Goal: Feedback & Contribution: Leave review/rating

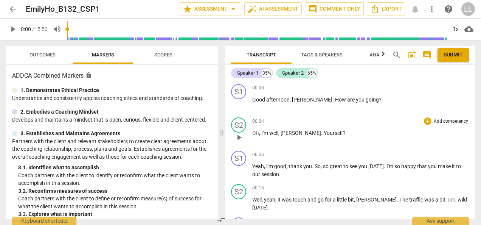
drag, startPoint x: 241, startPoint y: 132, endPoint x: 185, endPoint y: 130, distance: 55.3
click at [219, 134] on span at bounding box center [221, 132] width 5 height 185
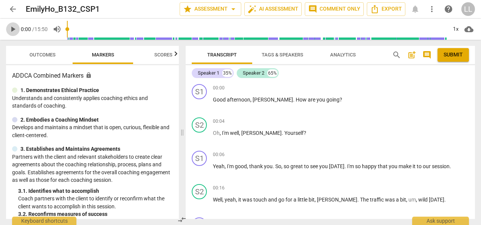
click at [14, 32] on span "play_arrow" at bounding box center [12, 29] width 9 height 9
type input "2"
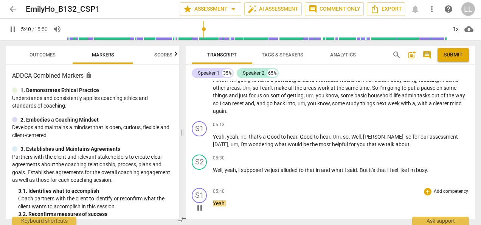
scroll to position [877, 0]
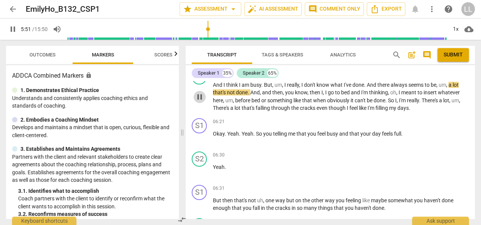
click at [199, 96] on span "pause" at bounding box center [199, 96] width 9 height 9
click at [199, 96] on span "play_arrow" at bounding box center [199, 96] width 9 height 9
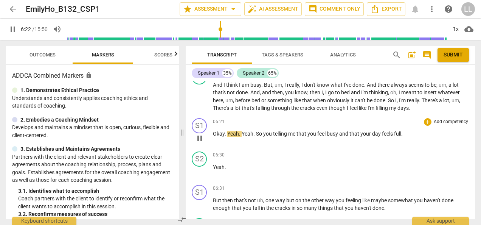
click at [293, 120] on div "06:21 + Add competency keyboard_arrow_right" at bounding box center [341, 122] width 256 height 8
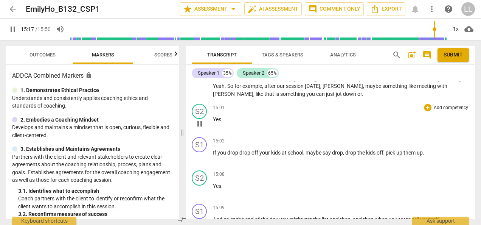
scroll to position [2217, 0]
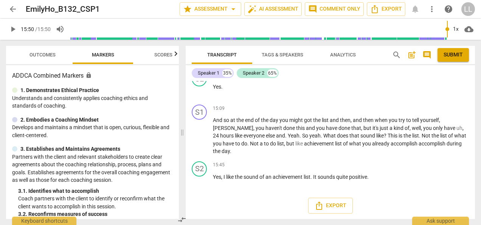
type input "950"
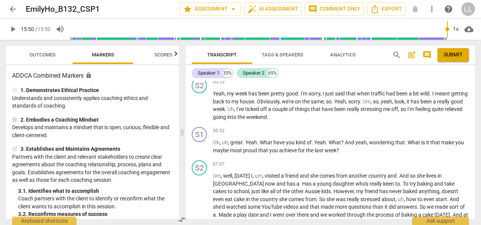
scroll to position [0, 0]
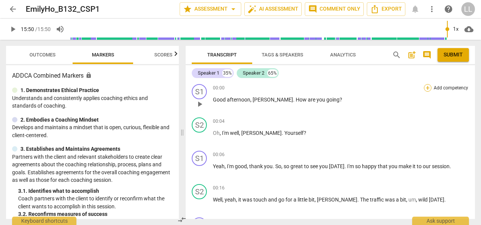
click at [424, 88] on div "+" at bounding box center [428, 88] width 8 height 8
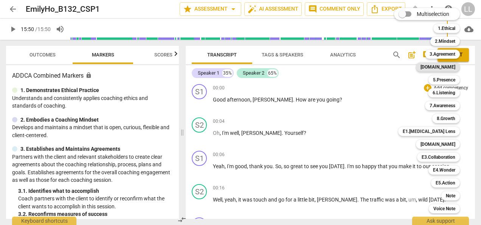
click at [444, 68] on b "[DOMAIN_NAME]" at bounding box center [438, 66] width 35 height 9
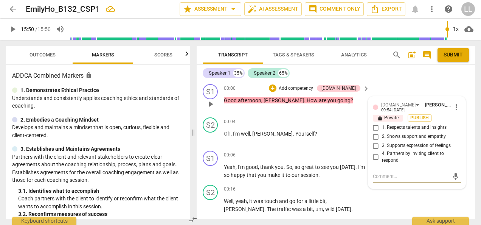
click at [375, 135] on input "2. Shows support and empathy" at bounding box center [376, 136] width 12 height 9
checkbox input "true"
click at [419, 118] on span "Publish" at bounding box center [419, 118] width 11 height 6
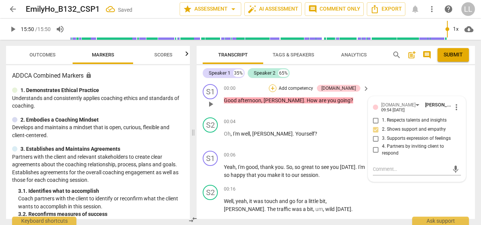
click at [277, 89] on div "+" at bounding box center [273, 88] width 8 height 8
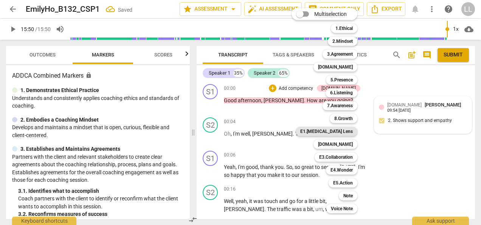
click at [341, 130] on b "E1.[MEDICAL_DATA] Lens" at bounding box center [326, 131] width 53 height 9
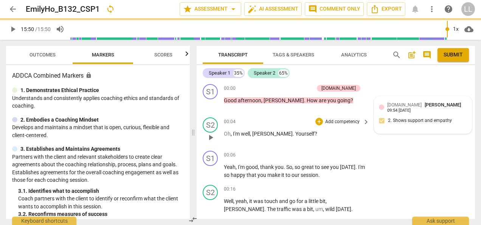
type input "950"
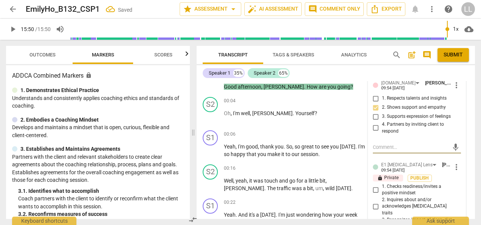
scroll to position [38, 0]
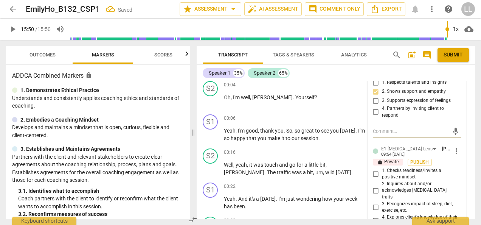
click at [377, 173] on input "1. Checks readiness/invites a positive mindset" at bounding box center [376, 173] width 12 height 9
click at [422, 163] on span "Publish" at bounding box center [419, 162] width 11 height 6
checkbox input "false"
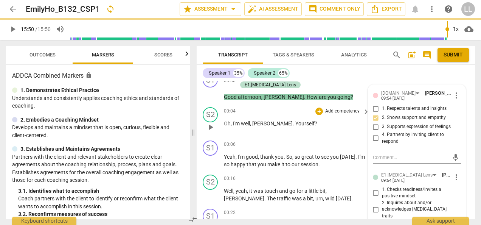
scroll to position [0, 0]
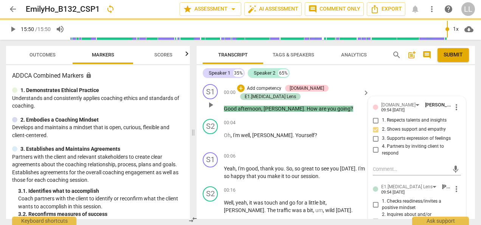
type input "950"
checkbox input "true"
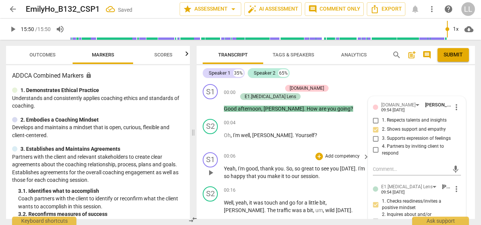
scroll to position [38, 0]
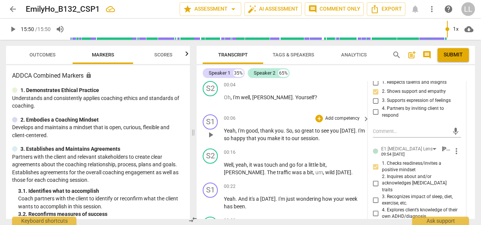
click at [325, 117] on p "Add competency" at bounding box center [343, 118] width 36 height 7
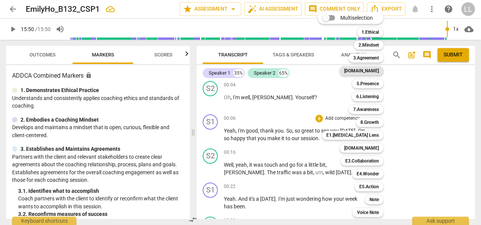
click at [371, 70] on b "[DOMAIN_NAME]" at bounding box center [361, 70] width 35 height 9
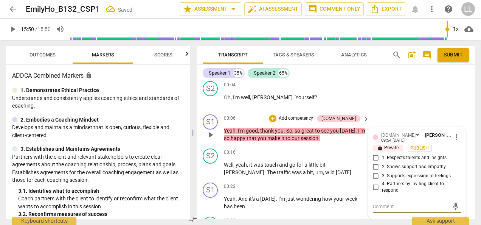
click at [378, 157] on input "1. Respects talents and insights" at bounding box center [376, 157] width 12 height 9
checkbox input "true"
click at [375, 166] on input "2. Shows support and empathy" at bounding box center [376, 166] width 12 height 9
checkbox input "true"
click at [419, 146] on span "Publish" at bounding box center [419, 148] width 11 height 6
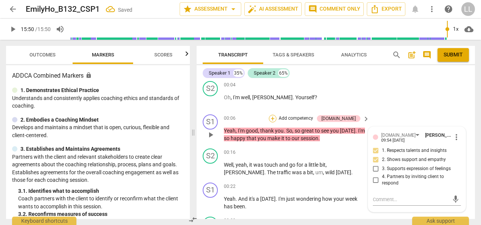
click at [277, 116] on div "+" at bounding box center [273, 119] width 8 height 8
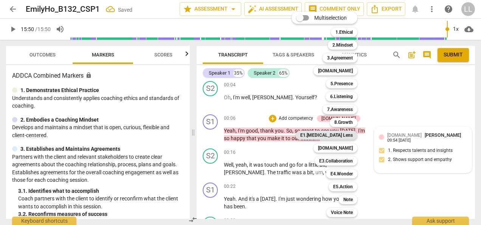
click at [344, 135] on b "E1.[MEDICAL_DATA] Lens" at bounding box center [326, 135] width 53 height 9
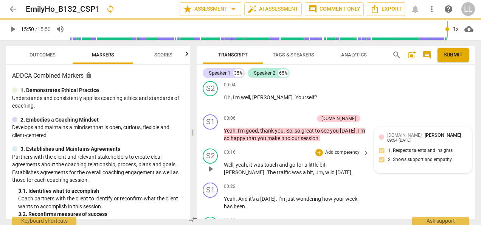
type input "950"
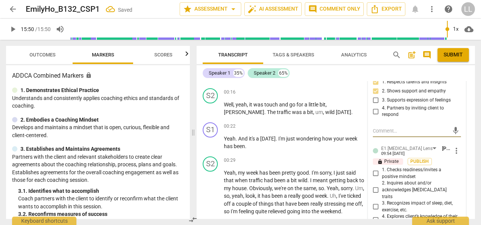
scroll to position [114, 0]
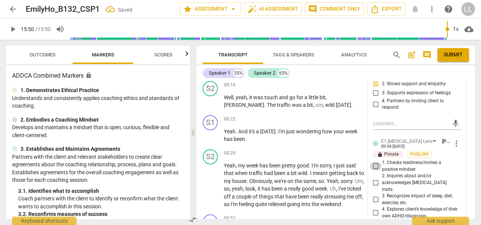
click at [375, 164] on input "1. Checks readiness/invites a positive mindset" at bounding box center [376, 166] width 12 height 9
checkbox input "true"
click at [422, 152] on span "Publish" at bounding box center [419, 154] width 11 height 6
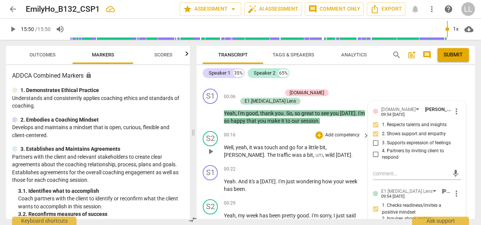
scroll to position [76, 0]
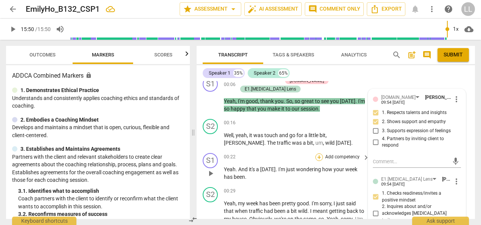
click at [319, 153] on div "+" at bounding box center [320, 157] width 8 height 8
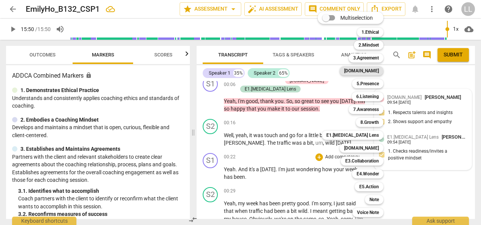
click at [371, 72] on b "[DOMAIN_NAME]" at bounding box center [361, 70] width 35 height 9
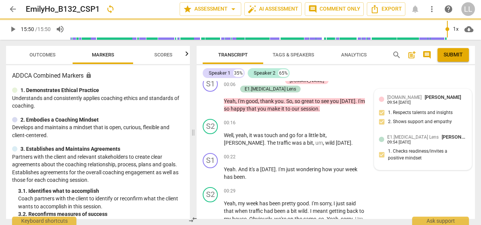
type input "950"
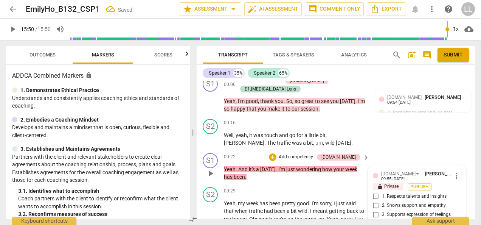
scroll to position [161, 0]
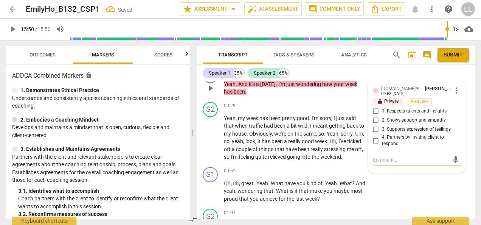
click at [376, 116] on input "2. Shows support and empathy" at bounding box center [376, 120] width 12 height 9
checkbox input "true"
click at [420, 98] on span "Publish" at bounding box center [419, 101] width 11 height 6
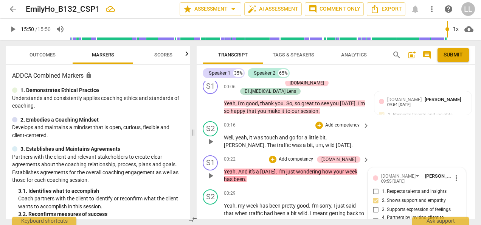
scroll to position [85, 0]
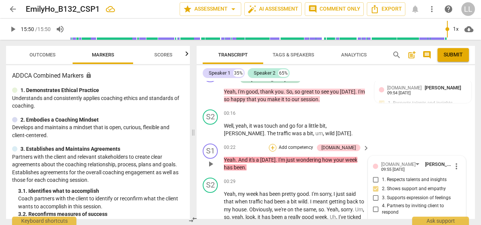
click at [277, 144] on div "+" at bounding box center [273, 148] width 8 height 8
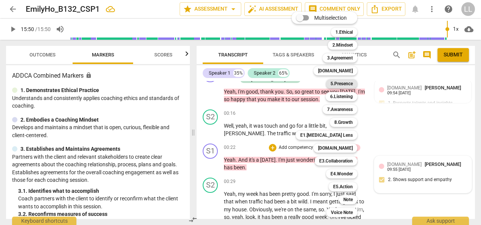
click at [348, 85] on b "5.Presence" at bounding box center [342, 83] width 22 height 9
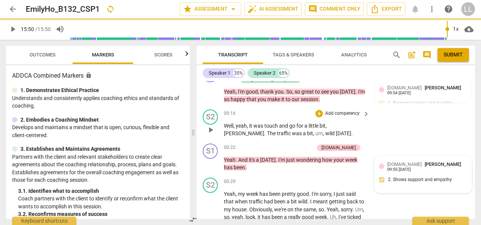
type input "950"
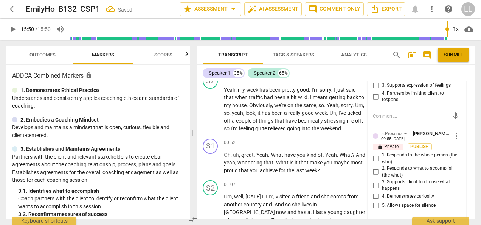
scroll to position [201, 0]
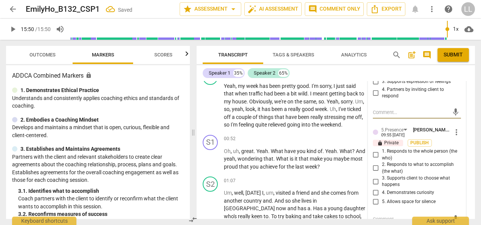
click at [374, 188] on input "4. Demonstrates curiosity" at bounding box center [376, 192] width 12 height 9
checkbox input "true"
click at [373, 150] on input "1. Responds to the whole person (the who)" at bounding box center [376, 154] width 12 height 9
checkbox input "true"
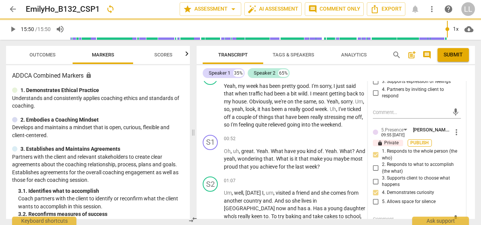
click at [423, 140] on span "Publish" at bounding box center [419, 143] width 11 height 6
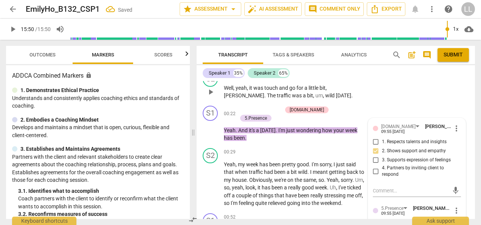
scroll to position [126, 0]
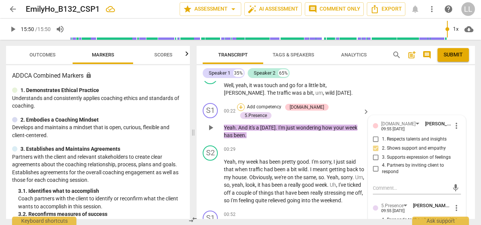
click at [245, 103] on div "+" at bounding box center [241, 107] width 8 height 8
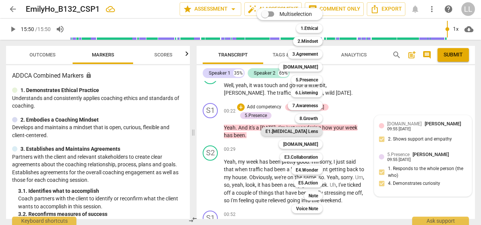
click at [299, 129] on b "E1.[MEDICAL_DATA] Lens" at bounding box center [292, 131] width 53 height 9
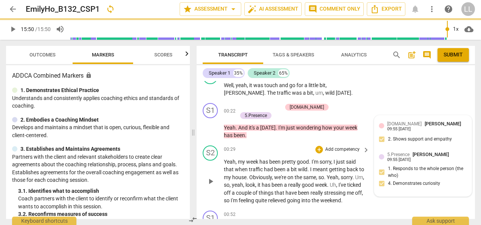
type input "950"
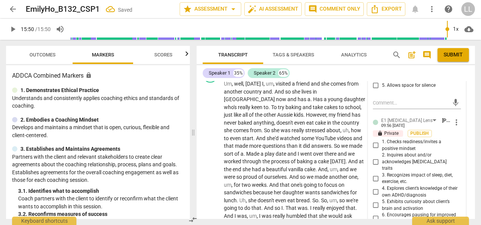
scroll to position [315, 0]
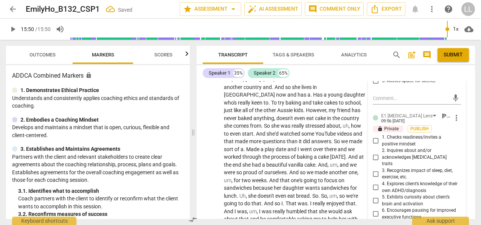
click at [375, 136] on input "1. Checks readiness/invites a positive mindset" at bounding box center [376, 140] width 12 height 9
checkbox input "true"
click at [420, 126] on span "Publish" at bounding box center [419, 129] width 11 height 6
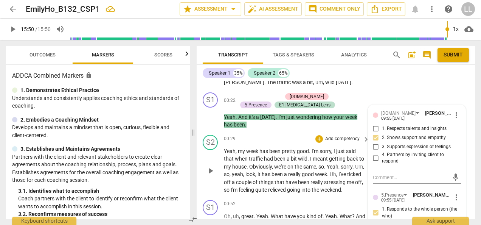
scroll to position [126, 0]
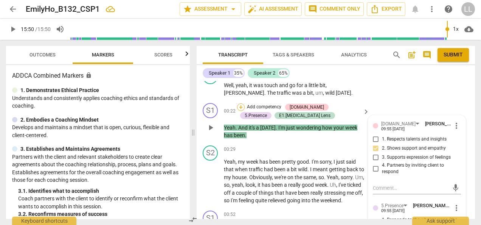
click at [244, 103] on div "+" at bounding box center [241, 107] width 8 height 8
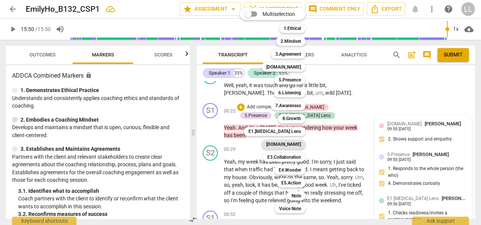
click at [293, 145] on b "[DOMAIN_NAME]" at bounding box center [283, 144] width 35 height 9
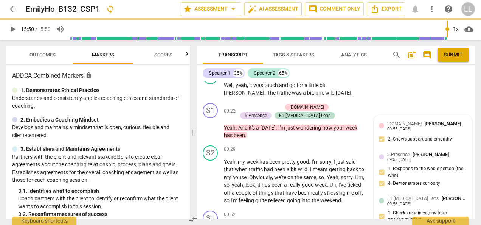
type input "950"
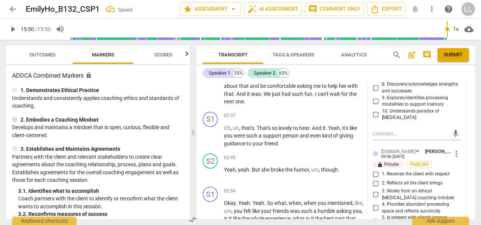
scroll to position [466, 0]
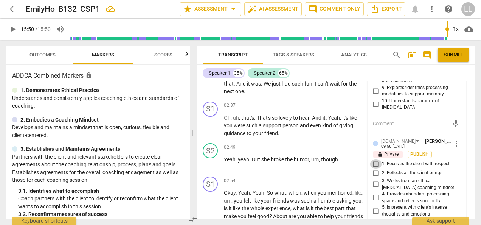
click at [372, 159] on input "1. Receives the client with respect" at bounding box center [376, 163] width 12 height 9
checkbox input "true"
click at [416, 151] on span "Publish" at bounding box center [419, 154] width 11 height 6
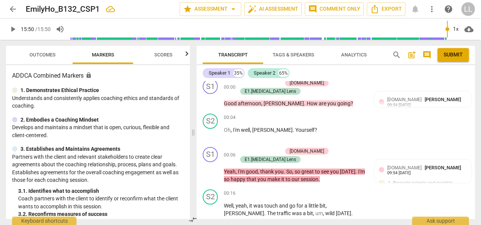
scroll to position [0, 0]
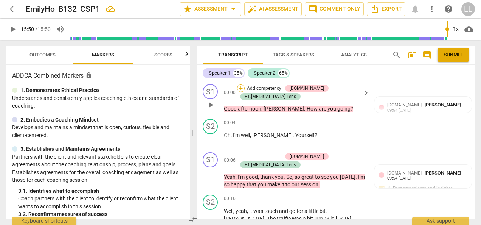
click at [245, 88] on div "+" at bounding box center [241, 88] width 8 height 8
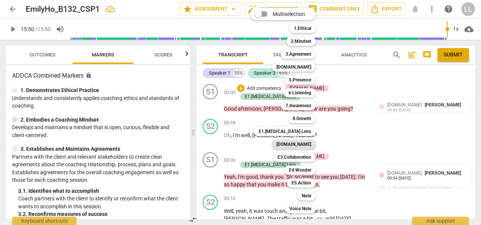
click at [297, 144] on b "[DOMAIN_NAME]" at bounding box center [294, 144] width 35 height 9
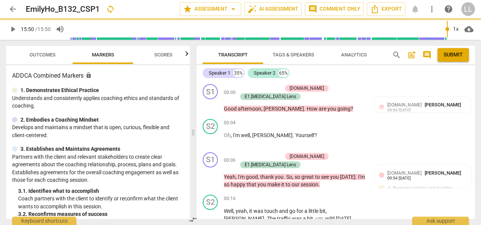
type input "950"
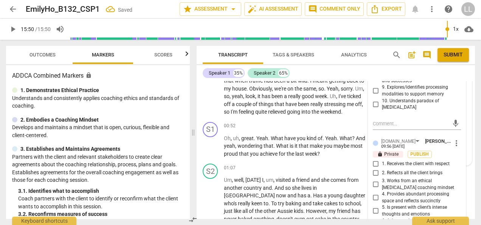
scroll to position [227, 0]
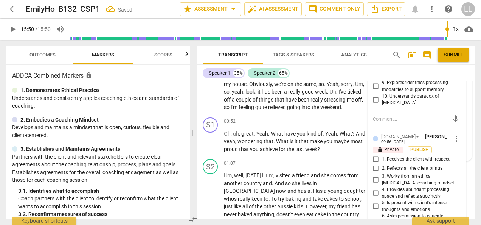
click at [373, 155] on input "1. Receives the client with respect" at bounding box center [376, 159] width 12 height 9
checkbox input "true"
click at [414, 146] on span "Publish" at bounding box center [419, 149] width 11 height 6
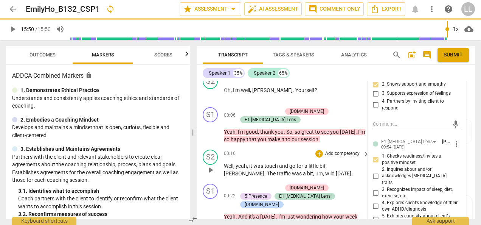
scroll to position [7, 0]
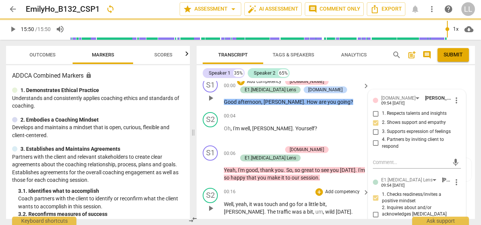
type input "950"
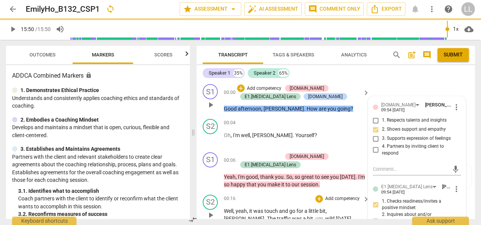
checkbox input "true"
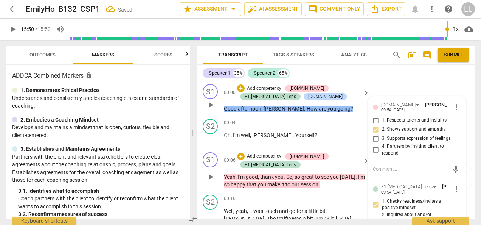
click at [262, 155] on p "Add competency" at bounding box center [264, 156] width 36 height 7
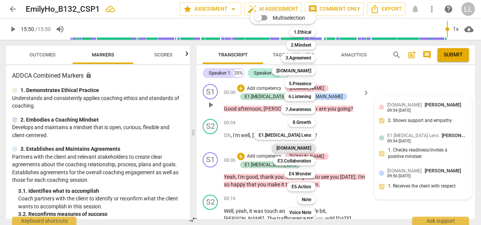
click at [300, 147] on b "[DOMAIN_NAME]" at bounding box center [294, 147] width 35 height 9
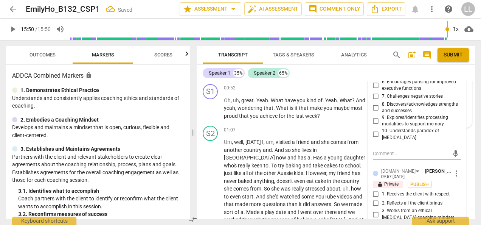
scroll to position [276, 0]
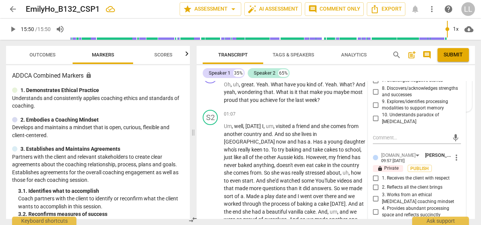
click at [372, 173] on input "1. Receives the client with respect" at bounding box center [376, 177] width 12 height 9
checkbox input "true"
click at [419, 165] on span "Publish" at bounding box center [419, 168] width 11 height 6
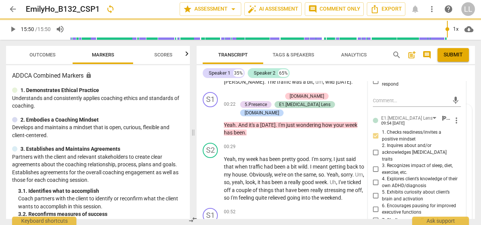
scroll to position [125, 0]
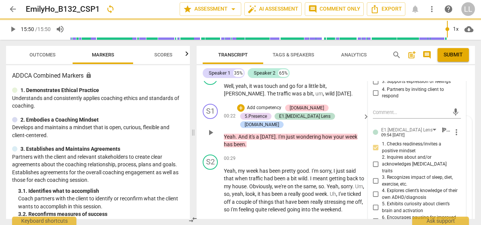
type input "950"
checkbox input "true"
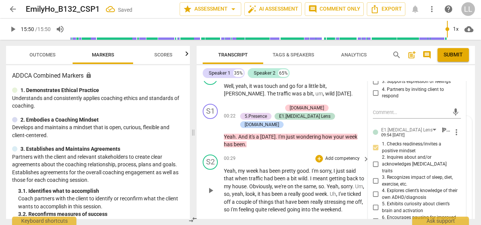
click at [262, 168] on span "has" at bounding box center [265, 171] width 10 height 6
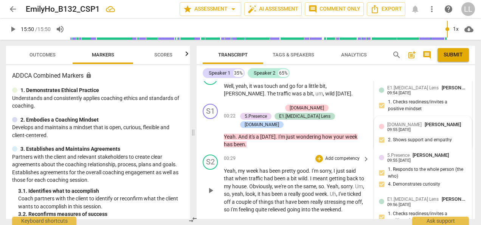
scroll to position [114, 0]
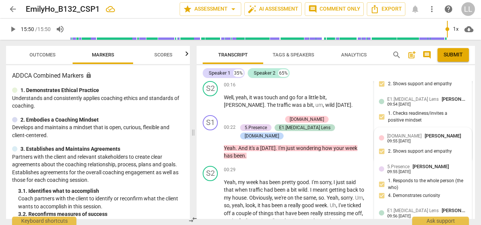
click at [328, 80] on div "Speaker 1 35% Speaker 2 65% S1 play_arrow pause 00:00 + Add competency [DOMAIN_…" at bounding box center [336, 142] width 279 height 154
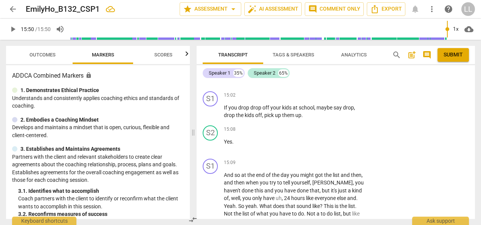
scroll to position [2829, 0]
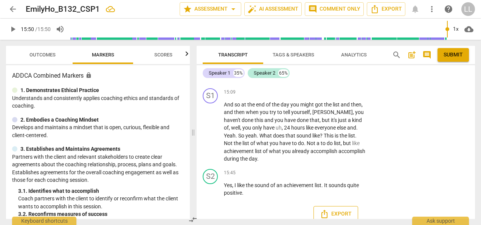
click at [330, 209] on span "Export" at bounding box center [336, 213] width 32 height 9
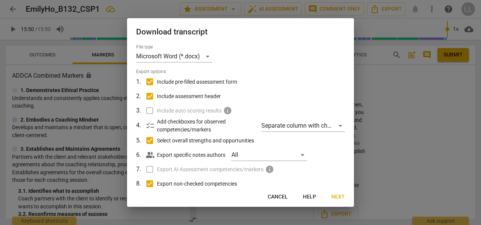
click at [387, 92] on div at bounding box center [240, 112] width 481 height 225
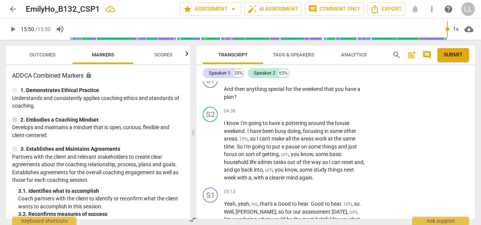
scroll to position [0, 0]
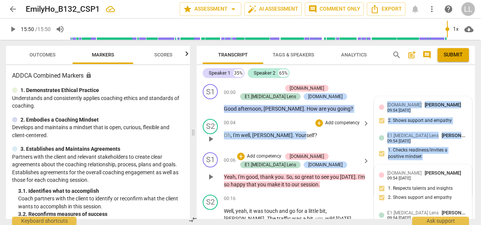
drag, startPoint x: 223, startPoint y: 108, endPoint x: 280, endPoint y: 131, distance: 61.3
click at [280, 131] on div "S1 play_arrow pause 00:00 + Add competency [DOMAIN_NAME] [DOMAIN_NAME][MEDICAL_…" at bounding box center [336, 150] width 279 height 138
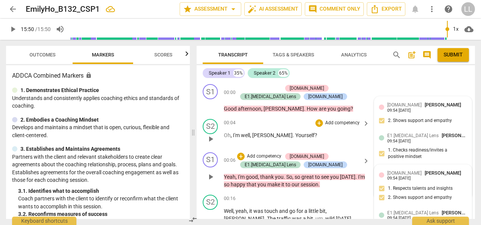
click at [375, 144] on div "S2 play_arrow pause 00:04 + Add competency keyboard_arrow_right Oh , I'm well ,…" at bounding box center [336, 132] width 279 height 33
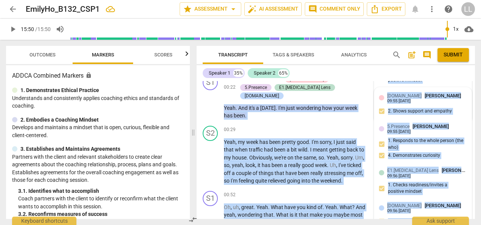
scroll to position [172, 0]
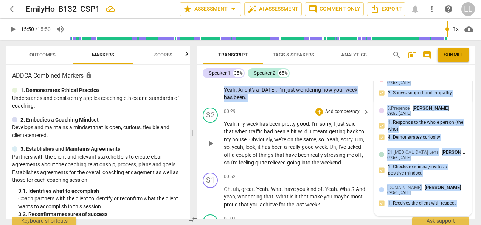
drag, startPoint x: 221, startPoint y: 86, endPoint x: 369, endPoint y: 98, distance: 148.8
click at [369, 98] on div "S1 play_arrow pause 00:00 + Add competency [DOMAIN_NAME] [DOMAIN_NAME][MEDICAL_…" at bounding box center [336, 150] width 279 height 138
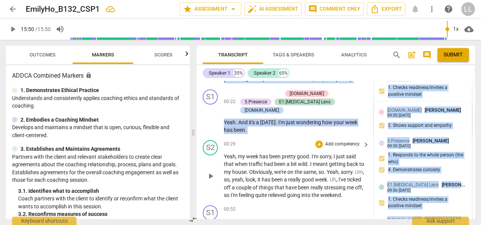
scroll to position [96, 0]
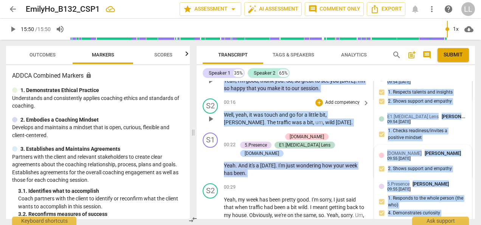
copy div "Good afternoon , [PERSON_NAME] . How are you going ? [DOMAIN_NAME] [PERSON_NAME…"
click at [379, 180] on div "S2 play_arrow pause 00:29 + Add competency keyboard_arrow_right Yeah , my week …" at bounding box center [336, 212] width 279 height 65
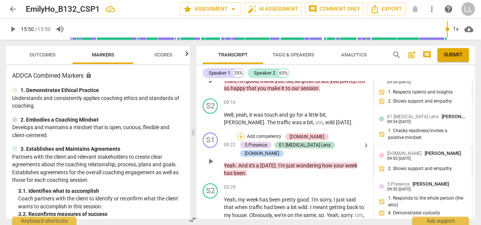
click at [240, 136] on div "+" at bounding box center [241, 137] width 8 height 8
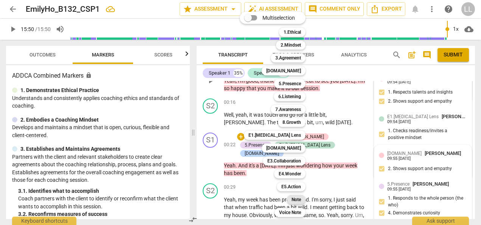
click at [299, 200] on b "Note" at bounding box center [296, 199] width 9 height 9
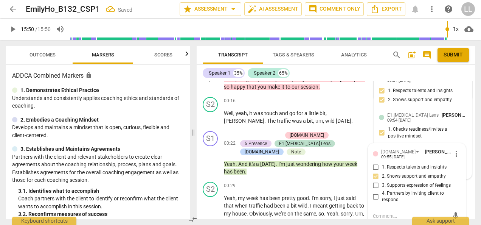
scroll to position [135, 0]
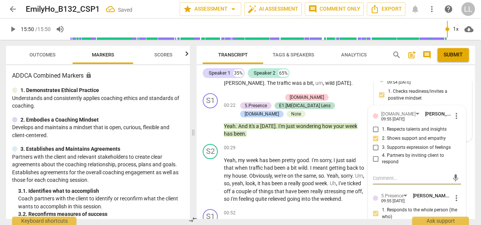
click at [380, 176] on textarea at bounding box center [411, 177] width 76 height 7
type textarea "You opened the session with warm small talk that effectively checked the client…"
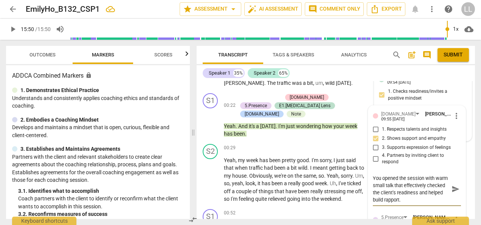
type textarea "You opened the session with warm small talk that effectively checked the client…"
click at [454, 189] on span "send" at bounding box center [456, 189] width 8 height 8
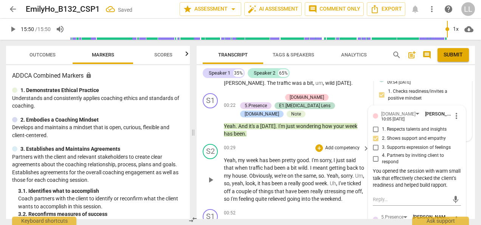
click at [251, 144] on div "00:29 + Add competency keyboard_arrow_right" at bounding box center [297, 148] width 146 height 8
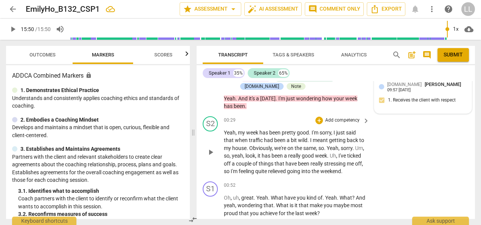
scroll to position [173, 0]
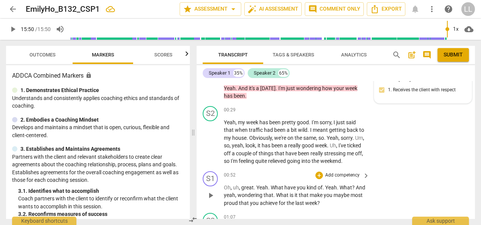
click at [328, 172] on p "Add competency" at bounding box center [343, 175] width 36 height 7
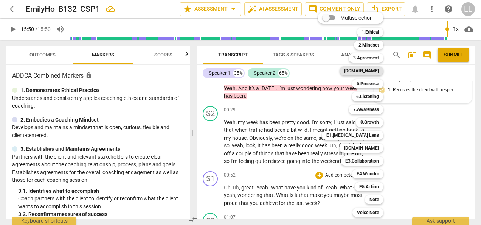
click at [374, 69] on b "[DOMAIN_NAME]" at bounding box center [361, 70] width 35 height 9
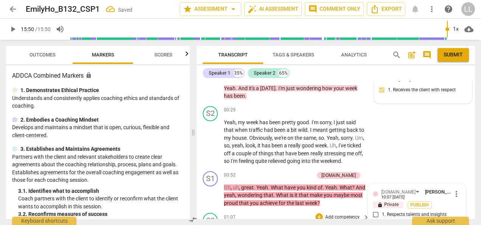
scroll to position [278, 0]
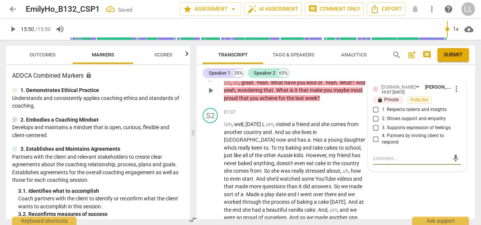
click at [370, 105] on input "1. Respects talents and insights" at bounding box center [376, 109] width 12 height 9
checkbox input "true"
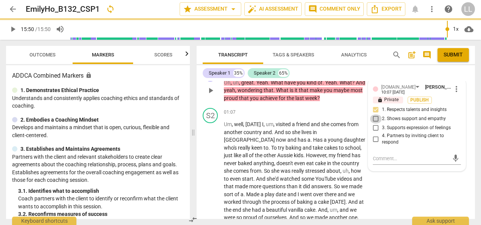
click at [376, 114] on input "2. Shows support and empathy" at bounding box center [376, 118] width 12 height 9
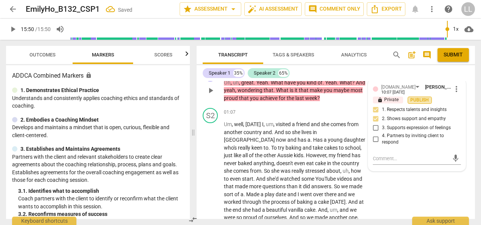
click at [414, 97] on span "Publish" at bounding box center [419, 100] width 11 height 6
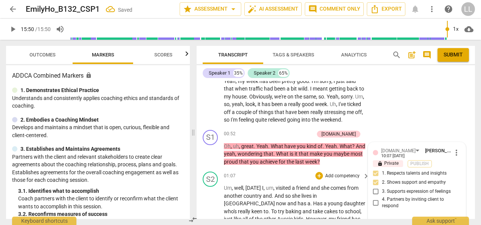
scroll to position [202, 0]
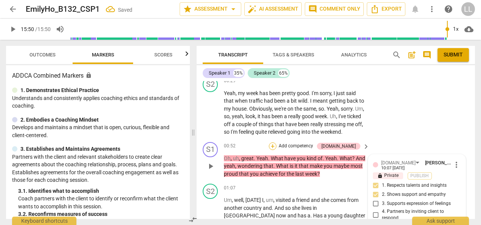
checkbox input "false"
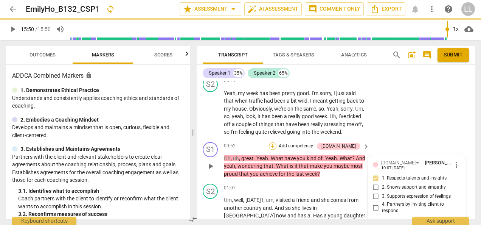
click at [277, 142] on div "+" at bounding box center [273, 146] width 8 height 8
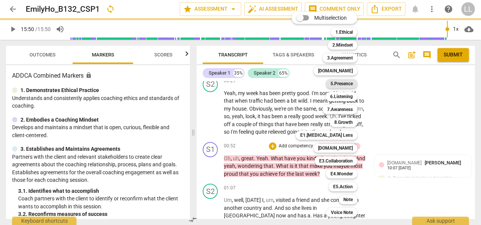
click at [342, 84] on b "5.Presence" at bounding box center [342, 83] width 22 height 9
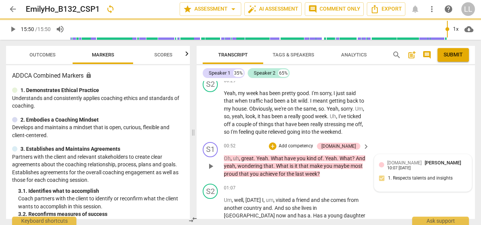
type input "950"
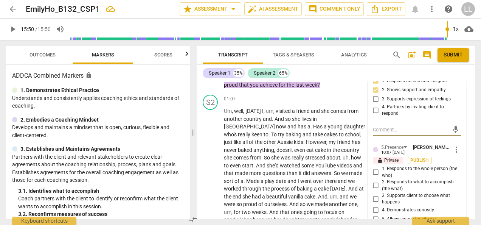
scroll to position [319, 0]
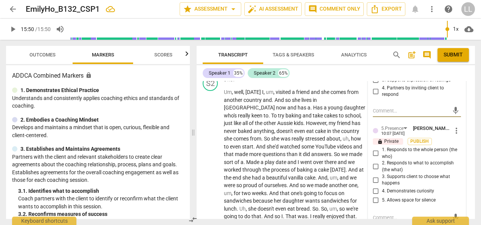
click at [375, 187] on input "4. Demonstrates curiosity" at bounding box center [376, 191] width 12 height 9
checkbox input "true"
click at [374, 149] on input "1. Responds to the whole person (the who)" at bounding box center [376, 153] width 12 height 9
checkbox input "true"
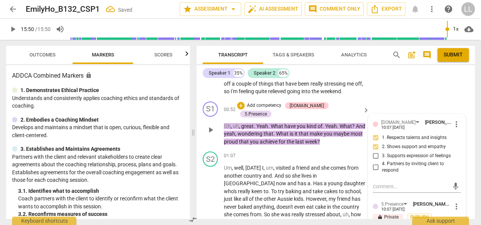
scroll to position [281, 0]
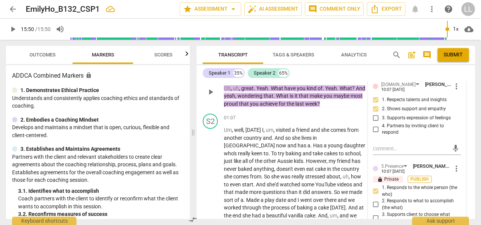
click at [419, 176] on span "Publish" at bounding box center [419, 179] width 11 height 6
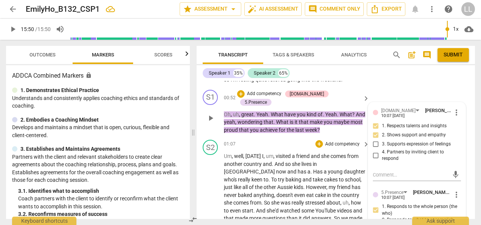
scroll to position [243, 0]
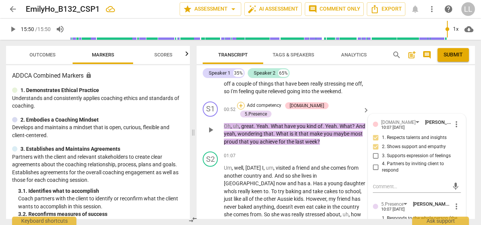
click at [245, 102] on div "+" at bounding box center [241, 106] width 8 height 8
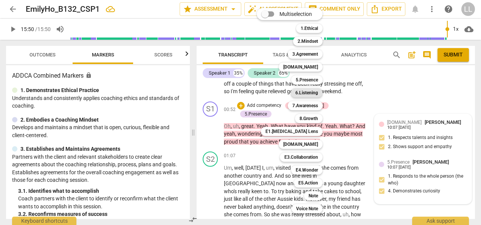
click at [313, 94] on b "6.Listening" at bounding box center [307, 92] width 23 height 9
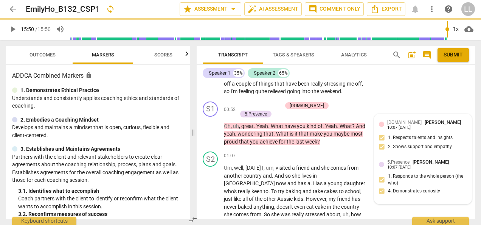
type input "950"
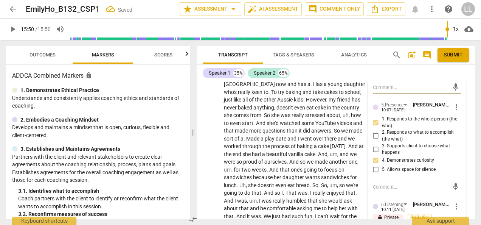
scroll to position [394, 0]
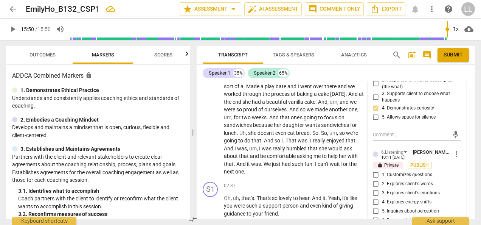
click at [375, 170] on input "1. Customizes questions" at bounding box center [376, 174] width 12 height 9
checkbox input "true"
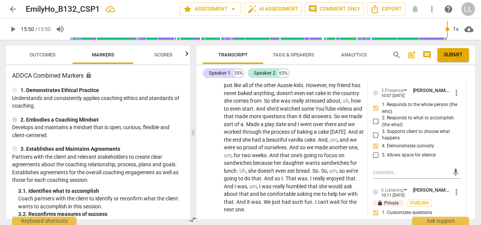
scroll to position [432, 0]
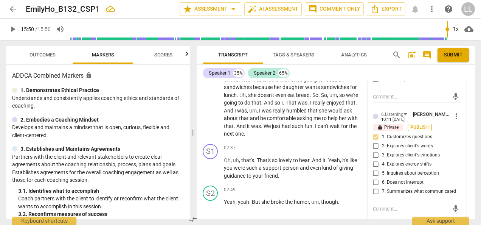
click at [425, 124] on span "Publish" at bounding box center [419, 127] width 11 height 6
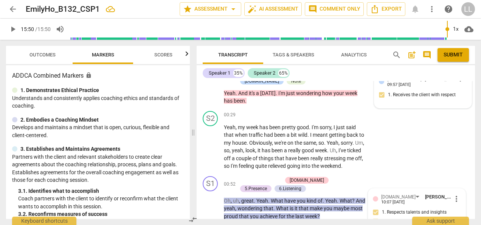
scroll to position [167, 0]
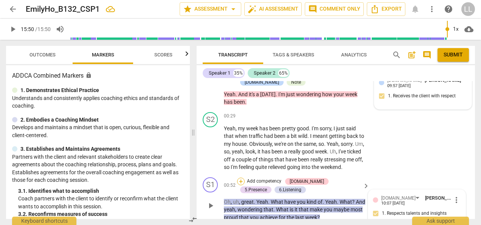
click at [242, 177] on div "+" at bounding box center [241, 181] width 8 height 8
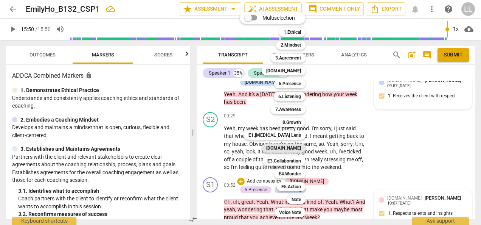
click at [292, 148] on b "[DOMAIN_NAME]" at bounding box center [283, 147] width 35 height 9
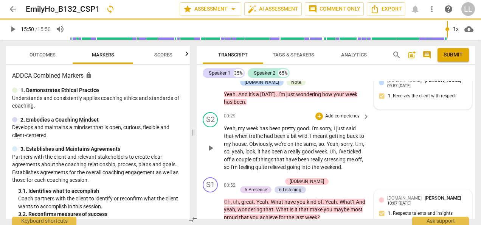
type input "950"
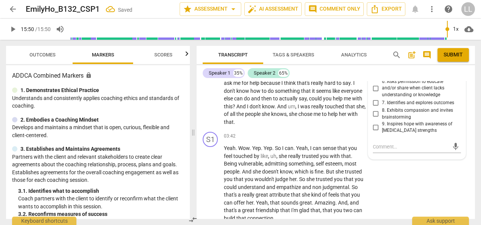
scroll to position [536, 0]
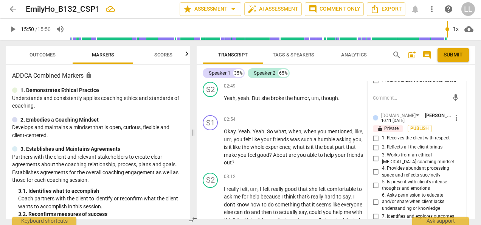
click at [377, 143] on input "2. Reflects all the client brings" at bounding box center [376, 147] width 12 height 9
checkbox input "true"
drag, startPoint x: 374, startPoint y: 129, endPoint x: 402, endPoint y: 130, distance: 28.4
click at [374, 134] on input "1. Receives the client with respect" at bounding box center [376, 138] width 12 height 9
checkbox input "true"
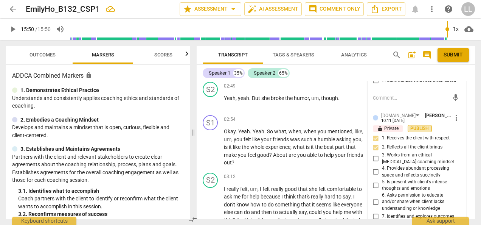
click at [420, 125] on span "Publish" at bounding box center [419, 128] width 11 height 6
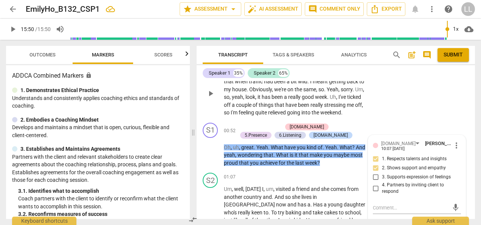
scroll to position [233, 0]
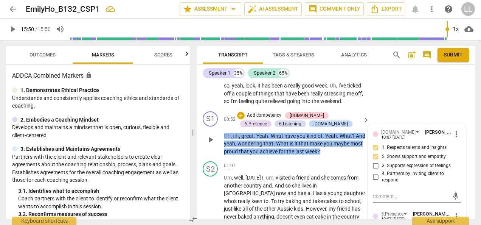
click at [244, 112] on div "+ Add competency" at bounding box center [259, 116] width 45 height 8
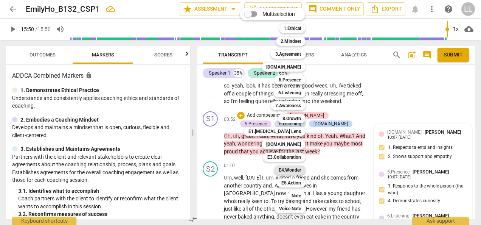
click at [296, 170] on b "E4.Wonder" at bounding box center [290, 169] width 22 height 9
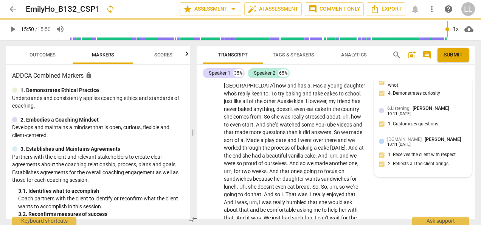
scroll to position [384, 0]
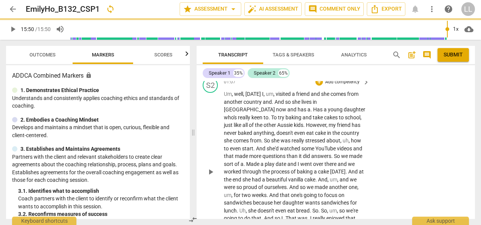
type input "950"
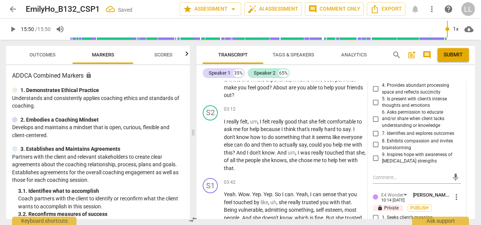
scroll to position [687, 0]
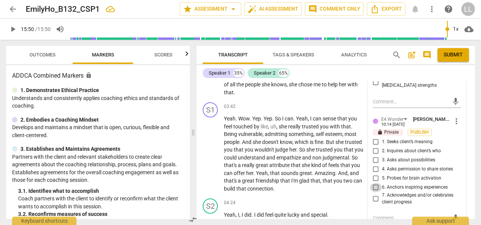
click at [378, 183] on input "6. Anchors inspiring experiences" at bounding box center [376, 187] width 12 height 9
checkbox input "true"
click at [416, 129] on span "Publish" at bounding box center [419, 132] width 11 height 6
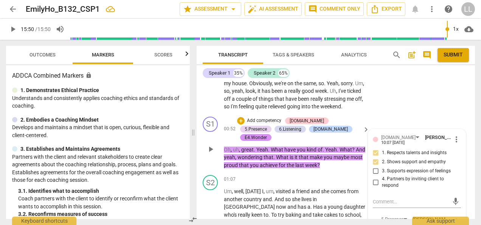
scroll to position [157, 0]
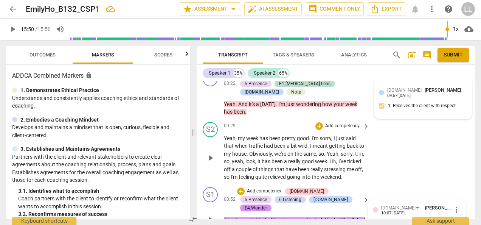
click at [370, 154] on div "S2 play_arrow pause 00:29 + Add competency keyboard_arrow_right Yeah , my week …" at bounding box center [336, 151] width 279 height 65
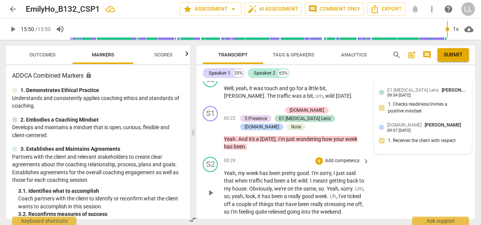
scroll to position [138, 0]
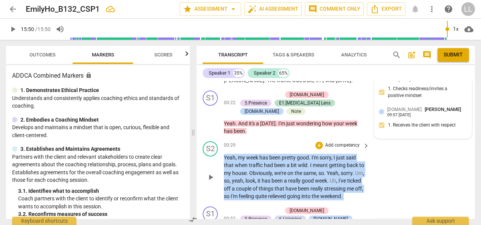
drag, startPoint x: 324, startPoint y: 143, endPoint x: 220, endPoint y: 145, distance: 103.7
click at [220, 145] on div "S1 play_arrow pause 00:00 + Add competency [DOMAIN_NAME] [DOMAIN_NAME][MEDICAL_…" at bounding box center [336, 150] width 279 height 138
click at [411, 160] on div "S2 play_arrow pause 00:29 + Add competency keyboard_arrow_right Yeah , my week …" at bounding box center [336, 170] width 279 height 65
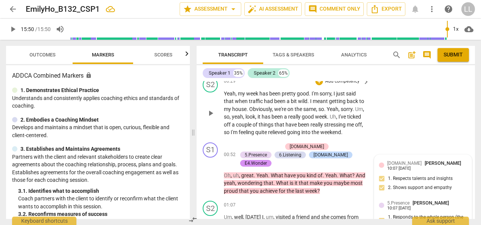
scroll to position [214, 0]
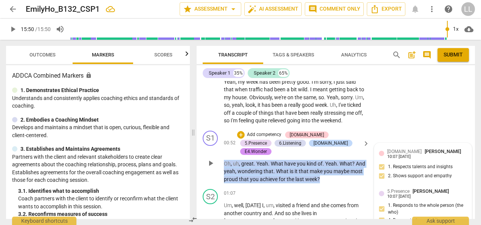
drag, startPoint x: 326, startPoint y: 163, endPoint x: 224, endPoint y: 145, distance: 103.4
click at [224, 160] on p "Oh , uh , great . Yeah . What have you kind of . Yeah . What ? And yeah , wonde…" at bounding box center [295, 171] width 142 height 23
copy p "Oh , uh , great . Yeah . What have you kind of . Yeah . What ? And yeah , wonde…"
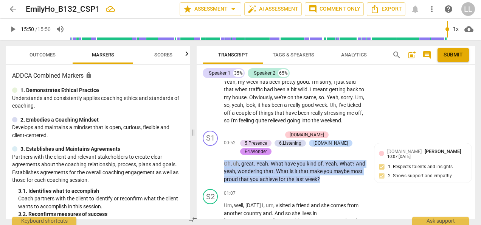
click at [238, 131] on div "+" at bounding box center [241, 135] width 8 height 8
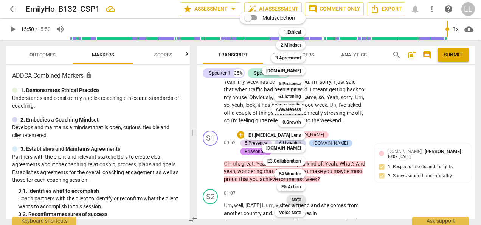
click at [300, 201] on b "Note" at bounding box center [296, 199] width 9 height 9
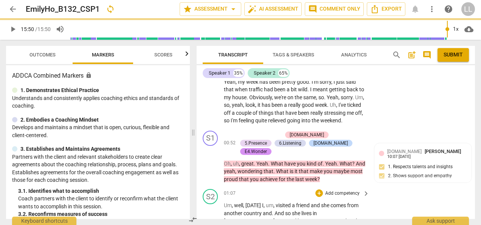
type input "950"
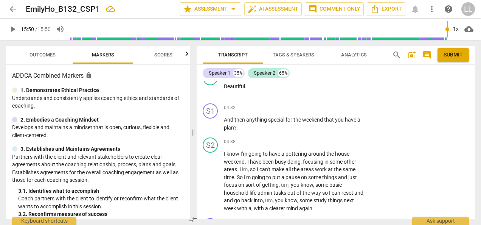
scroll to position [819, 0]
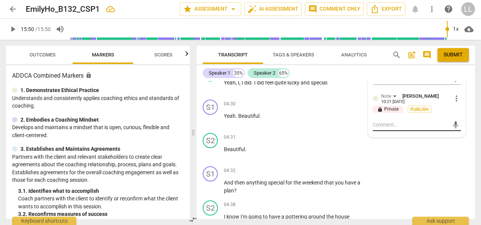
click at [380, 121] on textarea at bounding box center [411, 124] width 76 height 7
paste textarea "You focused on exploring the client’s achievements, which is great. A small ref…"
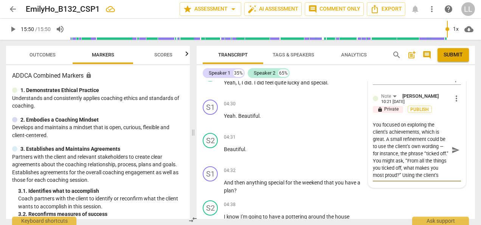
type textarea "You focused on exploring the client’s achievements, which is great. A small ref…"
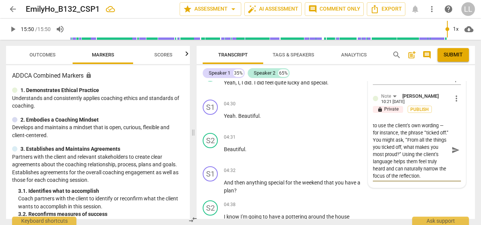
scroll to position [0, 0]
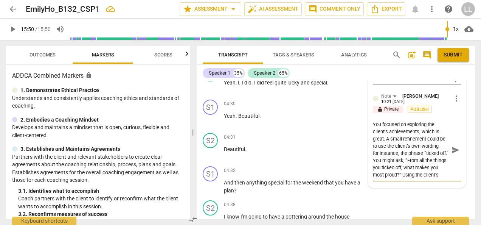
click at [398, 137] on textarea "You focused on exploring the client’s achievements, which is great. A small ref…" at bounding box center [411, 150] width 76 height 58
click at [433, 157] on textarea "You focused on exploring the client’s achievements, which is great. A small ref…" at bounding box center [411, 150] width 76 height 58
type textarea "You focused on exploring the client’s achievements, which is great. A small ref…"
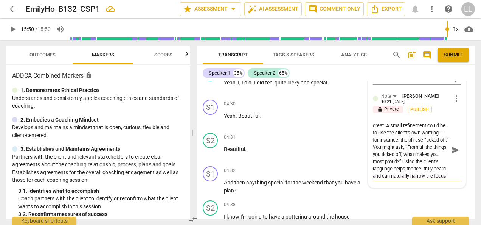
type textarea "You focused on exploring the client’s achievements, which is great. A small ref…"
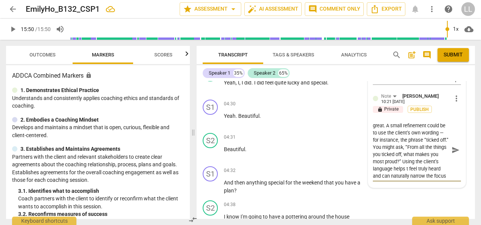
type textarea "You focused on exploring the client’s achievements, which is great. A small ref…"
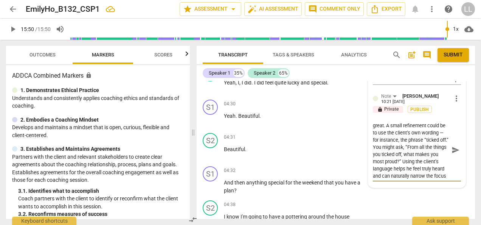
type textarea "You focused on exploring the client’s achievements, which is great. A small ref…"
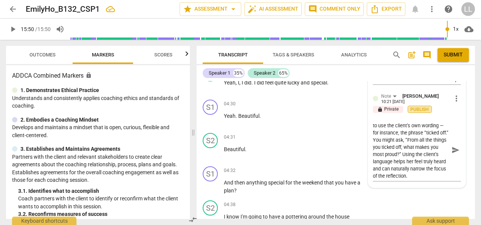
click at [417, 106] on span "Publish" at bounding box center [419, 109] width 11 height 6
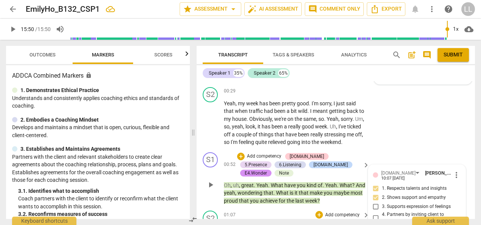
scroll to position [176, 0]
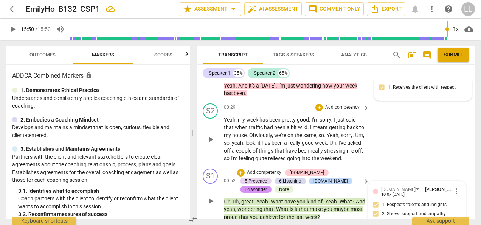
click at [380, 123] on div "S2 play_arrow pause 00:29 + Add competency keyboard_arrow_right Yeah , my week …" at bounding box center [336, 132] width 279 height 65
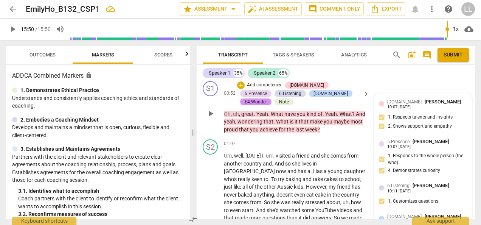
scroll to position [252, 0]
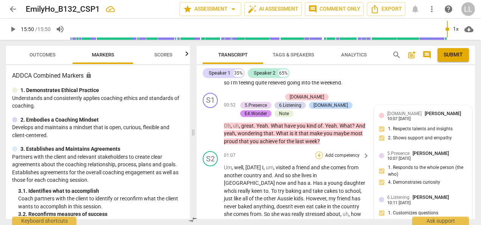
click at [317, 151] on div "+" at bounding box center [320, 155] width 8 height 8
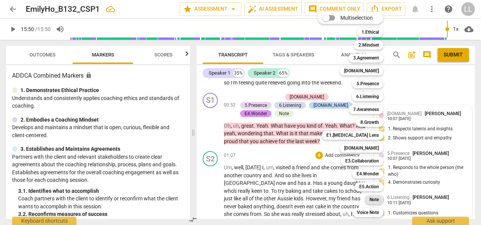
click at [377, 201] on b "Note" at bounding box center [374, 199] width 9 height 9
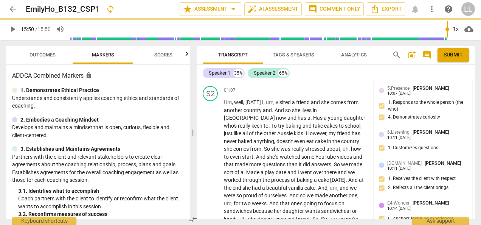
scroll to position [320, 0]
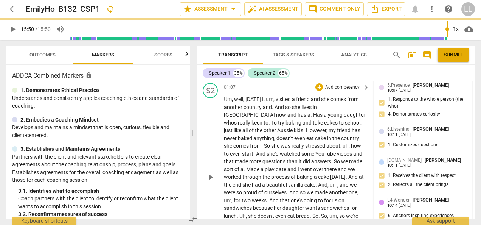
type input "950"
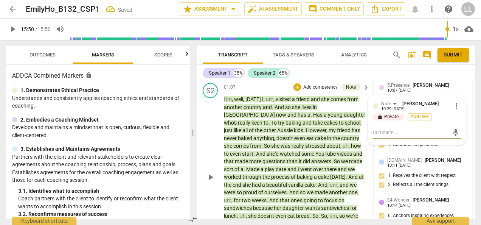
click at [374, 129] on textarea at bounding box center [411, 132] width 76 height 7
type textarea "I noticed there were a few filler responses such as “yeah…,” “uh…,” and “um…”. …"
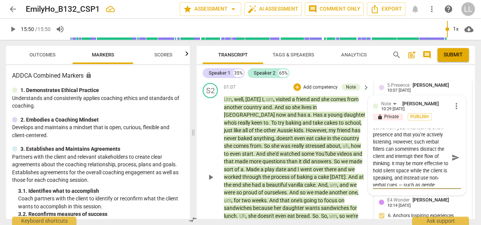
scroll to position [38, 0]
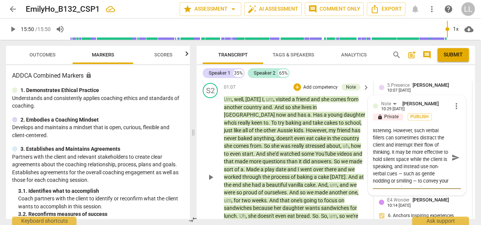
click at [381, 135] on textarea "I noticed there were a few filler responses such as “yeah…,” “uh…,” and “um…”. …" at bounding box center [411, 158] width 76 height 58
type textarea "I noticed there were a few filler responses such as “yeah…,” “uh…,” and “um…”. …"
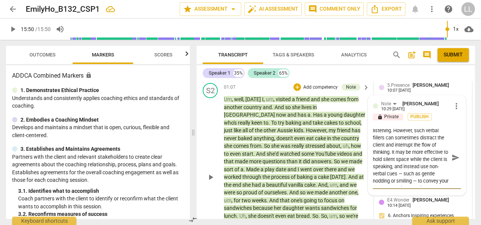
type textarea "I noticed there were a few filler responses such as “yeah…,” “uh…,” and “um…”. …"
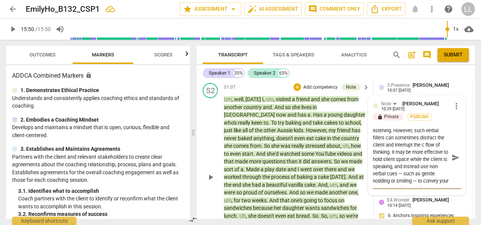
type textarea "I noticed there were a few filler responses such as “yeah…,” “uh…,” and “um…”. …"
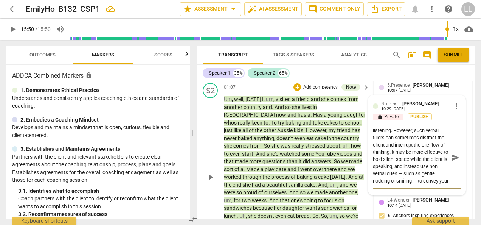
type textarea "I noticed there were a few filler responses such as “yeah…,” “uh…,” and “um…”. …"
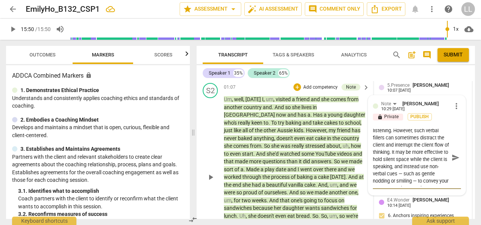
type textarea "I noticed there were a few filler responses such as “yeah…,” “uh…,” and “um…”. …"
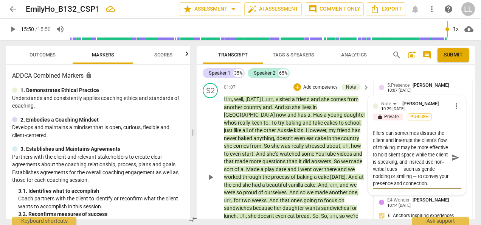
scroll to position [50, 0]
click at [381, 135] on textarea "I noticed there were a few filler responses such as “yeah…,” “uh…,” and “um…”. …" at bounding box center [411, 158] width 76 height 58
click at [440, 129] on textarea "I noticed there were a few filler responses such as “yeah…,” “uh…,” and “um…”. …" at bounding box center [411, 158] width 76 height 58
type textarea "I noticed there were a few filler responses such as “yeah…,” “uh…,” and “um…”. …"
click at [416, 114] on span "Publish" at bounding box center [419, 117] width 11 height 6
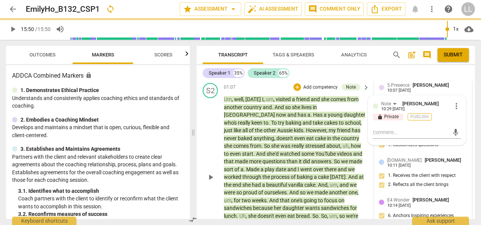
scroll to position [0, 0]
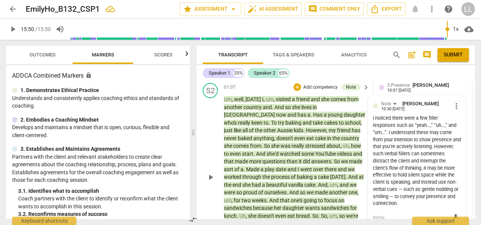
click at [208, 127] on div "play_arrow pause" at bounding box center [214, 177] width 19 height 158
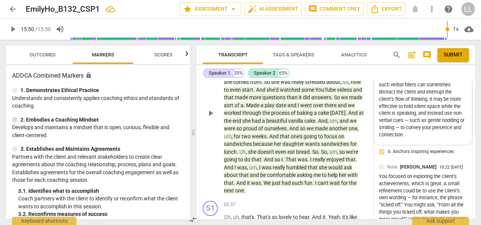
scroll to position [395, 0]
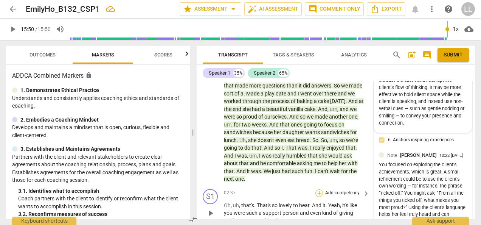
click at [319, 189] on div "+" at bounding box center [320, 193] width 8 height 8
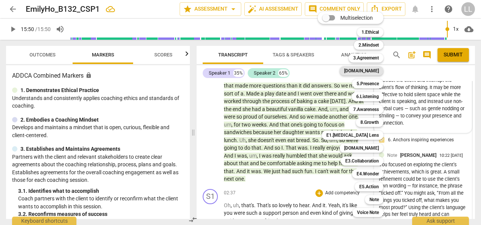
click at [372, 71] on b "[DOMAIN_NAME]" at bounding box center [361, 70] width 35 height 9
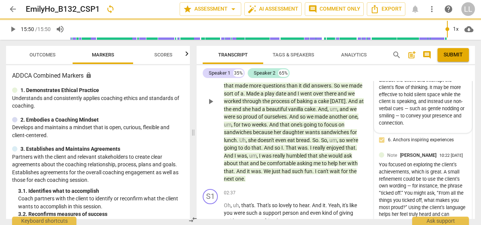
type input "950"
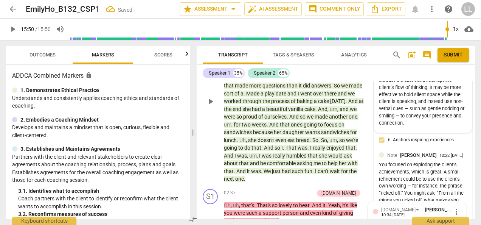
scroll to position [502, 0]
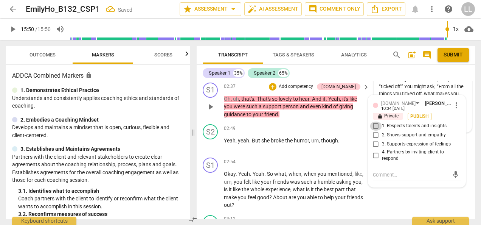
click at [375, 121] on input "1. Respects talents and insights" at bounding box center [376, 125] width 12 height 9
checkbox input "true"
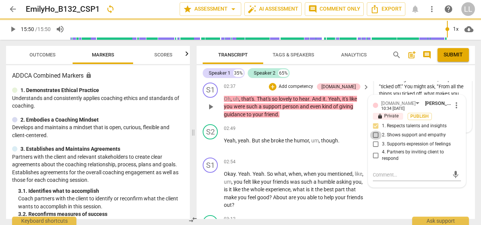
click at [375, 131] on input "2. Shows support and empathy" at bounding box center [376, 135] width 12 height 9
checkbox input "true"
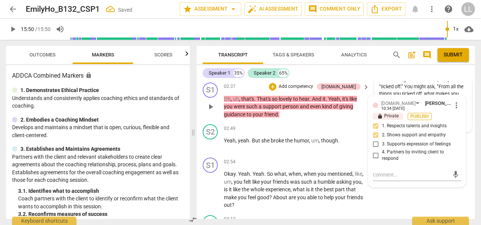
click at [415, 113] on span "Publish" at bounding box center [419, 116] width 11 height 6
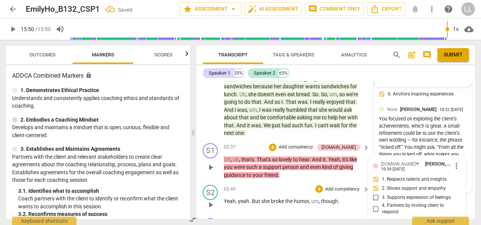
scroll to position [426, 0]
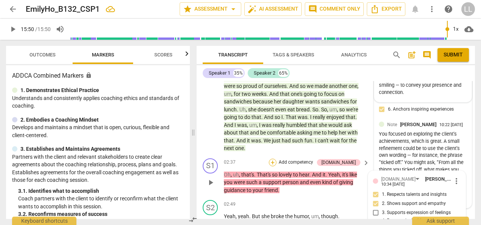
click at [277, 159] on div "+" at bounding box center [273, 163] width 8 height 8
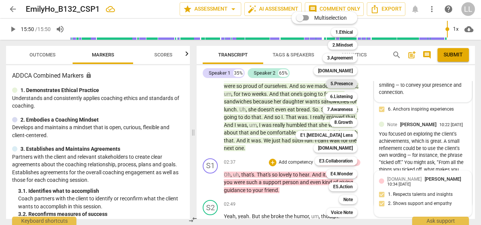
click at [344, 82] on b "5.Presence" at bounding box center [342, 83] width 22 height 9
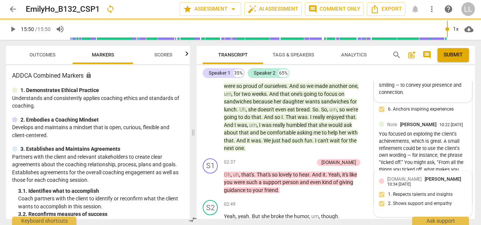
type input "950"
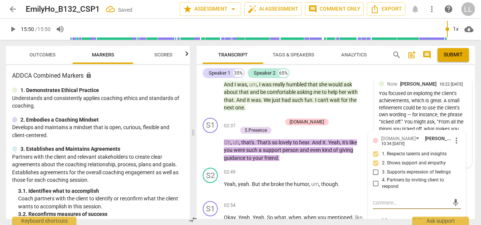
scroll to position [504, 0]
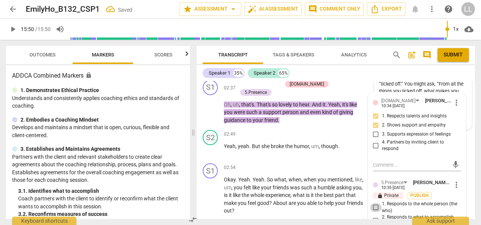
click at [372, 203] on input "1. Responds to the whole person (the who)" at bounding box center [376, 207] width 12 height 9
checkbox input "true"
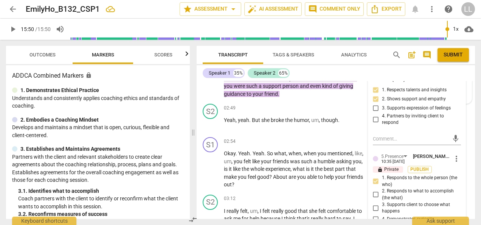
scroll to position [542, 0]
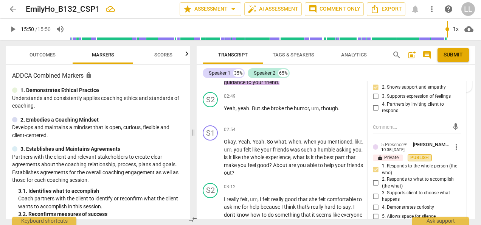
click at [421, 154] on span "Publish" at bounding box center [419, 157] width 11 height 6
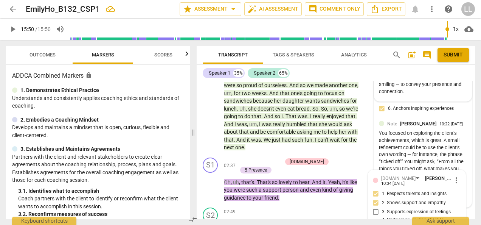
scroll to position [391, 0]
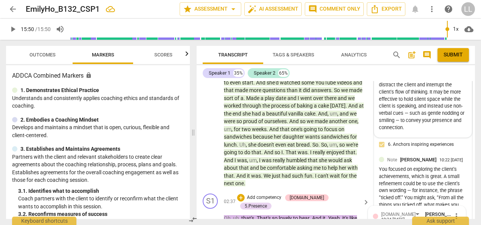
click at [265, 194] on p "Add competency" at bounding box center [264, 197] width 36 height 7
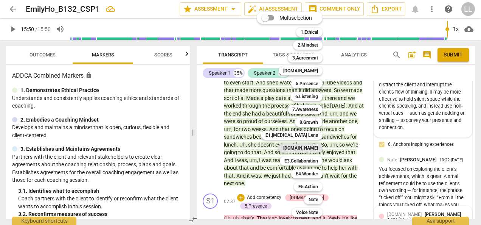
click at [313, 148] on b "[DOMAIN_NAME]" at bounding box center [300, 147] width 35 height 9
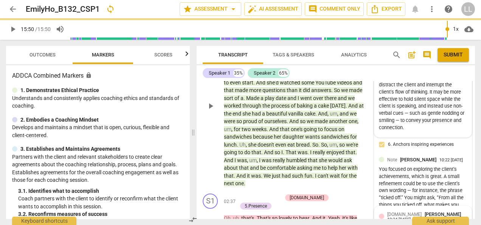
type input "950"
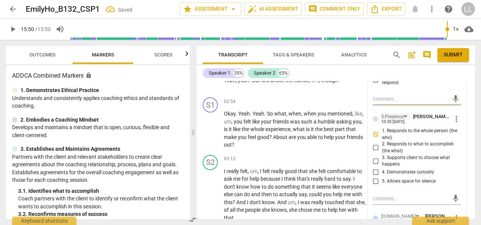
scroll to position [608, 0]
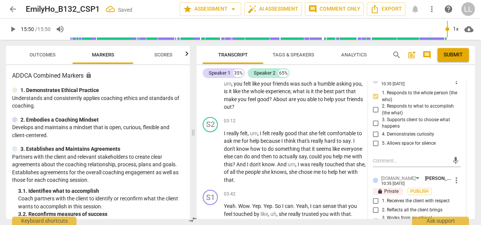
click at [377, 205] on input "2. Reflects all the client brings" at bounding box center [376, 209] width 12 height 9
checkbox input "true"
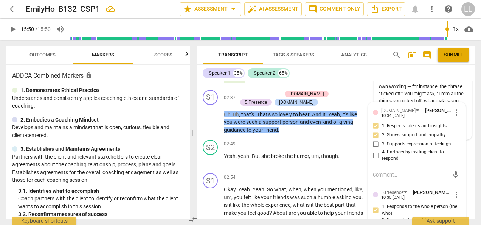
scroll to position [457, 0]
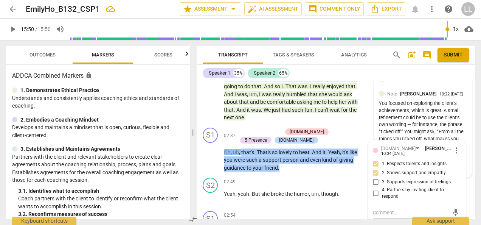
drag, startPoint x: 241, startPoint y: 127, endPoint x: 284, endPoint y: 146, distance: 47.1
click at [284, 148] on p "Oh , uh , that's . That's so lovely to hear . And it . Yeah , it's like you wer…" at bounding box center [295, 159] width 142 height 23
copy p "that's . That's so lovely to hear . And it . Yeah , it's like you were such a s…"
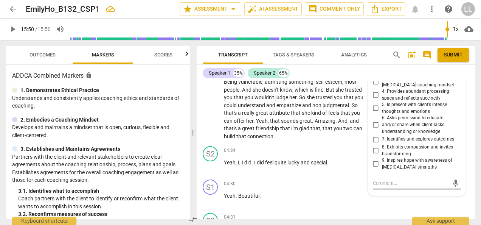
scroll to position [759, 0]
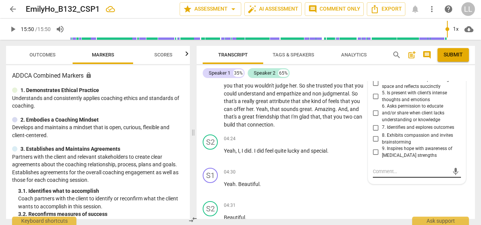
click at [380, 168] on textarea at bounding box center [411, 171] width 76 height 7
paste textarea "You focused on the client’s being and reflected back her supportive and kind qu…"
type textarea "You focused on the client’s being and reflected back her supportive and kind qu…"
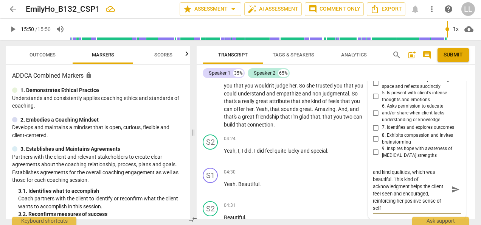
type textarea "You focused on the client’s being and reflected back her supportive and kind qu…"
click at [453, 185] on span "send" at bounding box center [456, 189] width 8 height 8
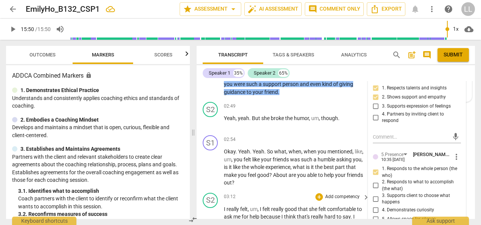
scroll to position [495, 0]
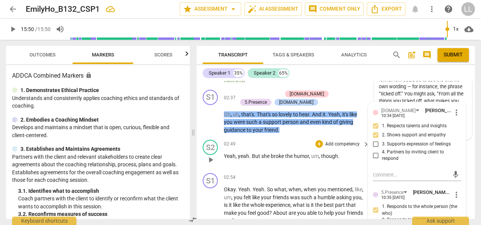
click at [350, 140] on div "02:49 + Add competency keyboard_arrow_right Yeah , yeah . But she broke the hum…" at bounding box center [297, 153] width 146 height 27
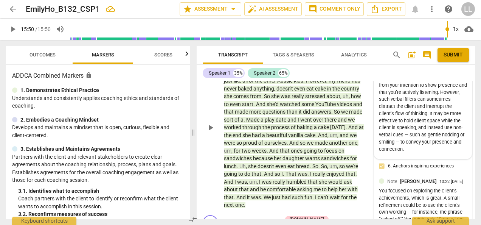
scroll to position [381, 0]
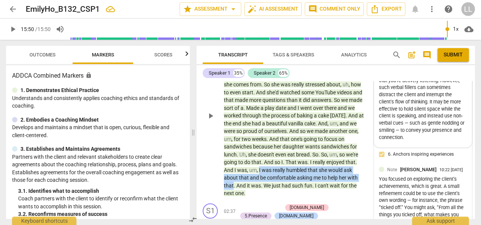
drag, startPoint x: 327, startPoint y: 160, endPoint x: 224, endPoint y: 156, distance: 102.7
click at [224, 156] on p "Um , well , [DATE] I , um , visited a friend and she comes from another country…" at bounding box center [295, 115] width 142 height 163
copy p "I was really humbled that she would ask about that and be comfortable asking me…"
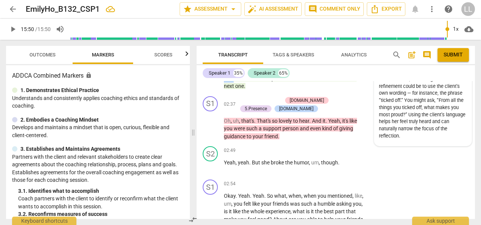
scroll to position [532, 0]
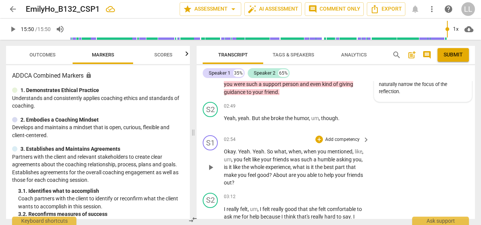
click at [375, 132] on div "S1 play_arrow pause 02:54 + Add competency keyboard_arrow_right Okay . Yeah . Y…" at bounding box center [336, 161] width 279 height 58
click at [325, 136] on p "Add competency" at bounding box center [343, 139] width 36 height 7
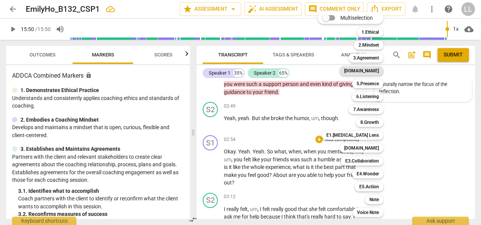
click at [373, 72] on b "[DOMAIN_NAME]" at bounding box center [361, 70] width 35 height 9
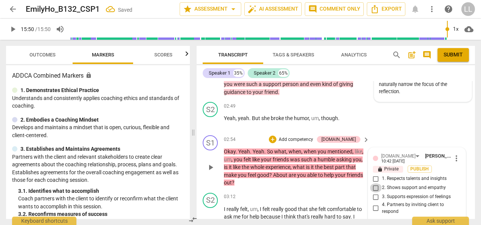
click at [375, 183] on input "2. Shows support and empathy" at bounding box center [376, 187] width 12 height 9
checkbox input "true"
click at [375, 174] on input "1. Respects talents and insights" at bounding box center [376, 178] width 12 height 9
checkbox input "true"
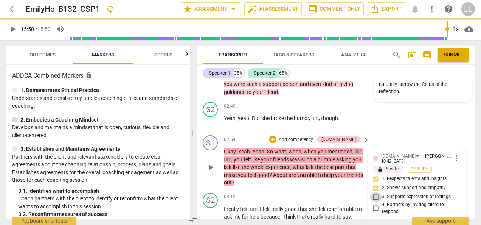
click at [375, 192] on input "3. Supports expression of feelings" at bounding box center [376, 196] width 12 height 9
checkbox input "true"
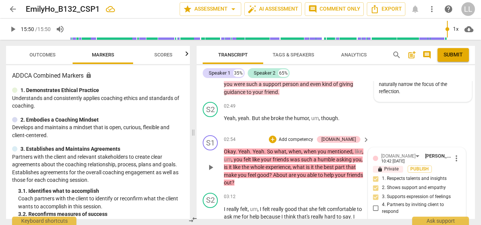
click at [423, 166] on span "Publish" at bounding box center [419, 169] width 11 height 6
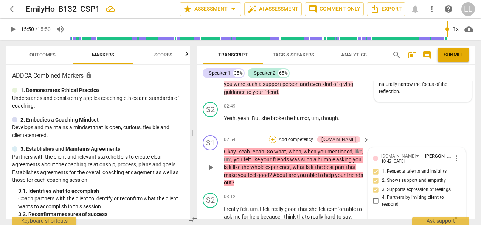
click at [277, 135] on div "+" at bounding box center [273, 139] width 8 height 8
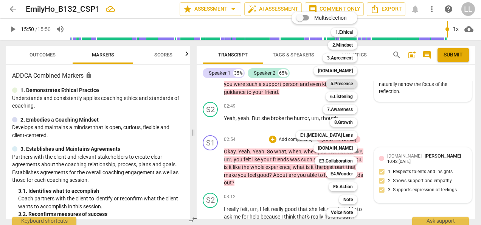
click at [350, 84] on b "5.Presence" at bounding box center [342, 83] width 22 height 9
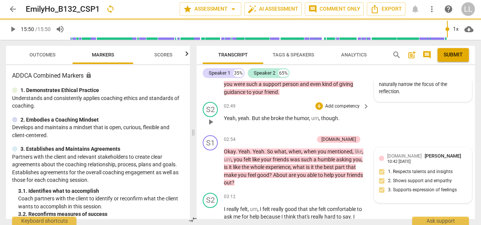
type input "950"
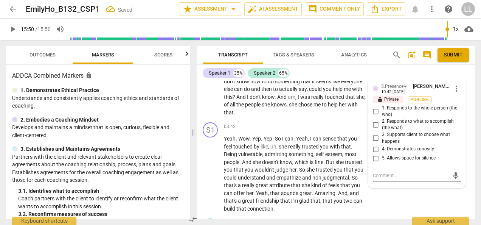
scroll to position [646, 0]
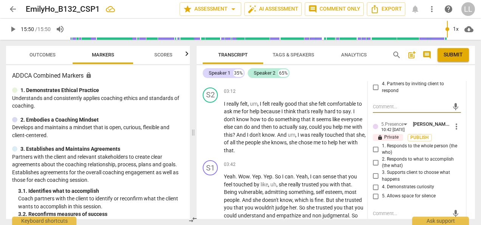
click at [373, 145] on input "1. Responds to the whole person (the who)" at bounding box center [376, 149] width 12 height 9
checkbox input "true"
click at [374, 182] on input "4. Demonstrates curiosity" at bounding box center [376, 186] width 12 height 9
checkbox input "true"
click at [420, 134] on span "Publish" at bounding box center [419, 137] width 11 height 6
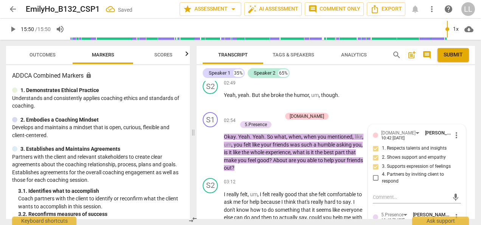
scroll to position [532, 0]
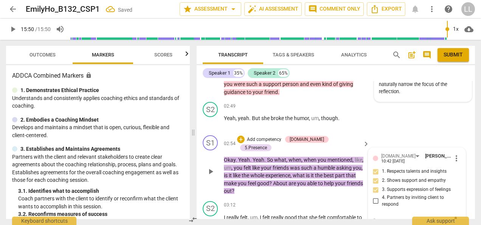
click at [270, 136] on p "Add competency" at bounding box center [264, 139] width 36 height 7
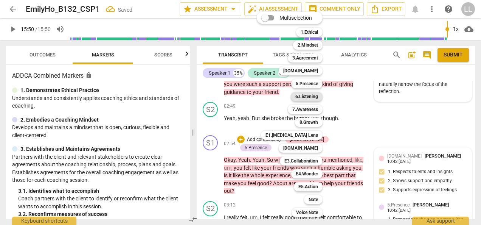
click at [307, 95] on b "6.Listening" at bounding box center [307, 96] width 23 height 9
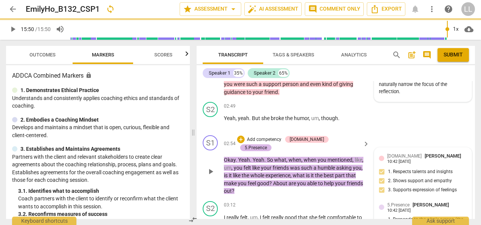
type input "950"
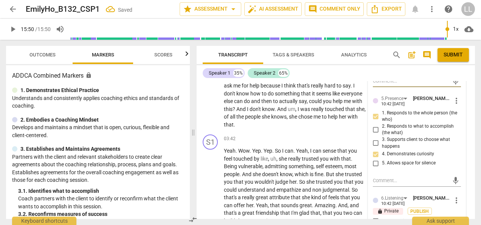
scroll to position [722, 0]
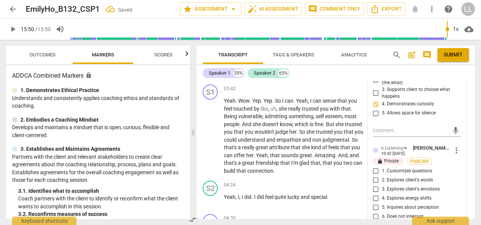
click at [382, 168] on span "1. Customizes questions" at bounding box center [407, 171] width 50 height 7
click at [382, 166] on input "1. Customizes questions" at bounding box center [376, 170] width 12 height 9
checkbox input "true"
click at [376, 175] on input "2. Explores client's words" at bounding box center [376, 179] width 12 height 9
checkbox input "true"
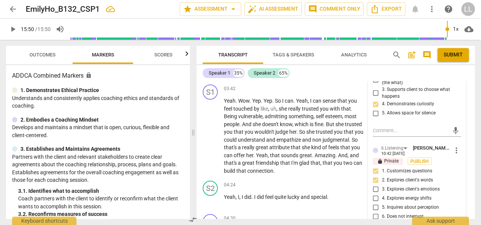
click at [375, 184] on input "3. Explores client's emotions" at bounding box center [376, 188] width 12 height 9
checkbox input "true"
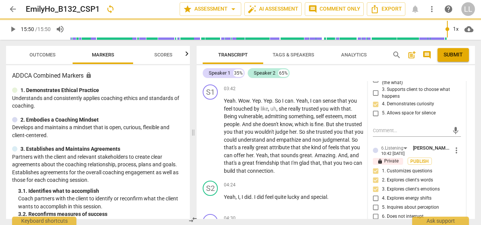
click at [378, 202] on input "5. Inquires about perception" at bounding box center [376, 206] width 12 height 9
checkbox input "true"
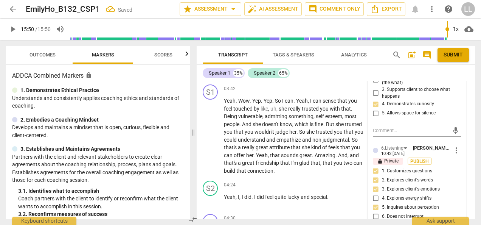
scroll to position [759, 0]
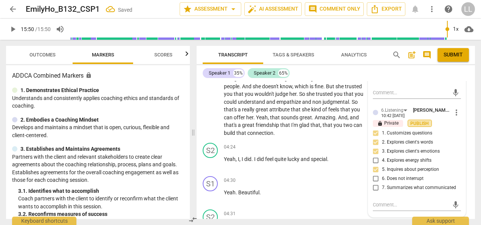
click at [419, 120] on span "Publish" at bounding box center [419, 123] width 11 height 6
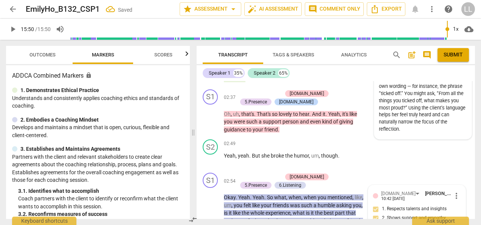
scroll to position [495, 0]
click at [240, 173] on div "+" at bounding box center [241, 177] width 8 height 8
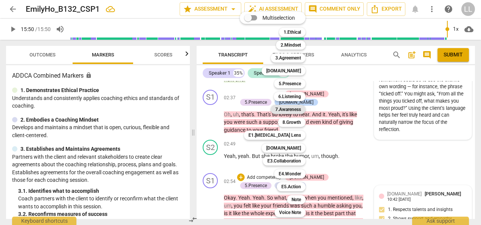
click at [292, 109] on b "7.Awareness" at bounding box center [288, 109] width 26 height 9
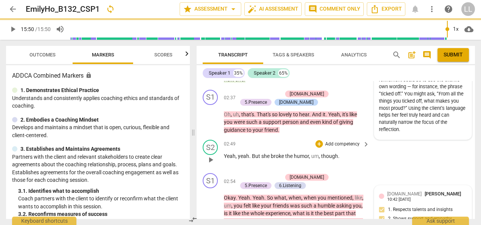
type input "950"
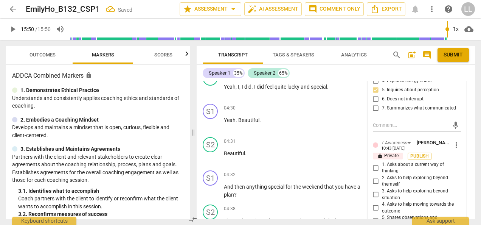
scroll to position [843, 0]
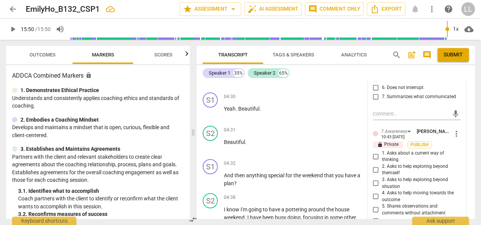
click at [374, 165] on input "2. Asks to help exploring beyond themself" at bounding box center [376, 169] width 12 height 9
checkbox input "true"
click at [375, 205] on input "5. Shares observations and comments without attachment" at bounding box center [376, 209] width 12 height 9
checkbox input "true"
click at [377, 179] on input "3. Asks to help exploring beyond situation" at bounding box center [376, 183] width 12 height 9
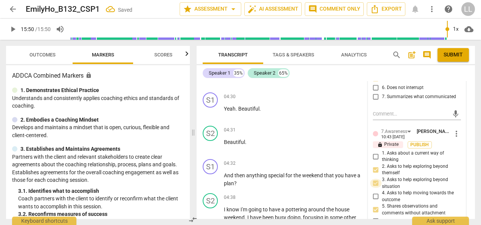
click at [375, 179] on input "3. Asks to help exploring beyond situation" at bounding box center [376, 183] width 12 height 9
checkbox input "false"
click at [375, 216] on input "6. Asks clear, open-ended questions" at bounding box center [376, 220] width 12 height 9
checkbox input "true"
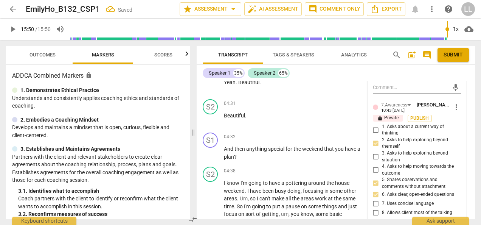
scroll to position [881, 0]
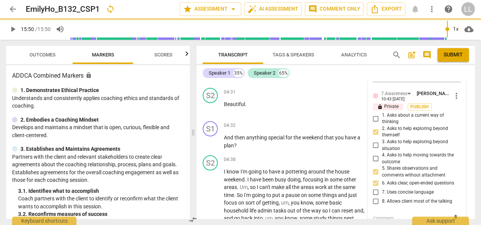
click at [374, 187] on input "7. Uses concise language" at bounding box center [376, 191] width 12 height 9
checkbox input "true"
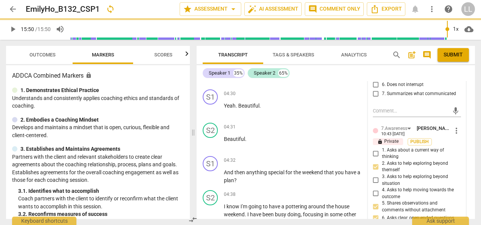
scroll to position [843, 0]
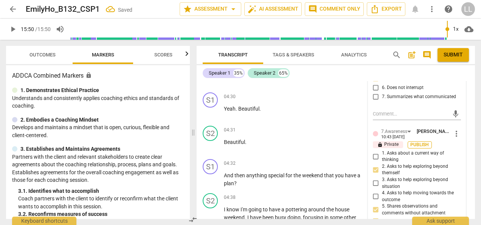
click at [422, 142] on span "Publish" at bounding box center [419, 145] width 11 height 6
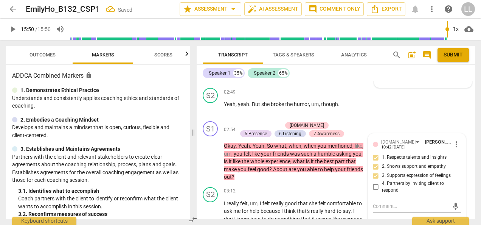
scroll to position [540, 0]
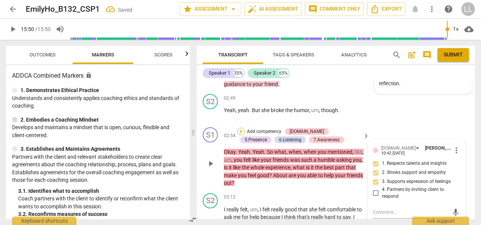
click at [240, 128] on div "+" at bounding box center [241, 132] width 8 height 8
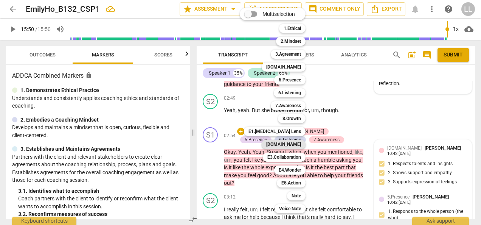
click at [288, 145] on b "[DOMAIN_NAME]" at bounding box center [283, 144] width 35 height 9
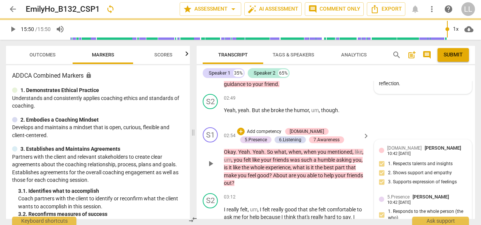
type input "950"
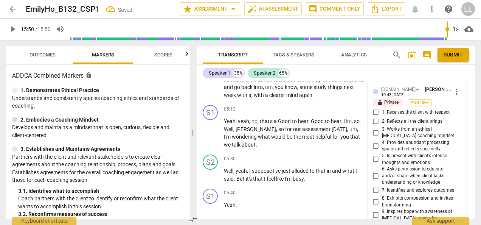
scroll to position [994, 0]
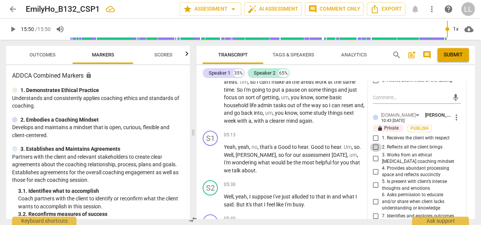
click at [377, 143] on input "2. Reflects all the client brings" at bounding box center [376, 147] width 12 height 9
checkbox input "true"
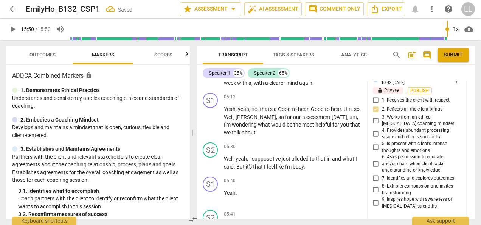
scroll to position [919, 0]
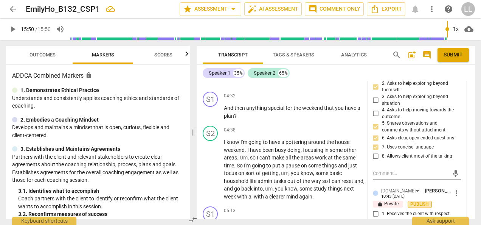
click at [414, 201] on span "Publish" at bounding box center [419, 204] width 11 height 6
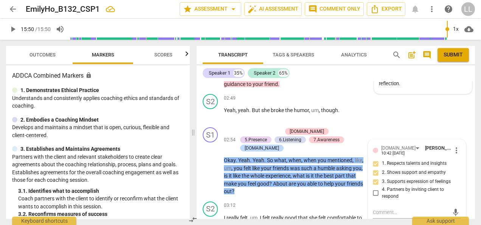
scroll to position [540, 0]
click at [250, 128] on p "Add competency" at bounding box center [264, 131] width 36 height 7
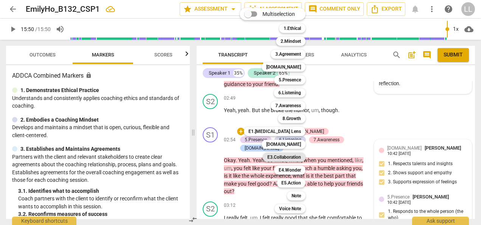
click at [287, 156] on b "E3.Collaboration" at bounding box center [285, 157] width 34 height 9
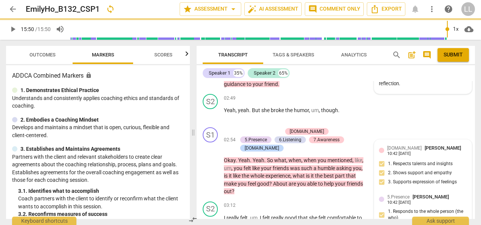
type input "950"
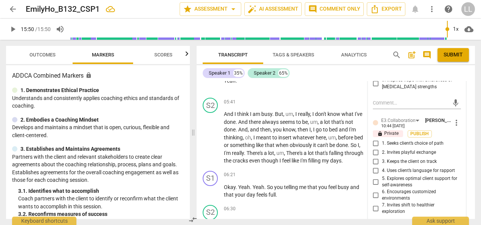
scroll to position [1146, 0]
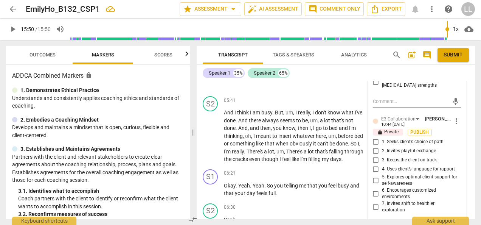
click at [378, 146] on input "2. Invites playful exchange" at bounding box center [376, 150] width 12 height 9
checkbox input "true"
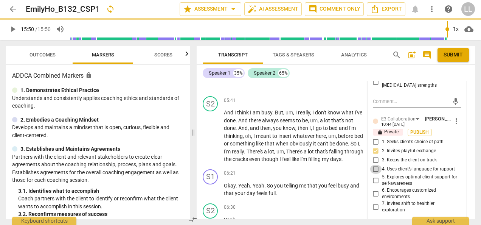
click at [375, 165] on input "4. Uses client’s language for rapport" at bounding box center [376, 169] width 12 height 9
checkbox input "true"
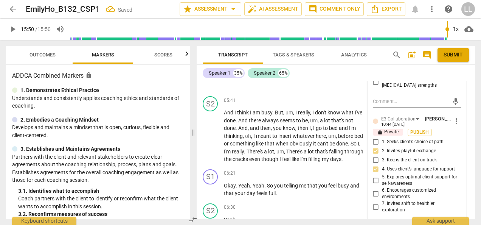
click at [374, 176] on input "5. Explores optimal client support for self-awareness" at bounding box center [376, 180] width 12 height 9
checkbox input "true"
click at [376, 202] on input "7. Invites shift to healthier exploration" at bounding box center [376, 206] width 12 height 9
checkbox input "true"
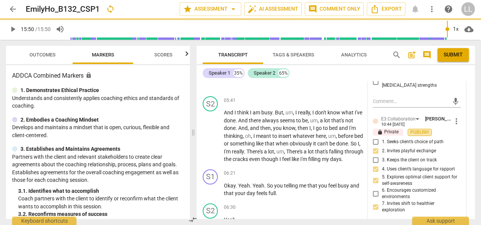
click at [422, 129] on span "Publish" at bounding box center [419, 132] width 11 height 6
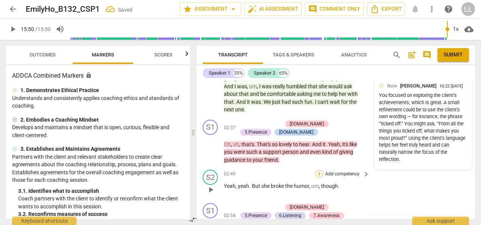
scroll to position [540, 0]
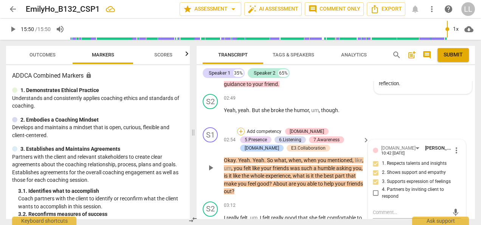
click at [240, 128] on div "+" at bounding box center [241, 132] width 8 height 8
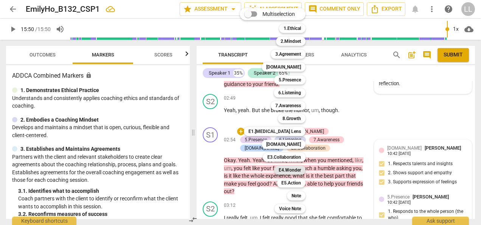
click at [286, 171] on b "E4.Wonder" at bounding box center [290, 169] width 22 height 9
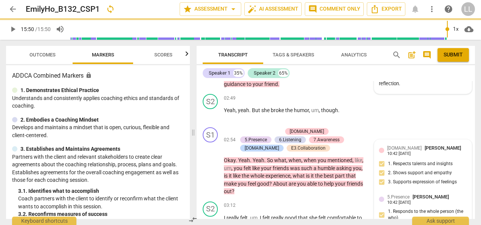
type input "950"
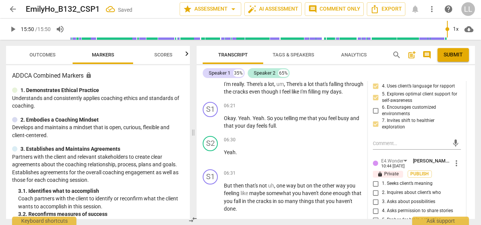
scroll to position [1259, 0]
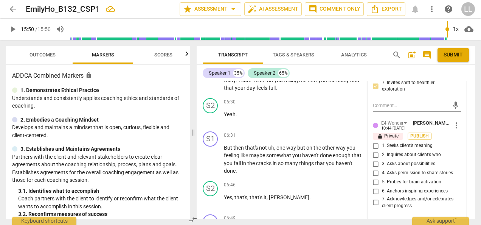
click at [378, 150] on input "2. Inquires about client’s who" at bounding box center [376, 154] width 12 height 9
checkbox input "true"
click at [380, 187] on input "6. Anchors inspiring experiences" at bounding box center [376, 191] width 12 height 9
checkbox input "true"
click at [372, 198] on input "7. Acknowledges and/or celebrates client progress" at bounding box center [376, 202] width 12 height 9
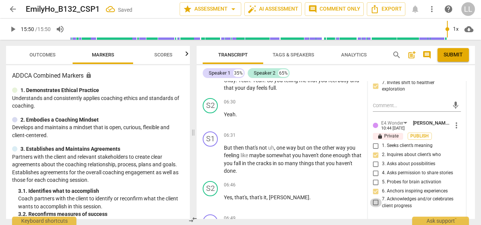
checkbox input "true"
click at [382, 142] on span "1. Seeks client’s meaning" at bounding box center [407, 145] width 51 height 7
click at [381, 141] on input "1. Seeks client’s meaning" at bounding box center [376, 145] width 12 height 9
checkbox input "true"
click at [382, 179] on span "5. Probes for brain activation" at bounding box center [411, 182] width 59 height 7
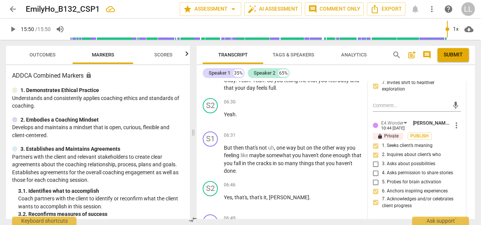
click at [381, 177] on input "5. Probes for brain activation" at bounding box center [376, 181] width 12 height 9
checkbox input "true"
click at [417, 133] on span "Publish" at bounding box center [419, 136] width 11 height 6
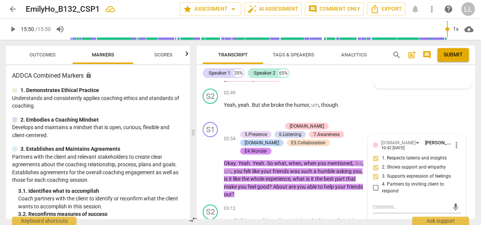
scroll to position [540, 0]
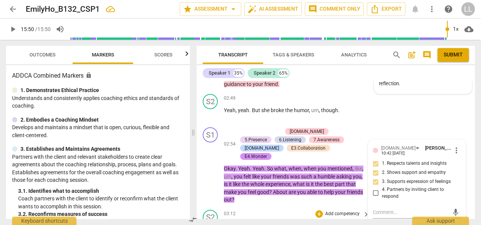
click at [291, 210] on div "03:12 + Add competency keyboard_arrow_right" at bounding box center [297, 214] width 146 height 8
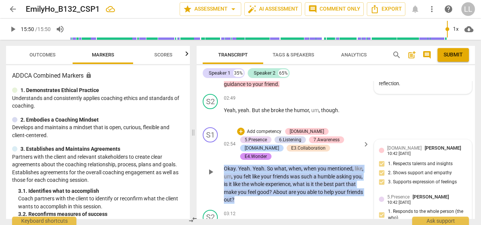
drag, startPoint x: 236, startPoint y: 167, endPoint x: 220, endPoint y: 135, distance: 36.2
click at [220, 135] on div "S1 play_arrow pause 02:54 + Add competency [DOMAIN_NAME] 5.Presence 6.Listening…" at bounding box center [336, 165] width 279 height 82
copy p "Okay . Yeah . Yeah . So what , when , when you mentioned , like , um , you felt…"
click at [239, 128] on div "+" at bounding box center [241, 132] width 8 height 8
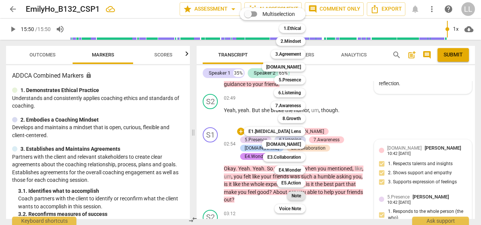
click at [297, 196] on b "Note" at bounding box center [296, 195] width 9 height 9
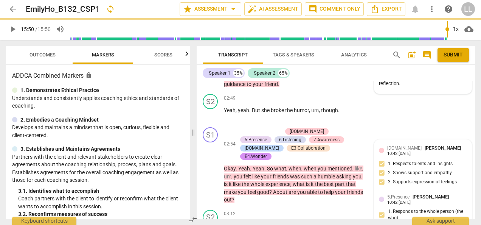
type input "950"
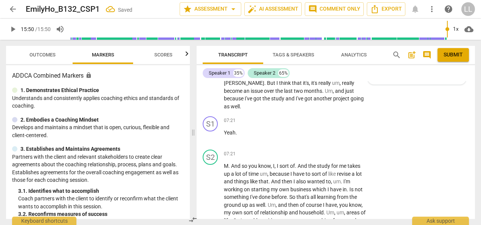
scroll to position [1373, 0]
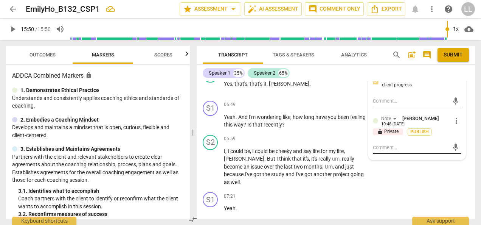
click at [378, 144] on textarea at bounding box center [411, 147] width 76 height 7
paste textarea "What is it the best part that makes you feel good?” is a powerful question. It …"
type textarea "What is it the best part that makes you feel good?” is a powerful question. It …"
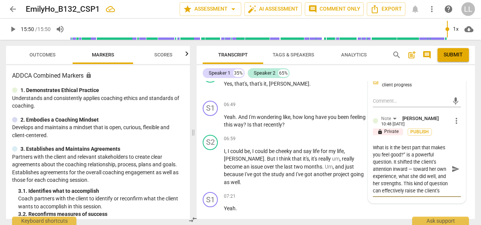
scroll to position [14, 0]
type textarea "What is it the best part that makes you feel good?” is a powerful question. It …"
type textarea ""What is it the best part that makes you feel good?” is a powerful question. It…"
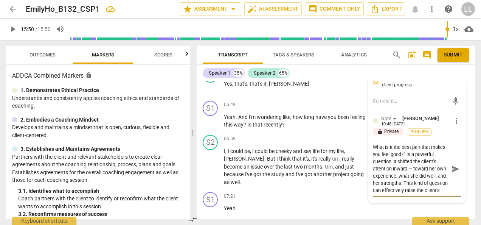
type textarea ""What is it the best part that makes you feel good?” is a powerful question. It…"
click at [427, 144] on textarea ""What is it the best part that makes you feel good?” is a powerful question. It…" at bounding box center [411, 169] width 76 height 50
type textarea ""What is it the best part that makes you feel good?” is sa powerful question. I…"
type textarea ""What is it the best part that makes you feel good?” is sua powerful question. …"
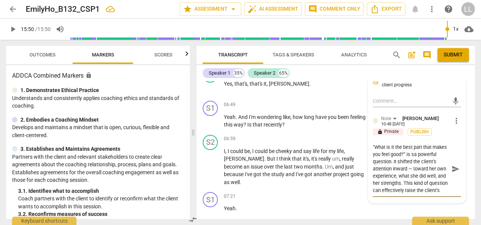
type textarea ""What is it the best part that makes you feel good?” is sua powerful question. …"
type textarea ""What is it the best part that makes you feel good?” is suca powerful question.…"
type textarea ""What is it the best part that makes you feel good?” is sucha powerful question…"
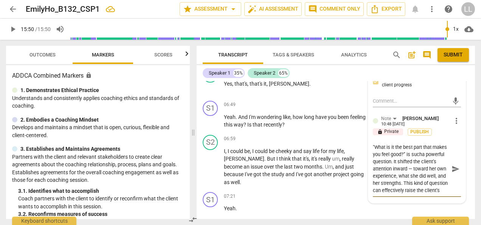
type textarea ""What is it the best part that makes you feel good?” is such a powerful questio…"
click at [412, 144] on textarea ""What is it the best part that makes you feel good?” is such a powerful questio…" at bounding box center [411, 169] width 76 height 50
type textarea ""What is it the best part that makes you feel good?” is such a powerful questio…"
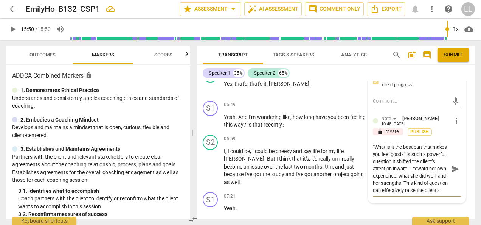
type textarea ""What is it the best part that makes you feel good?” is such a powerful questio…"
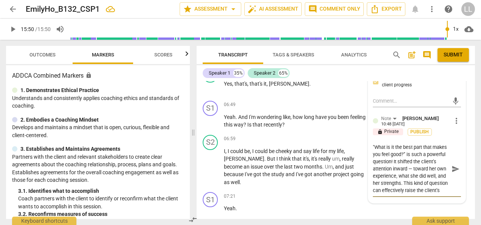
click at [416, 148] on textarea ""What is it the best part that makes you feel good?” is such a powerful questio…" at bounding box center [411, 169] width 76 height 50
type textarea ""What is it the best part that makes you feel good?” is such a powerful questio…"
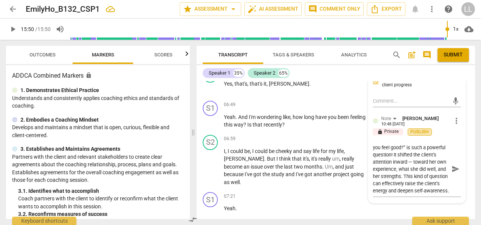
click at [418, 129] on span "Publish" at bounding box center [419, 132] width 11 height 6
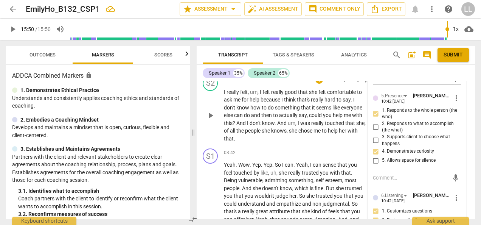
scroll to position [692, 0]
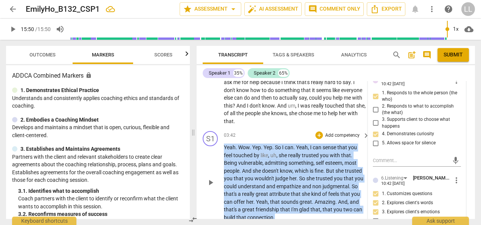
drag, startPoint x: 224, startPoint y: 113, endPoint x: 279, endPoint y: 181, distance: 87.5
click at [279, 181] on p "Yeah . Wow . Yep . Yep . So I can . Yeah , I can sense that you feel touched by…" at bounding box center [295, 182] width 142 height 78
copy p "Yeah . Wow . Yep . Yep . So I can . Yeah , I can sense that you feel touched by…"
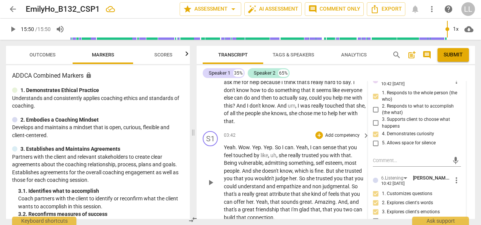
click at [275, 128] on div "S1 play_arrow pause 03:42 + Add competency keyboard_arrow_right Yeah . Wow . Ye…" at bounding box center [336, 176] width 279 height 96
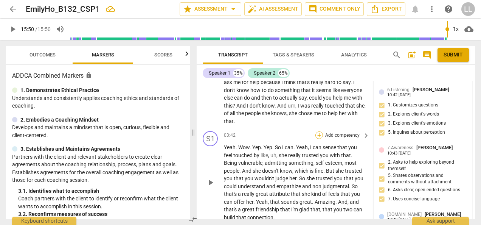
click at [319, 131] on div "+" at bounding box center [320, 135] width 8 height 8
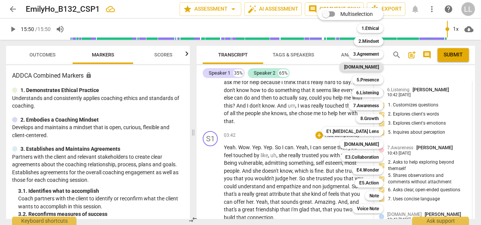
click at [375, 68] on b "[DOMAIN_NAME]" at bounding box center [361, 66] width 35 height 9
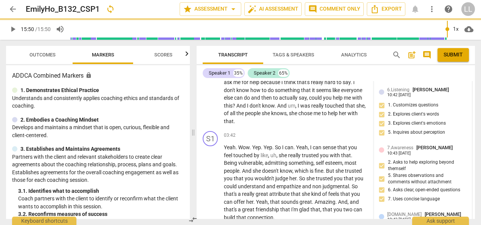
type input "950"
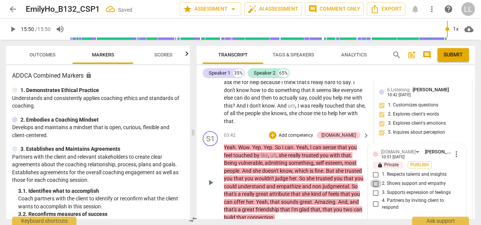
click at [375, 179] on input "2. Shows support and empathy" at bounding box center [376, 183] width 12 height 9
checkbox input "true"
click at [374, 170] on input "1. Respects talents and insights" at bounding box center [376, 174] width 12 height 9
checkbox input "true"
click at [422, 162] on span "Publish" at bounding box center [419, 165] width 11 height 6
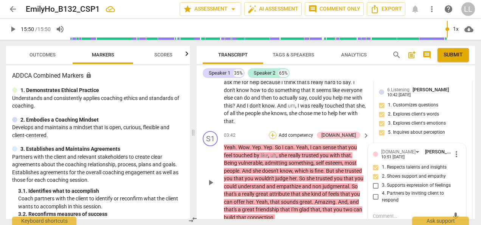
click at [277, 131] on div "+" at bounding box center [273, 135] width 8 height 8
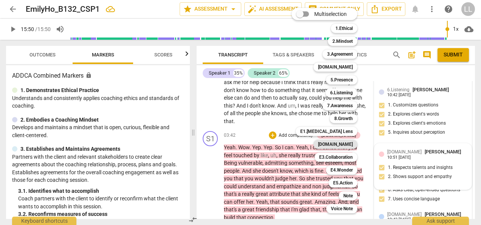
click at [346, 144] on b "[DOMAIN_NAME]" at bounding box center [335, 144] width 35 height 9
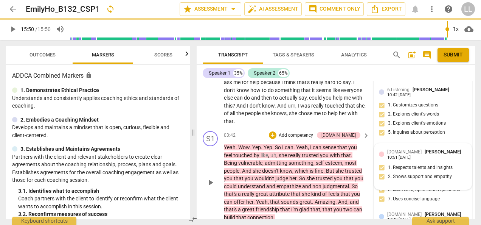
type input "950"
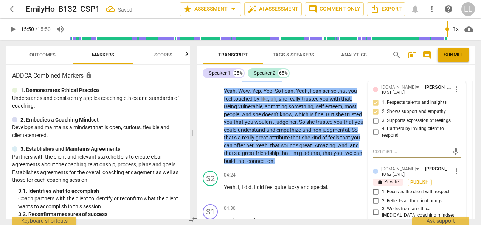
scroll to position [767, 0]
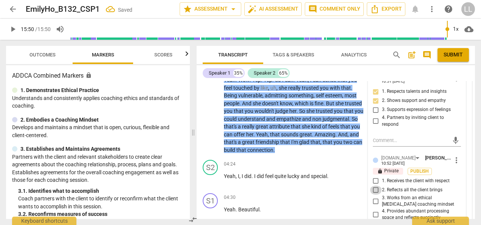
click at [377, 185] on input "2. Reflects all the client brings" at bounding box center [376, 189] width 12 height 9
checkbox input "true"
click at [417, 168] on span "Publish" at bounding box center [419, 171] width 11 height 6
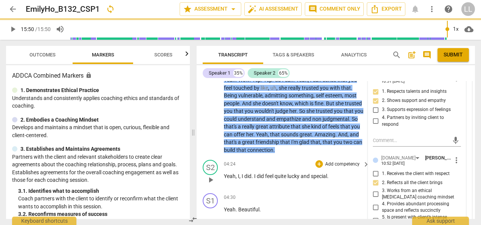
scroll to position [692, 0]
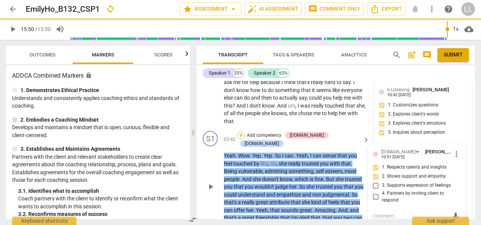
click at [245, 131] on div "+" at bounding box center [241, 135] width 8 height 8
type input "950"
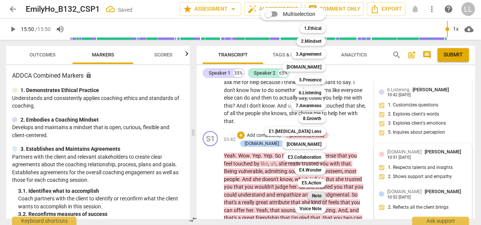
click at [317, 196] on b "Note" at bounding box center [316, 195] width 9 height 9
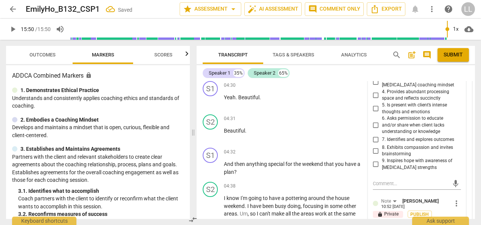
scroll to position [881, 0]
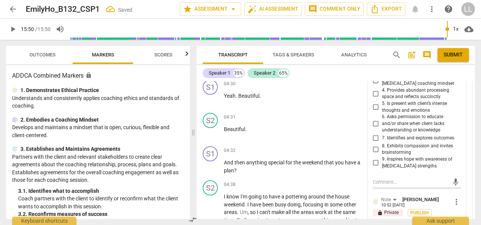
click at [373, 224] on textarea at bounding box center [411, 227] width 76 height 7
paste textarea "Your reflection captured the client’s emotions and emphasized the trust in her …"
type textarea "Your reflection captured the client’s emotions and emphasized the trust in her …"
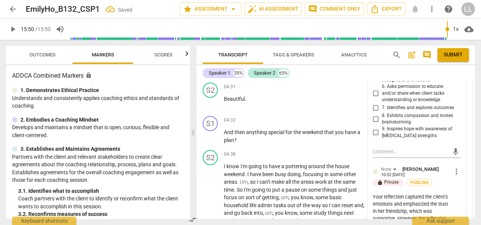
scroll to position [0, 0]
click at [405, 194] on textarea "Your reflection captured the client’s emotions and emphasized the trust in her …" at bounding box center [411, 223] width 76 height 58
type textarea "Your reflection captured the client’s emotions and emphasized the trust in her …"
click at [422, 179] on span "Publish" at bounding box center [419, 182] width 11 height 6
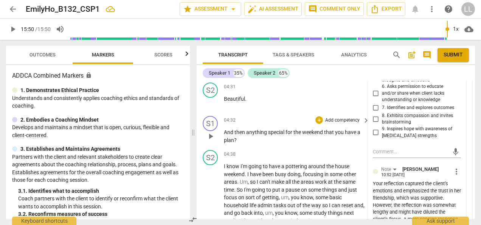
scroll to position [873, 0]
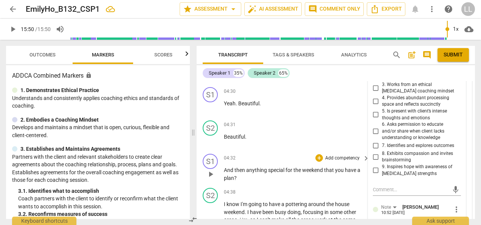
click at [243, 166] on p "And then anything special for the weekend that you have a plan ?" at bounding box center [295, 174] width 142 height 16
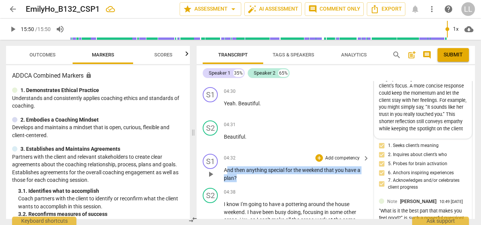
drag, startPoint x: 241, startPoint y: 145, endPoint x: 226, endPoint y: 135, distance: 17.8
click at [226, 166] on p "And then anything special for the weekend that you have a plan ?" at bounding box center [295, 174] width 142 height 16
click at [225, 167] on span "And" at bounding box center [229, 170] width 11 height 6
drag, startPoint x: 235, startPoint y: 148, endPoint x: 224, endPoint y: 139, distance: 14.3
click at [224, 166] on p "And then anything special for the weekend that you have a plan ?" at bounding box center [295, 174] width 142 height 16
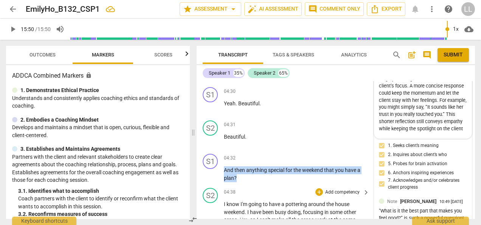
copy p "And then anything special for the weekend that you have a plan ?"
click at [319, 154] on div "+" at bounding box center [320, 158] width 8 height 8
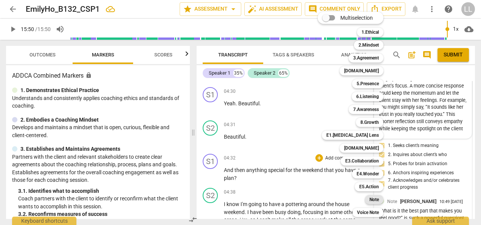
click at [374, 200] on b "Note" at bounding box center [374, 199] width 9 height 9
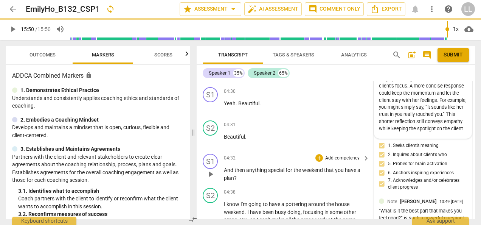
type input "950"
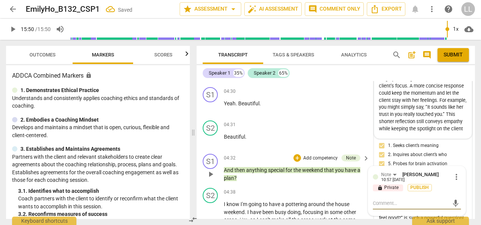
click at [373, 199] on textarea at bounding box center [411, 202] width 76 height 7
type textarea "When you asked, “And then anything special for the weekend that you have planne…"
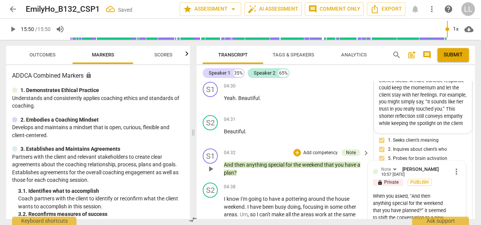
scroll to position [0, 0]
drag, startPoint x: 372, startPoint y: 187, endPoint x: 368, endPoint y: 164, distance: 22.7
click at [369, 164] on div "Note [PERSON_NAME] 10:57 [DATE] more_vert lock Private Publish When you asked, …" at bounding box center [417, 211] width 97 height 100
type textarea "seemed to shift the conversation to a new topic before establishing the session…"
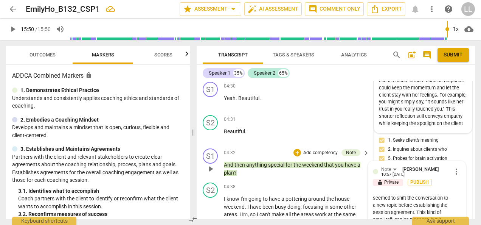
type textarea "[PERSON_NAME] to shift the conversation to a new topic before establishing the …"
type textarea "seemed to shift the conversation to a new topic before establishing the session…"
type textarea "[PERSON_NAME] to shift the conversation to a new topic before establishing the …"
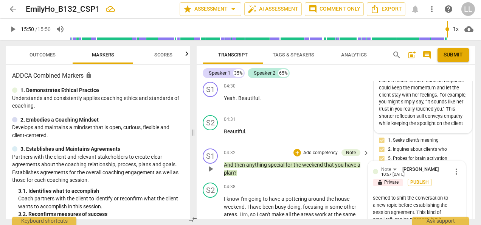
type textarea "[PERSON_NAME] to shift the conversation to a new topic before establishing the …"
type textarea "Itseemed to shift the conversation to a new topic before establishing the sessi…"
type textarea "It seemed to shift the conversation to a new topic before establishing the sess…"
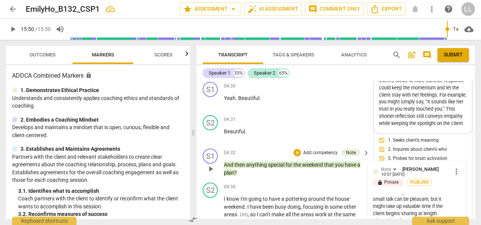
scroll to position [28, 0]
type textarea "It seemed to shift the conversation to a new topic before establishing the sess…"
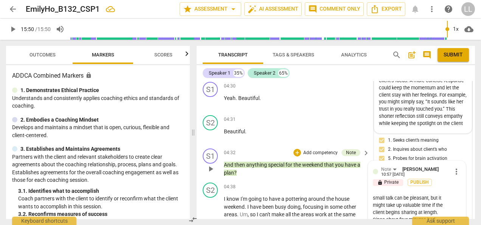
type textarea "It seemed to shift the conversation to a new topic before establishing the sess…"
click at [402, 213] on textarea "It seemed to shift the conversation to a new topic before establishing the sess…" at bounding box center [411, 223] width 76 height 58
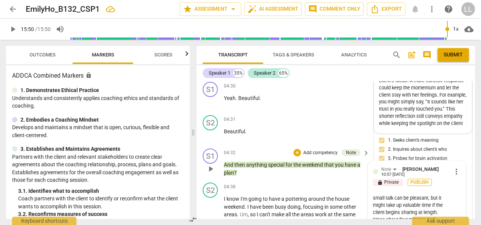
type textarea "It seemed to shift the conversation to a new topic before establishing the sess…"
click at [422, 179] on span "Publish" at bounding box center [419, 182] width 11 height 6
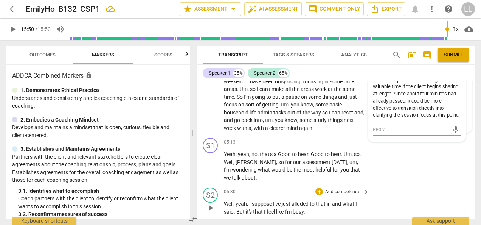
scroll to position [992, 0]
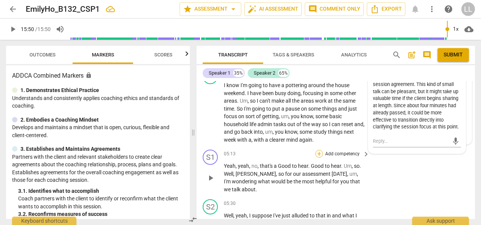
click at [319, 150] on div "+" at bounding box center [320, 154] width 8 height 8
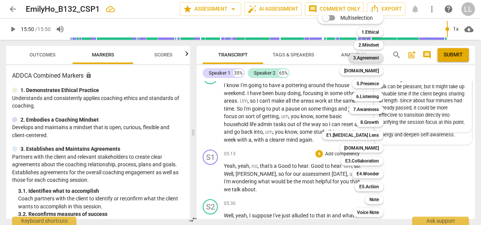
click at [369, 55] on b "3.Agreement" at bounding box center [366, 57] width 26 height 9
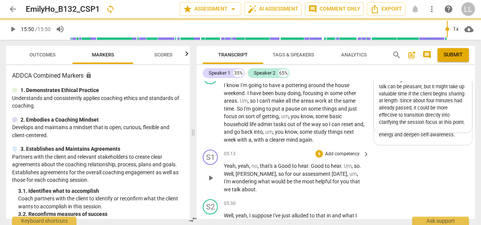
type input "950"
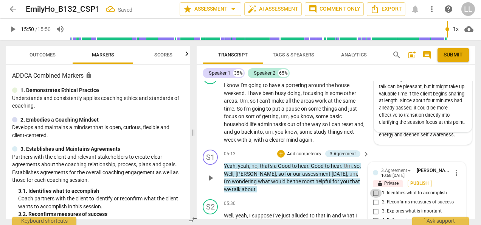
click at [380, 188] on input "1. Identifies what to accomplish" at bounding box center [376, 192] width 12 height 9
checkbox input "true"
click at [420, 180] on span "Publish" at bounding box center [419, 183] width 11 height 6
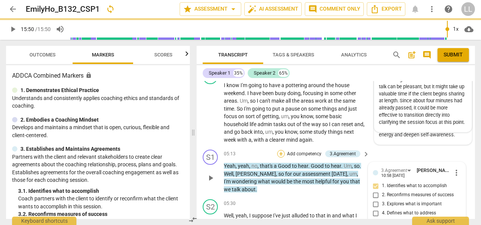
click at [281, 150] on div "+" at bounding box center [281, 154] width 8 height 8
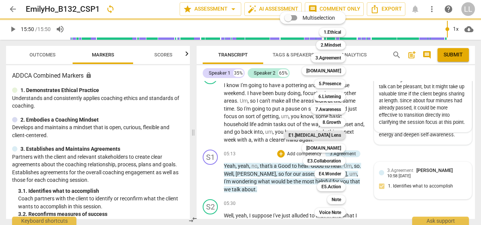
type input "950"
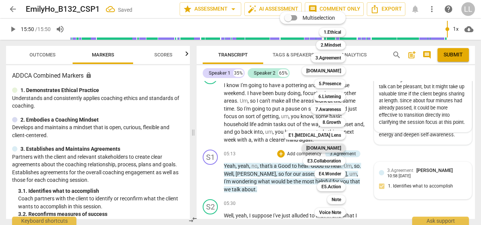
click at [331, 149] on b "[DOMAIN_NAME]" at bounding box center [324, 147] width 35 height 9
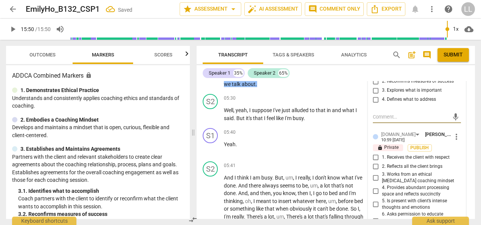
scroll to position [1144, 0]
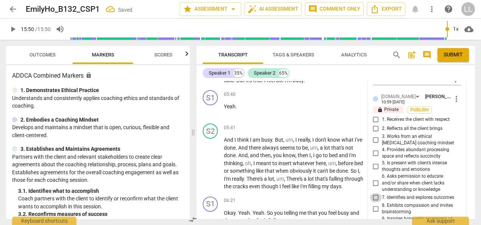
click at [375, 193] on input "7. Identifies and explores outcomes" at bounding box center [376, 197] width 12 height 9
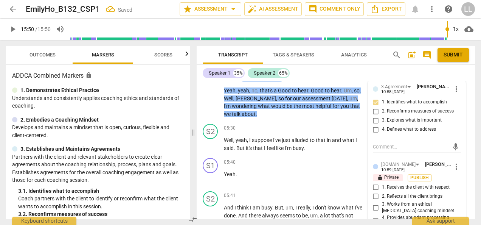
scroll to position [1030, 0]
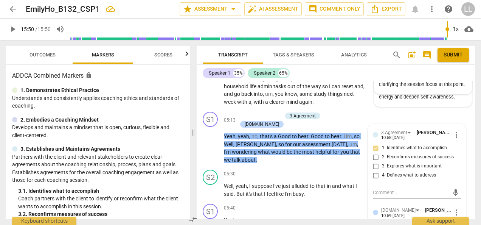
click at [424, 220] on span "Publish" at bounding box center [419, 223] width 11 height 6
checkbox input "false"
click at [352, 204] on div "05:40 + Add competency keyboard_arrow_right Yeah ." at bounding box center [297, 217] width 146 height 27
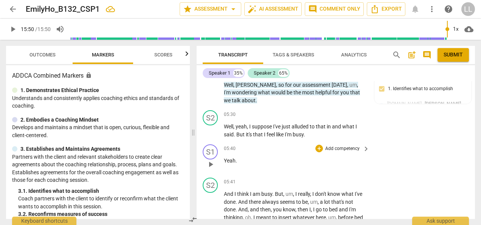
scroll to position [1106, 0]
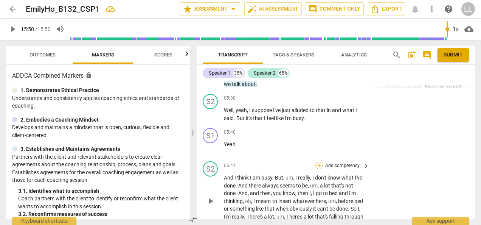
click at [318, 162] on div "+" at bounding box center [320, 166] width 8 height 8
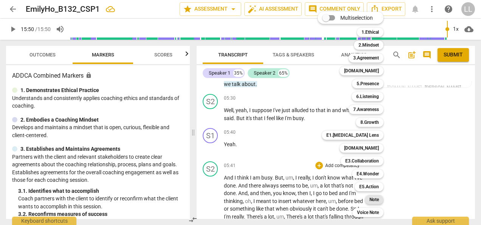
click at [375, 201] on b "Note" at bounding box center [374, 199] width 9 height 9
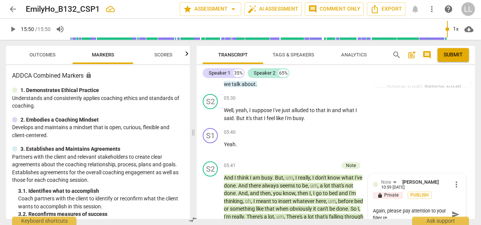
scroll to position [0, 0]
click at [406, 207] on textarea "Again, please pay attention to your filler responses. : )" at bounding box center [411, 214] width 76 height 14
click at [417, 192] on span "Publish" at bounding box center [419, 195] width 11 height 6
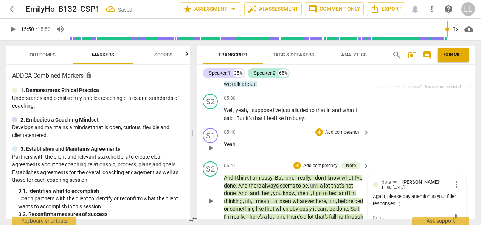
click at [273, 140] on p "Yeah ." at bounding box center [295, 144] width 142 height 8
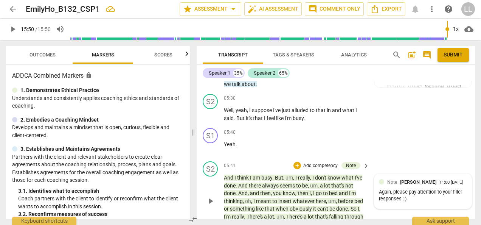
scroll to position [1144, 0]
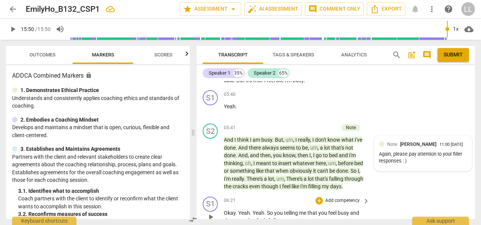
click at [323, 197] on div "+ Add competency" at bounding box center [338, 201] width 45 height 8
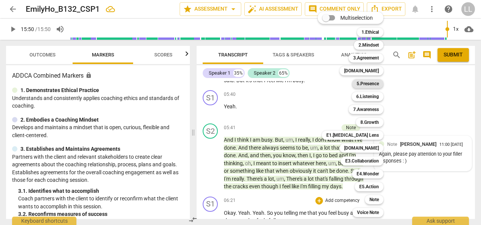
click at [367, 86] on b "5.Presence" at bounding box center [368, 83] width 22 height 9
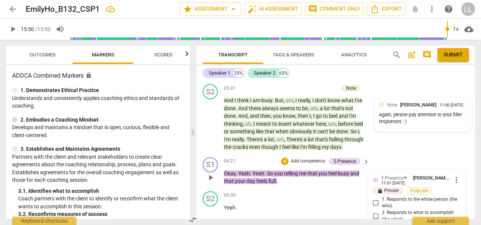
scroll to position [1221, 0]
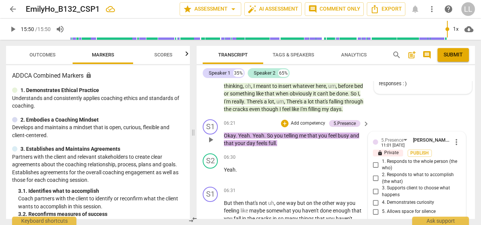
click at [373, 174] on input "2. Responds to what to accomplish (the what)" at bounding box center [376, 178] width 12 height 9
click at [416, 150] on span "Publish" at bounding box center [419, 153] width 11 height 6
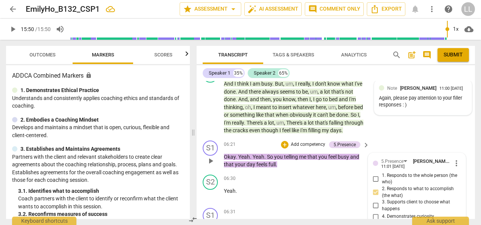
scroll to position [1183, 0]
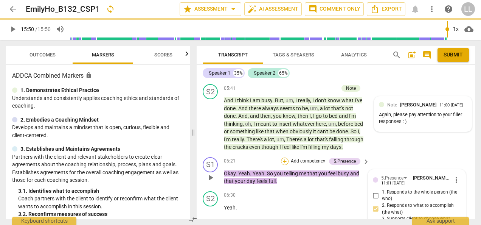
click at [284, 157] on div "+" at bounding box center [285, 161] width 8 height 8
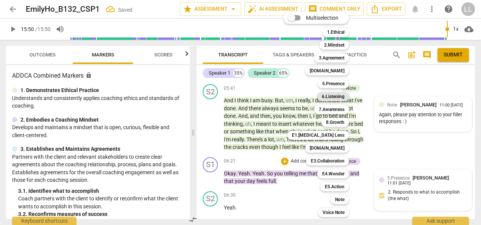
click at [339, 96] on b "6.Listening" at bounding box center [333, 96] width 23 height 9
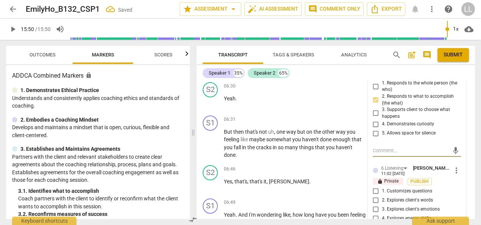
scroll to position [1299, 0]
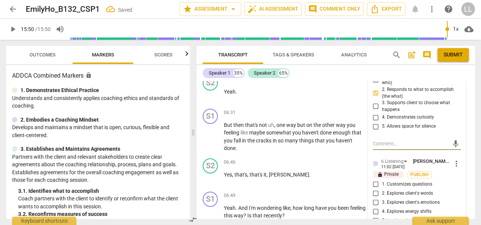
click at [419, 171] on span "Publish" at bounding box center [419, 174] width 11 height 6
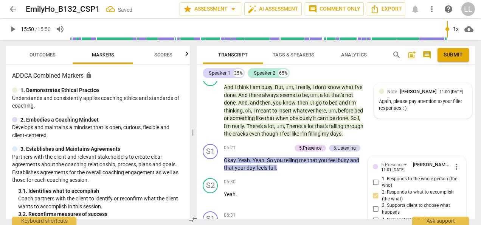
scroll to position [1185, 0]
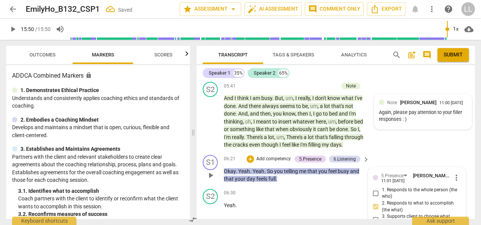
click at [261, 156] on p "Add competency" at bounding box center [274, 159] width 36 height 7
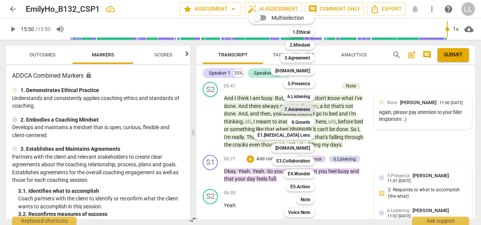
click at [306, 108] on b "7.Awareness" at bounding box center [298, 109] width 26 height 9
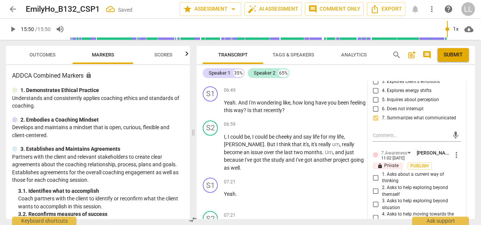
scroll to position [1450, 0]
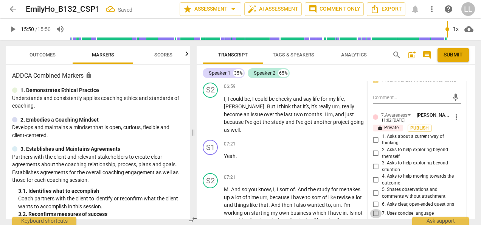
click at [373, 209] on input "7. Uses concise language" at bounding box center [376, 213] width 12 height 9
click at [376, 188] on input "5. Shares observations and comments without attachment" at bounding box center [376, 192] width 12 height 9
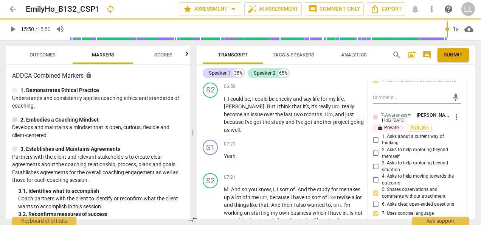
click at [371, 188] on input "5. Shares observations and comments without attachment" at bounding box center [376, 192] width 12 height 9
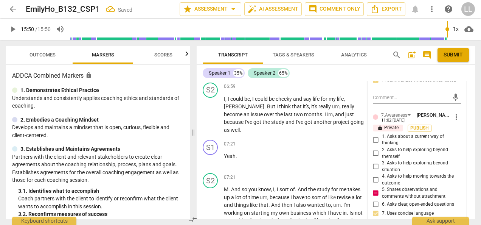
click at [374, 188] on input "5. Shares observations and comments without attachment" at bounding box center [376, 192] width 12 height 9
click at [377, 188] on input "5. Shares observations and comments without attachment" at bounding box center [376, 192] width 12 height 9
click at [419, 125] on span "Publish" at bounding box center [419, 128] width 11 height 6
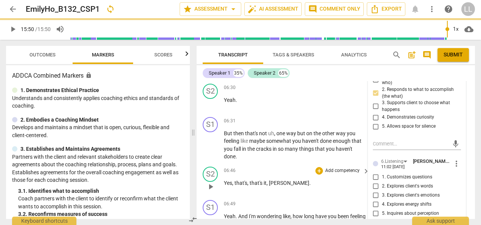
scroll to position [1185, 0]
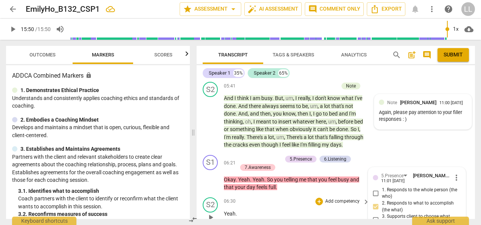
click at [353, 194] on div "S2 play_arrow pause 06:30 + Add competency keyboard_arrow_right Yeah ." at bounding box center [336, 210] width 279 height 33
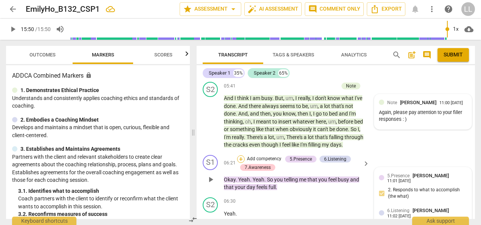
click at [243, 155] on div "+" at bounding box center [241, 159] width 8 height 8
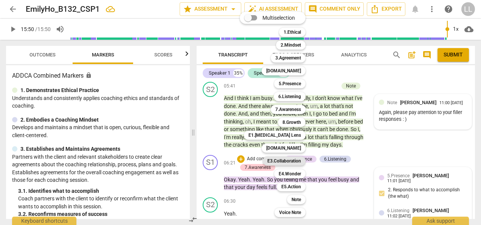
click at [280, 162] on b "E3.Collaboration" at bounding box center [285, 160] width 34 height 9
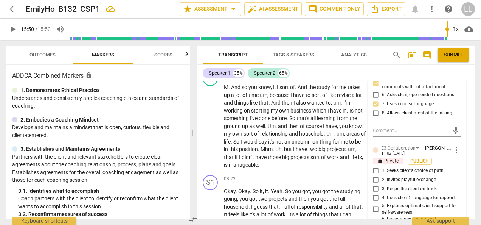
scroll to position [1564, 0]
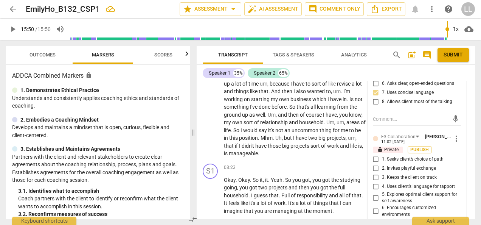
click at [382, 191] on span "5. Explores optimal client support for self-awareness" at bounding box center [420, 197] width 76 height 13
click at [381, 193] on input "5. Explores optimal client support for self-awareness" at bounding box center [376, 197] width 12 height 9
click at [374, 193] on input "5. Explores optimal client support for self-awareness" at bounding box center [376, 197] width 12 height 9
click at [455, 134] on span "more_vert" at bounding box center [456, 138] width 9 height 9
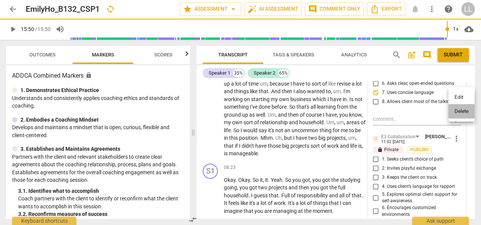
click at [462, 110] on li "Delete" at bounding box center [462, 111] width 26 height 14
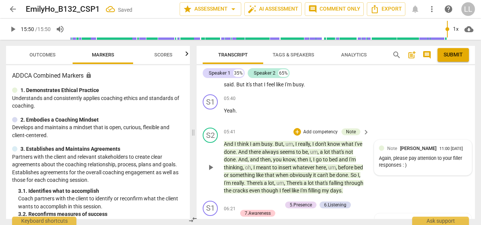
scroll to position [1185, 0]
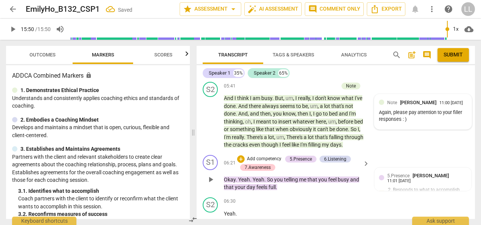
click at [248, 156] on p "Add competency" at bounding box center [264, 159] width 36 height 7
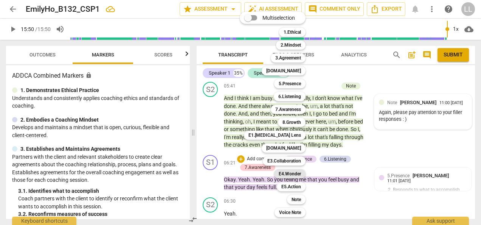
click at [286, 178] on b "E4.Wonder" at bounding box center [290, 173] width 22 height 9
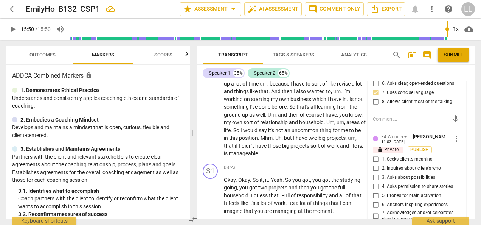
scroll to position [1526, 0]
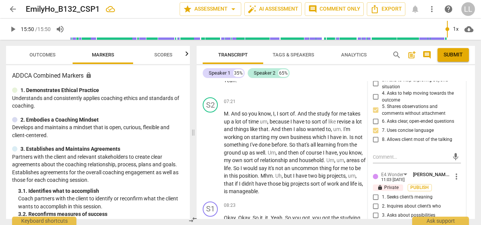
click at [454, 172] on span "more_vert" at bounding box center [456, 176] width 9 height 9
click at [451, 151] on li "Delete" at bounding box center [462, 149] width 26 height 14
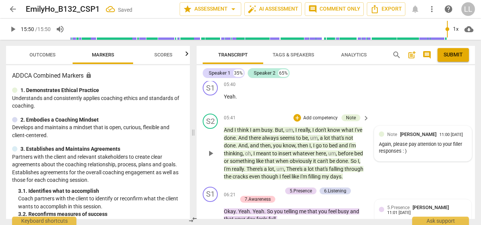
scroll to position [1147, 0]
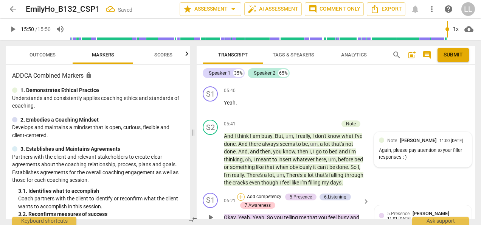
click at [239, 193] on div "+" at bounding box center [241, 197] width 8 height 8
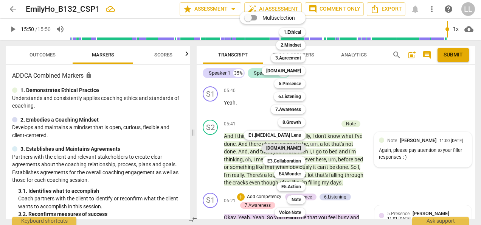
click at [297, 148] on b "[DOMAIN_NAME]" at bounding box center [283, 147] width 35 height 9
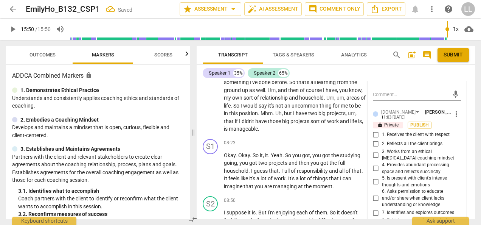
scroll to position [1592, 0]
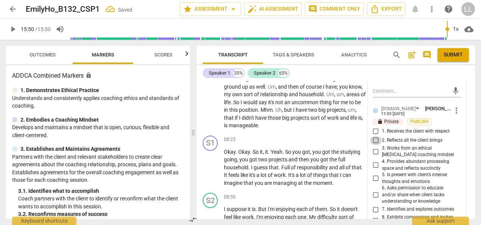
click at [380, 136] on input "2. Reflects all the client brings" at bounding box center [376, 140] width 12 height 9
click at [377, 174] on input "5. Is present with client’s intense thoughts and emotions" at bounding box center [376, 178] width 12 height 9
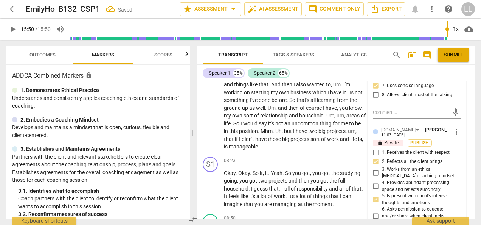
scroll to position [1516, 0]
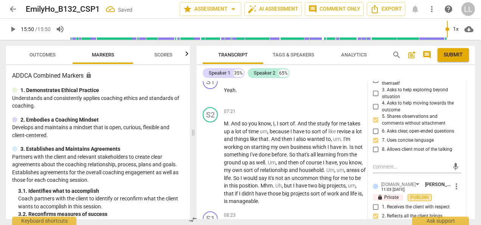
click at [416, 194] on span "Publish" at bounding box center [419, 197] width 11 height 6
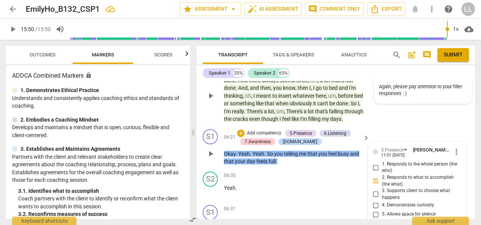
scroll to position [1213, 0]
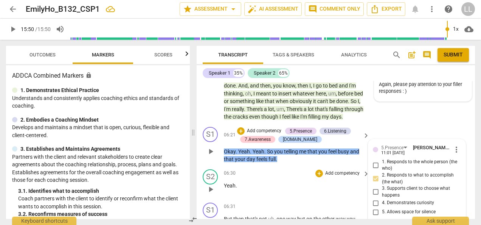
click at [338, 166] on div "S2 play_arrow pause 06:30 + Add competency keyboard_arrow_right Yeah ." at bounding box center [336, 182] width 279 height 33
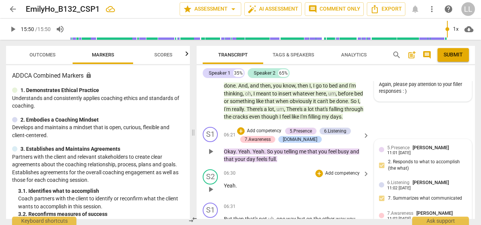
scroll to position [1251, 0]
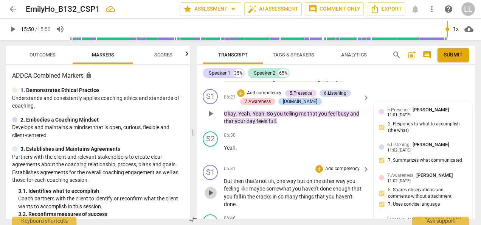
click at [212, 188] on span "play_arrow" at bounding box center [210, 192] width 9 height 9
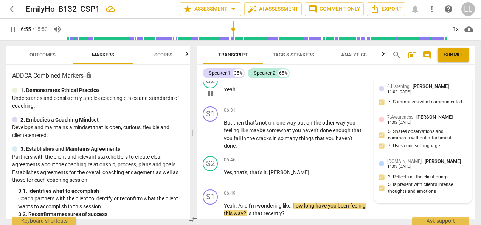
scroll to position [1327, 0]
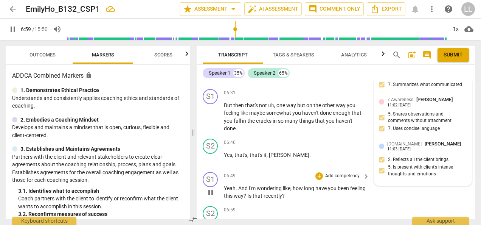
click at [212, 188] on span "pause" at bounding box center [210, 192] width 9 height 9
click at [319, 172] on div "+" at bounding box center [320, 176] width 8 height 8
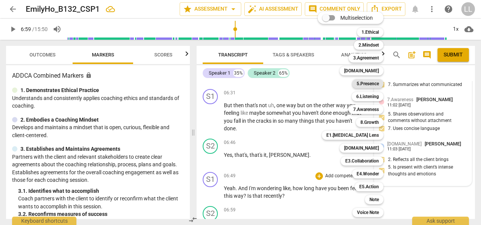
click at [370, 86] on b "5.Presence" at bounding box center [368, 83] width 22 height 9
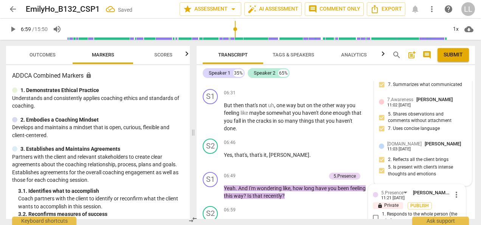
scroll to position [1417, 0]
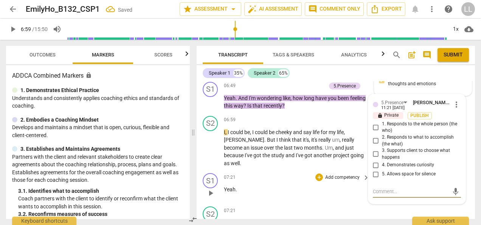
click at [378, 160] on input "4. Demonstrates curiosity" at bounding box center [376, 164] width 12 height 9
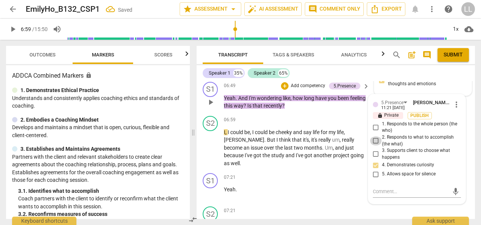
click at [373, 136] on input "2. Responds to what to accomplish (the what)" at bounding box center [376, 140] width 12 height 9
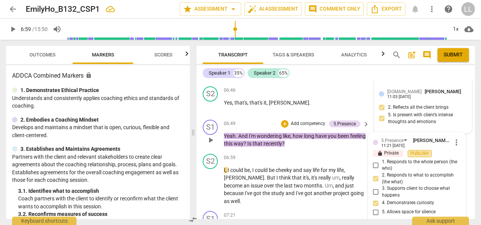
click at [421, 150] on span "Publish" at bounding box center [419, 153] width 11 height 6
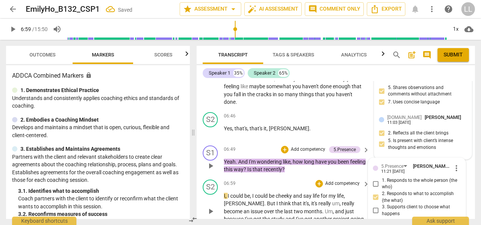
scroll to position [1341, 0]
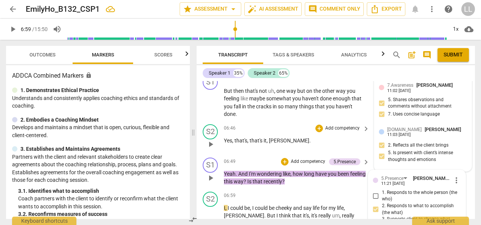
click at [365, 124] on div "06:46 + Add competency keyboard_arrow_right Yes , that's , that's it , [PERSON_…" at bounding box center [297, 137] width 146 height 27
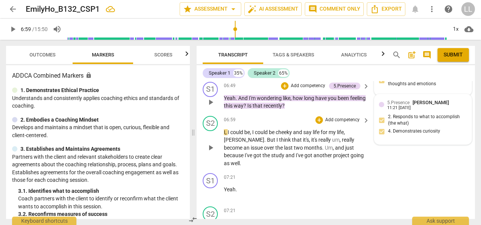
scroll to position [1455, 0]
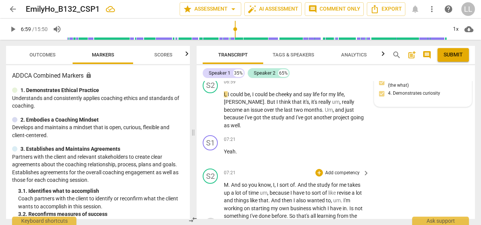
click at [209, 219] on span "play_arrow" at bounding box center [210, 223] width 9 height 9
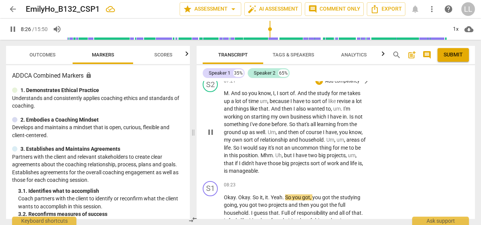
scroll to position [1568, 0]
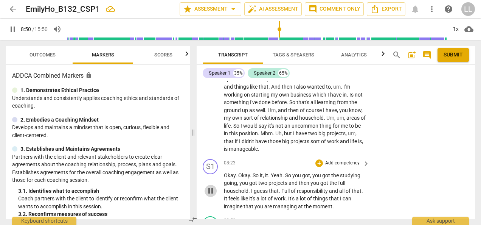
click at [207, 186] on span "pause" at bounding box center [210, 190] width 9 height 9
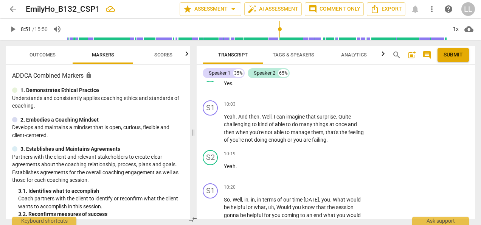
scroll to position [1909, 0]
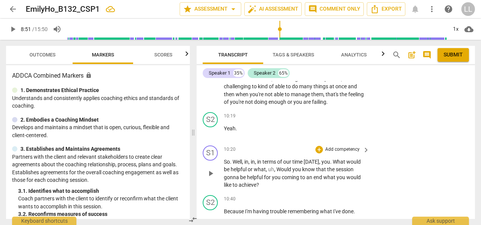
click at [333, 146] on p "Add competency" at bounding box center [343, 149] width 36 height 7
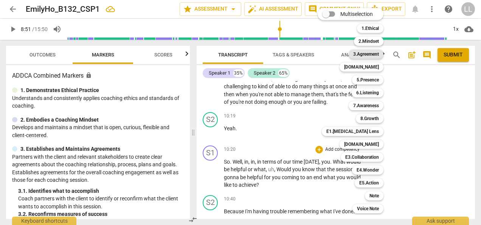
click at [376, 54] on b "3.Agreement" at bounding box center [366, 54] width 26 height 9
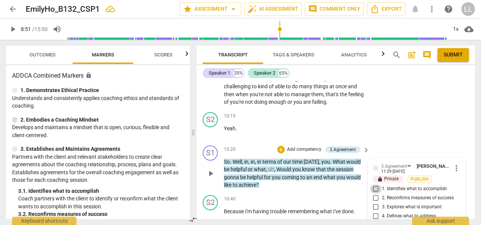
click at [375, 184] on input "1. Identifies what to accomplish" at bounding box center [376, 188] width 12 height 9
click at [418, 176] on span "Publish" at bounding box center [419, 179] width 11 height 6
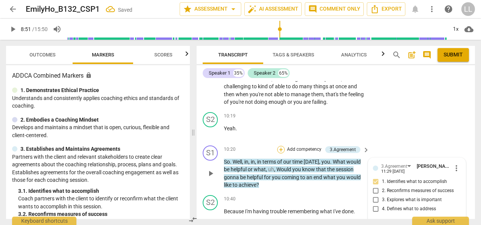
click at [279, 146] on div "+" at bounding box center [281, 150] width 8 height 8
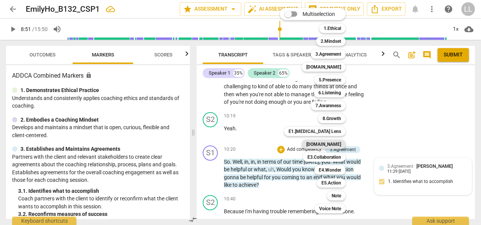
click at [332, 145] on b "[DOMAIN_NAME]" at bounding box center [324, 144] width 35 height 9
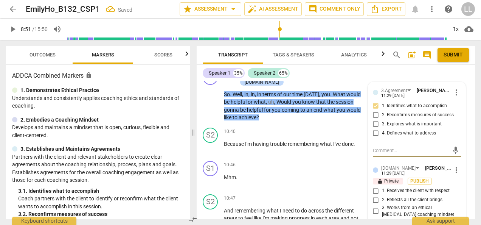
scroll to position [2022, 0]
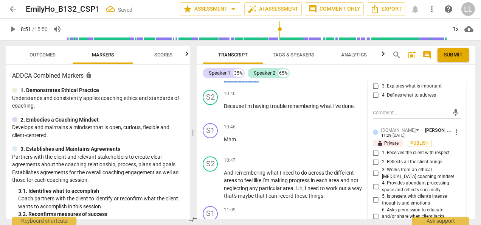
click at [415, 140] on span "Publish" at bounding box center [419, 143] width 11 height 6
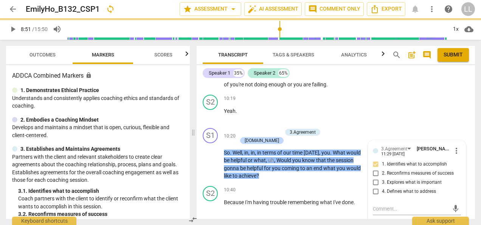
scroll to position [1871, 0]
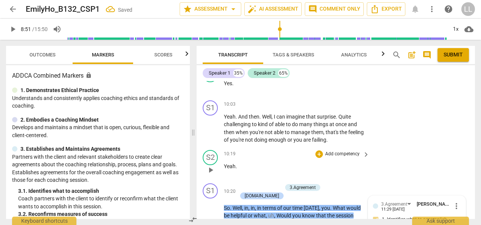
click at [364, 150] on div "10:19 + Add competency keyboard_arrow_right Yeah ." at bounding box center [297, 163] width 146 height 27
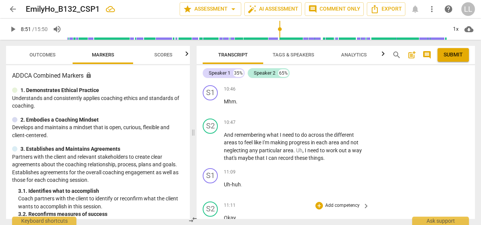
scroll to position [2098, 0]
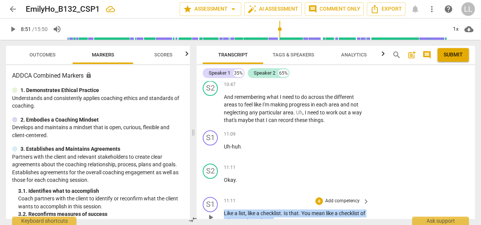
drag, startPoint x: 283, startPoint y: 171, endPoint x: 224, endPoint y: 163, distance: 59.6
click at [224, 209] on p "Like a list , like a checklist . Is that . You mean like a checklist of what yo…" at bounding box center [295, 217] width 142 height 16
copy p "Like a list , like a checklist . Is that . You mean like a checklist of what yo…"
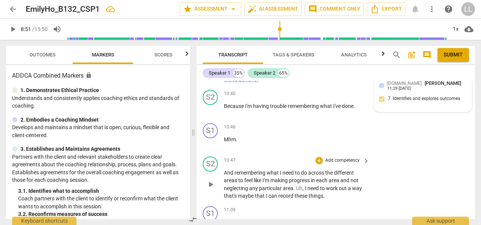
scroll to position [1984, 0]
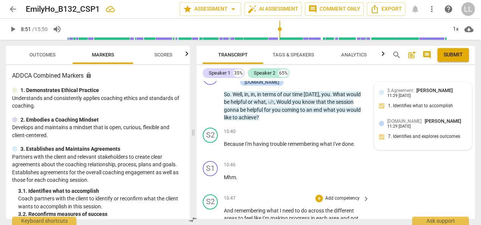
drag, startPoint x: 304, startPoint y: 177, endPoint x: 326, endPoint y: 185, distance: 23.3
click at [326, 207] on p "And remembering what I need to do across the different areas to feel like I'm m…" at bounding box center [295, 222] width 142 height 31
copy p "I need to work out a way that's maybe that I can record these things ."
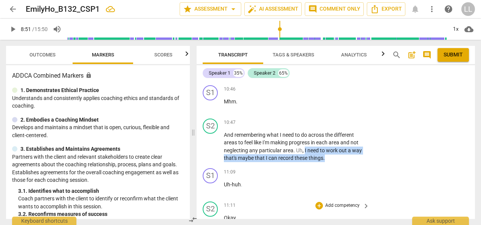
scroll to position [2098, 0]
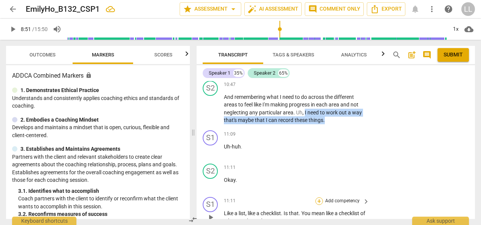
click at [318, 197] on div "+" at bounding box center [320, 201] width 8 height 8
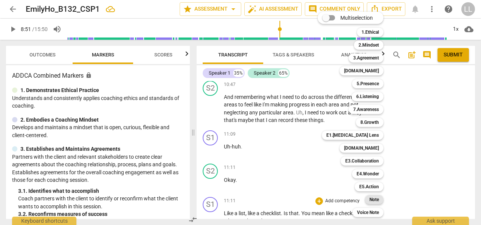
click at [377, 199] on b "Note" at bounding box center [374, 199] width 9 height 9
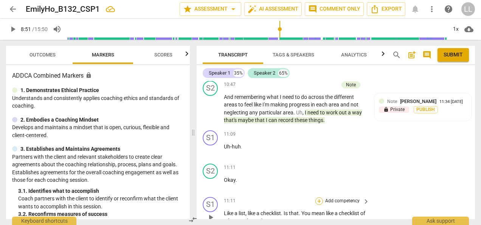
click at [319, 197] on div "+" at bounding box center [320, 201] width 8 height 8
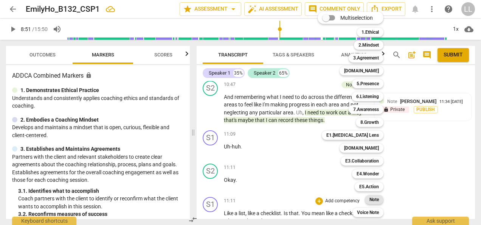
click at [377, 198] on b "Note" at bounding box center [374, 199] width 9 height 9
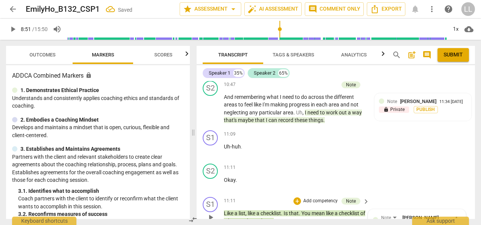
scroll to position [2136, 0]
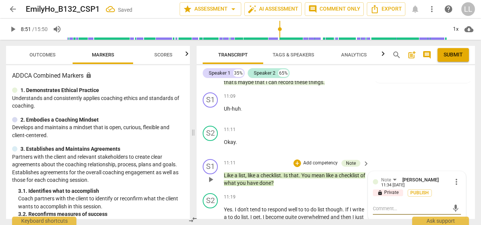
click at [379, 205] on textarea at bounding box center [411, 208] width 76 height 7
click at [377, 205] on textarea at bounding box center [411, 208] width 76 height 7
paste textarea "it sounded a bit coach-directed. Instead of defining it for the client, you mig…"
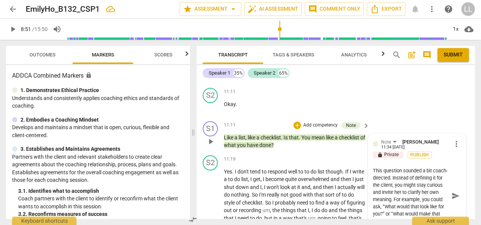
click at [426, 167] on textarea "This question sounded a bit coach-directed. Instead of defining it for the clie…" at bounding box center [411, 196] width 76 height 58
click at [429, 167] on textarea "This question sounded a bit coach-directed. Instead of defining it for the clie…" at bounding box center [411, 196] width 76 height 58
click at [406, 167] on textarea "This question sounded a bit coach-directed. Instead of defining it for the clie…" at bounding box center [411, 196] width 76 height 58
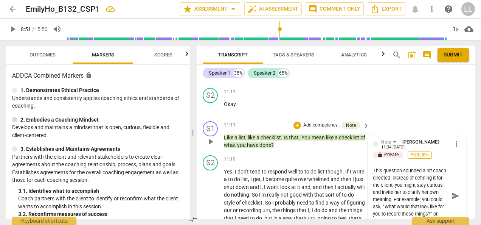
click at [421, 152] on span "Publish" at bounding box center [419, 155] width 11 height 6
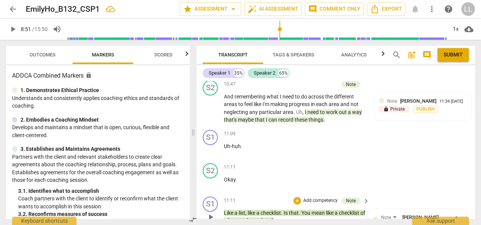
scroll to position [2098, 0]
click at [294, 176] on p "Okay ." at bounding box center [295, 180] width 142 height 8
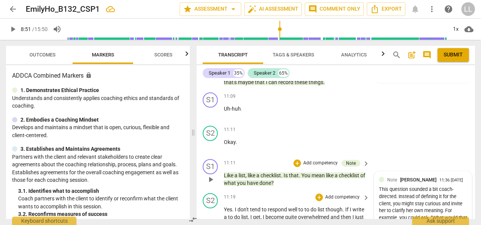
scroll to position [2174, 0]
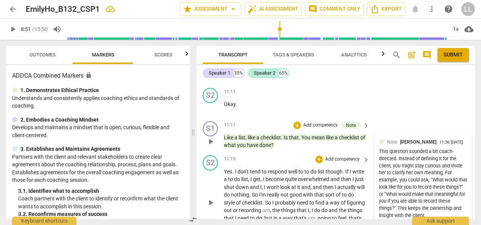
click at [212, 198] on span "play_arrow" at bounding box center [210, 202] width 9 height 9
click at [210, 198] on span "pause" at bounding box center [210, 202] width 9 height 9
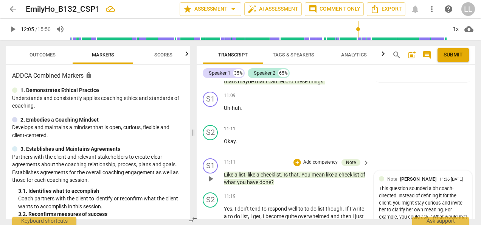
scroll to position [2136, 0]
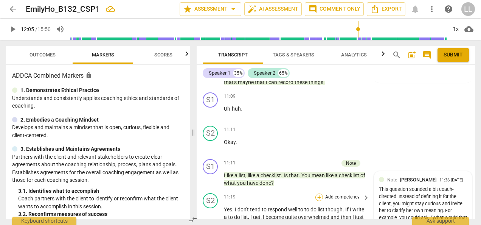
click at [320, 193] on div "+" at bounding box center [320, 197] width 8 height 8
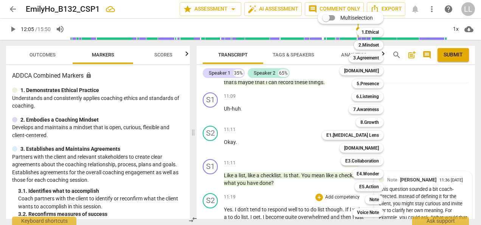
click at [400, 153] on div at bounding box center [240, 112] width 481 height 225
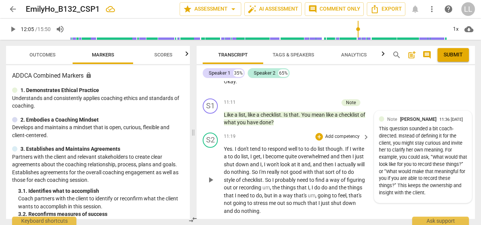
scroll to position [2211, 0]
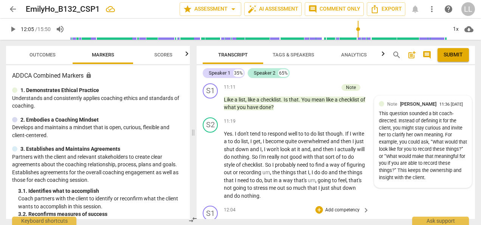
click at [207, 221] on span "play_arrow" at bounding box center [210, 225] width 9 height 9
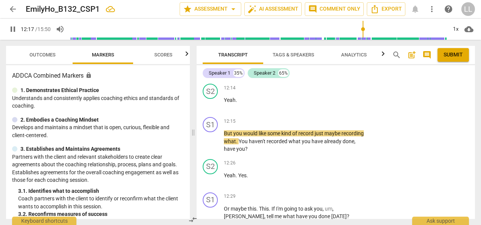
scroll to position [2330, 0]
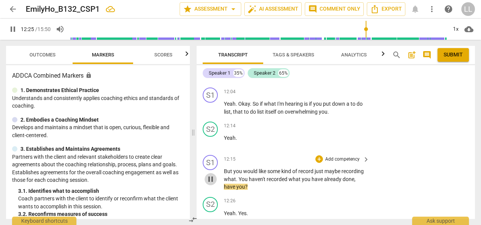
click at [210, 174] on span "pause" at bounding box center [210, 178] width 9 height 9
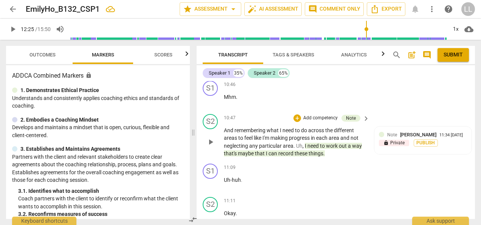
scroll to position [2027, 0]
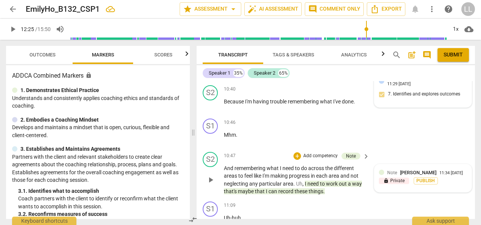
click at [440, 177] on div "lock Private Publish" at bounding box center [423, 180] width 88 height 7
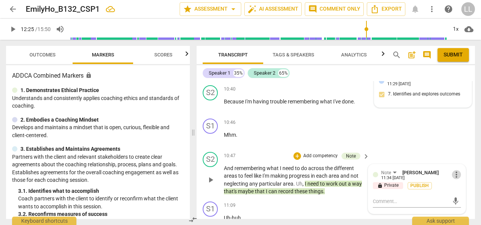
click at [454, 170] on span "more_vert" at bounding box center [456, 174] width 9 height 9
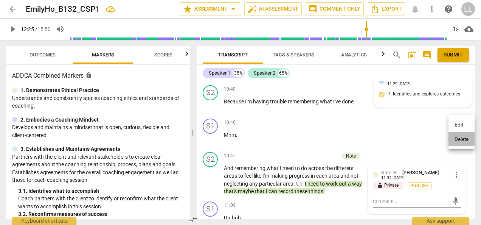
click at [458, 138] on li "Delete" at bounding box center [462, 139] width 26 height 14
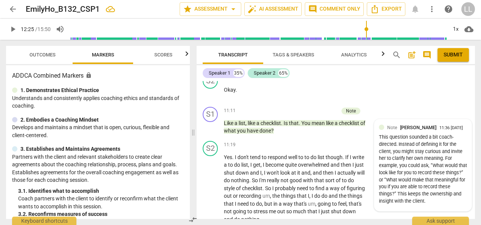
scroll to position [2178, 0]
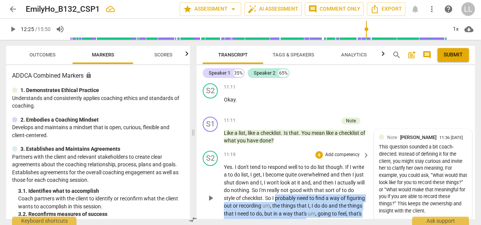
drag, startPoint x: 296, startPoint y: 148, endPoint x: 333, endPoint y: 172, distance: 43.6
click at [333, 172] on p "Yes . I don't tend to respond well to to do list though . If I write a to do li…" at bounding box center [295, 198] width 142 height 70
drag, startPoint x: 333, startPoint y: 172, endPoint x: 318, endPoint y: 105, distance: 68.6
click at [318, 151] on div "+" at bounding box center [320, 155] width 8 height 8
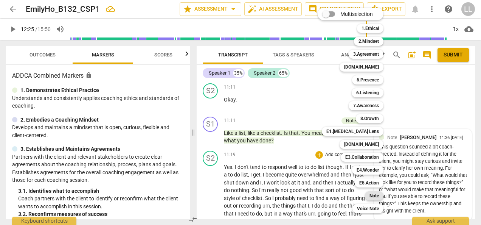
click at [375, 194] on b "Note" at bounding box center [374, 195] width 9 height 9
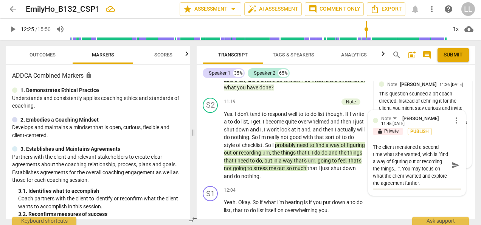
scroll to position [2216, 0]
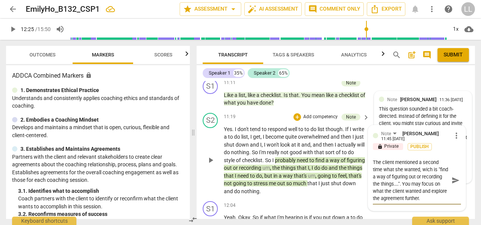
drag, startPoint x: 424, startPoint y: 147, endPoint x: 368, endPoint y: 113, distance: 65.7
click at [369, 125] on div "Note [PERSON_NAME] 11:45 [DATE] more_vert lock Private Publish The client menti…" at bounding box center [417, 167] width 97 height 85
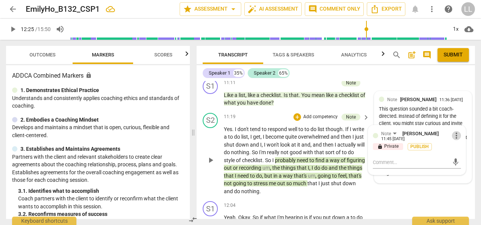
click at [453, 131] on span "more_vert" at bounding box center [456, 135] width 9 height 9
click at [462, 100] on li "Delete" at bounding box center [462, 100] width 26 height 14
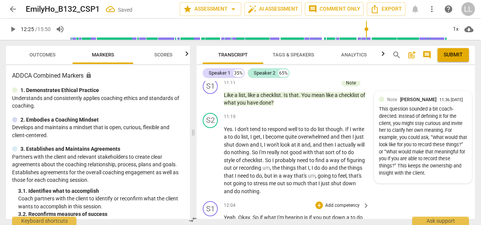
click at [385, 198] on div "S1 play_arrow pause 12:04 + Add competency keyboard_arrow_right Yeah . Okay . S…" at bounding box center [336, 215] width 279 height 34
click at [319, 201] on div "+" at bounding box center [320, 205] width 8 height 8
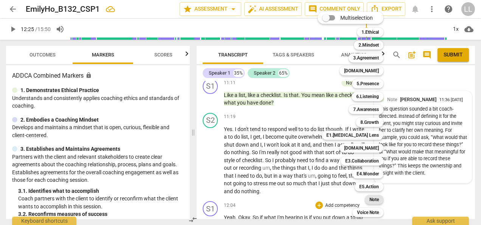
click at [373, 199] on b "Note" at bounding box center [374, 199] width 9 height 9
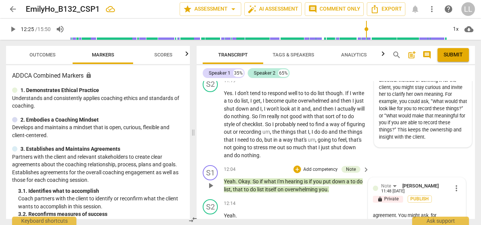
scroll to position [64, 0]
click at [419, 196] on span "Publish" at bounding box center [419, 199] width 11 height 6
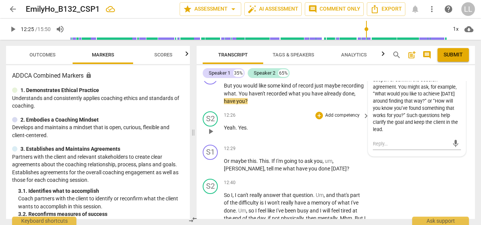
scroll to position [2403, 0]
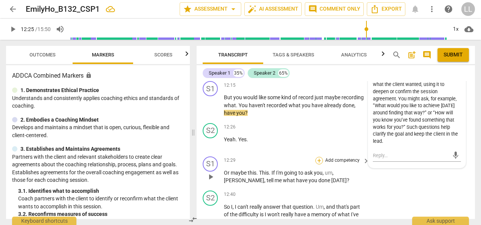
click at [319, 157] on div "+" at bounding box center [320, 161] width 8 height 8
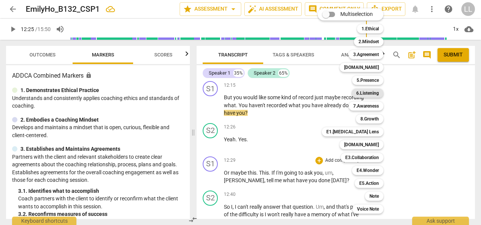
click at [378, 92] on b "6.Listening" at bounding box center [367, 93] width 23 height 9
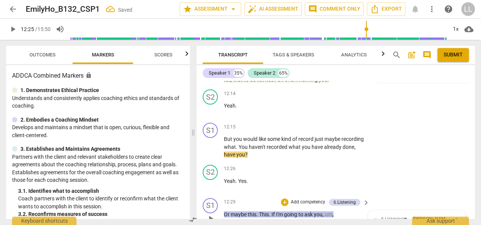
scroll to position [2400, 0]
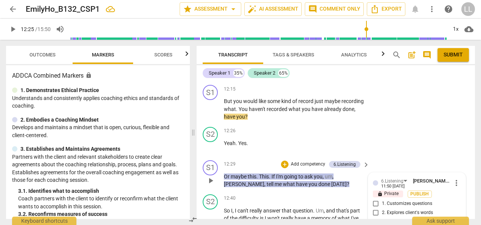
click at [375, 199] on input "1. Customizes questions" at bounding box center [376, 203] width 12 height 9
click at [418, 191] on span "Publish" at bounding box center [419, 194] width 11 height 6
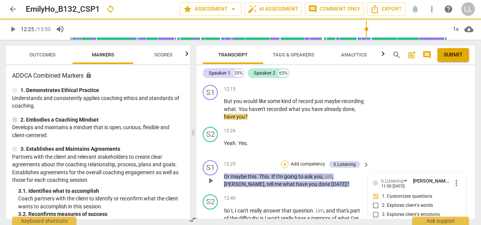
click at [286, 160] on div "+" at bounding box center [285, 164] width 8 height 8
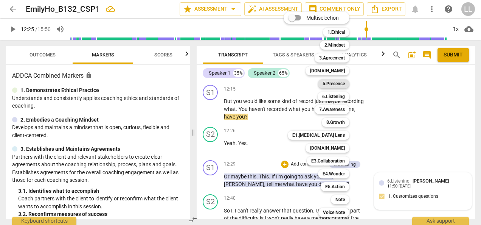
click at [337, 84] on b "5.Presence" at bounding box center [334, 83] width 22 height 9
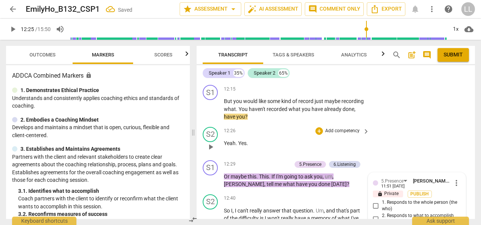
scroll to position [2404, 0]
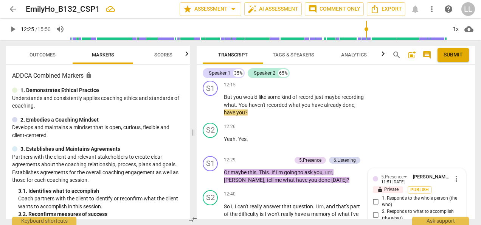
click at [455, 174] on span "more_vert" at bounding box center [456, 178] width 9 height 9
click at [460, 143] on li "Delete" at bounding box center [462, 143] width 26 height 14
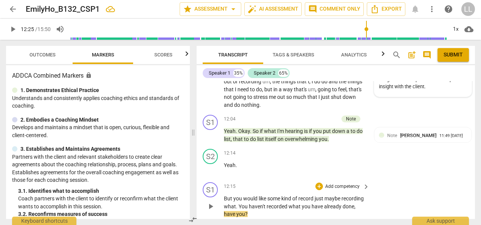
scroll to position [2290, 0]
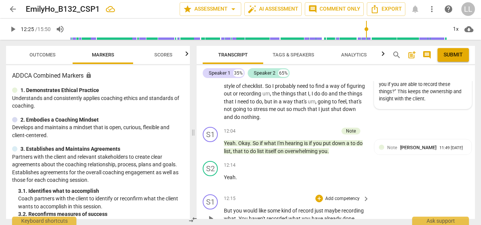
click at [384, 191] on div "S1 play_arrow pause 12:15 + Add competency keyboard_arrow_right But you would l…" at bounding box center [336, 212] width 279 height 42
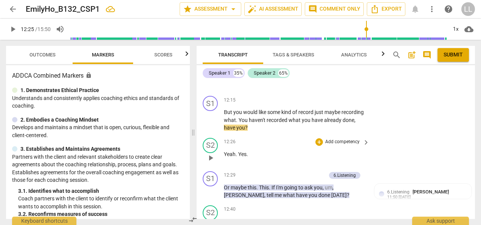
scroll to position [2404, 0]
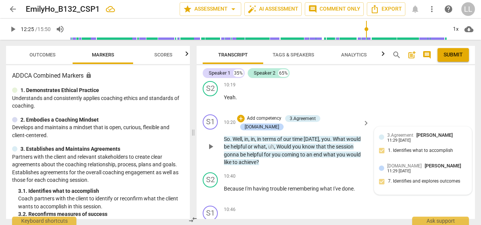
scroll to position [1950, 0]
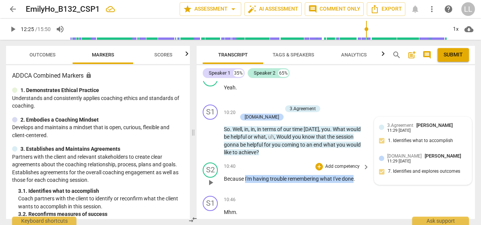
drag, startPoint x: 245, startPoint y: 129, endPoint x: 355, endPoint y: 135, distance: 109.5
click at [355, 162] on div "10:40 + Add competency keyboard_arrow_right Because I'm having trouble remember…" at bounding box center [297, 175] width 146 height 27
copy p "I'm having trouble remembering what I've done"
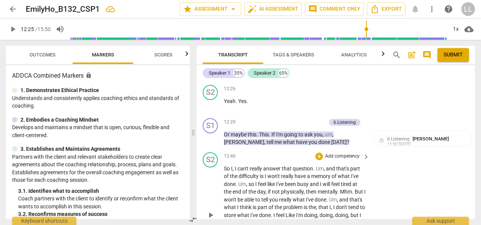
scroll to position [2404, 0]
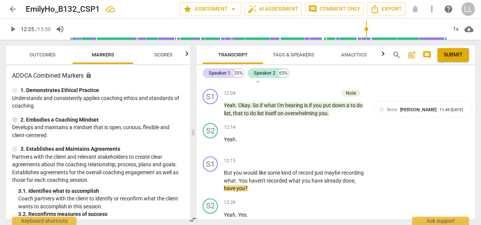
scroll to position [2366, 0]
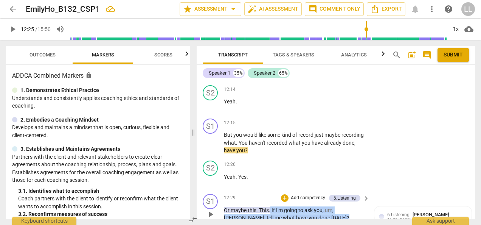
drag, startPoint x: 300, startPoint y: 168, endPoint x: 271, endPoint y: 156, distance: 31.4
click at [271, 194] on div "12:29 + Add competency 6.Listening keyboard_arrow_right Or maybe this . This . …" at bounding box center [297, 208] width 146 height 28
click at [286, 194] on div "+" at bounding box center [285, 198] width 8 height 8
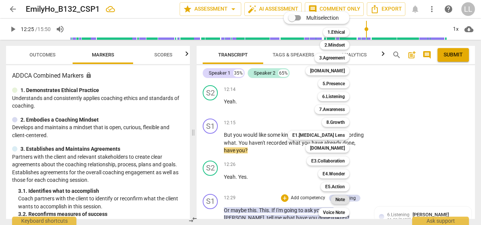
click at [343, 198] on b "Note" at bounding box center [340, 199] width 9 height 9
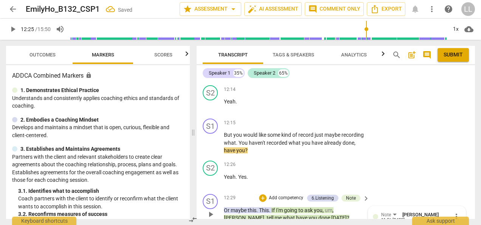
scroll to position [2404, 0]
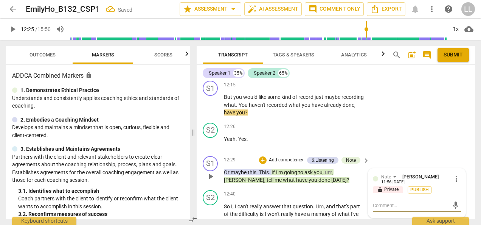
click at [379, 202] on textarea at bounding box center [411, 205] width 76 height 7
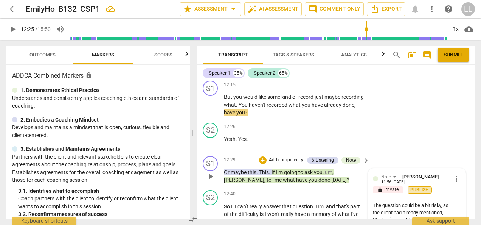
click at [421, 187] on span "Publish" at bounding box center [419, 190] width 11 height 6
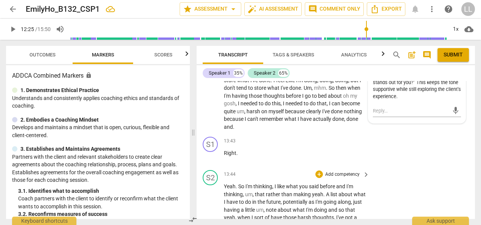
scroll to position [2614, 0]
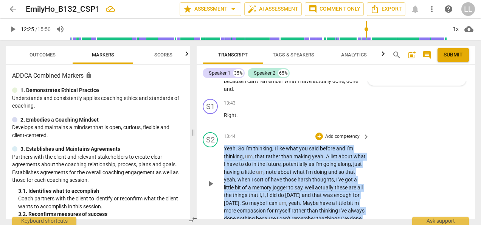
drag, startPoint x: 225, startPoint y: 99, endPoint x: 252, endPoint y: 177, distance: 83.3
click at [252, 177] on p "Yeah . So I'm thinking , I like what you said before and I'm thinking , um , th…" at bounding box center [295, 184] width 142 height 78
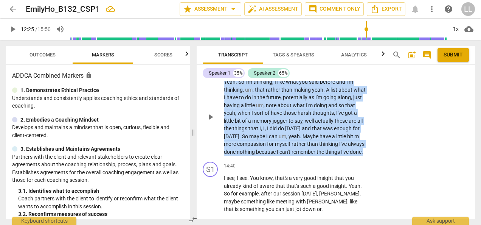
scroll to position [2690, 0]
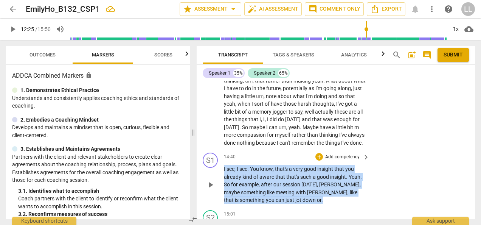
drag, startPoint x: 284, startPoint y: 158, endPoint x: 219, endPoint y: 134, distance: 69.7
click at [219, 149] on div "S1 play_arrow pause 14:40 + Add competency keyboard_arrow_right I see , I see .…" at bounding box center [336, 178] width 279 height 58
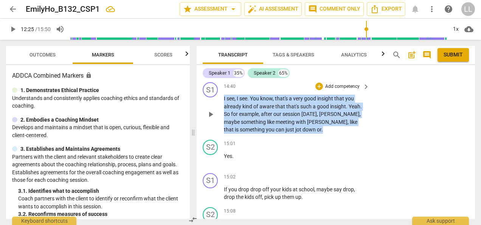
scroll to position [2765, 0]
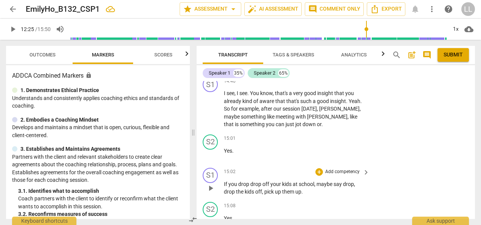
click at [378, 165] on div "S1 play_arrow pause 15:02 + Add competency keyboard_arrow_right If you drop dro…" at bounding box center [336, 182] width 279 height 34
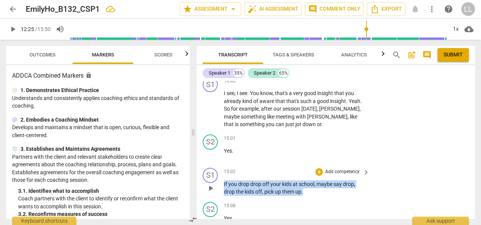
drag, startPoint x: 223, startPoint y: 142, endPoint x: 308, endPoint y: 154, distance: 86.0
click at [308, 165] on div "S1 play_arrow pause 15:02 + Add competency keyboard_arrow_right If you drop dro…" at bounding box center [336, 182] width 279 height 34
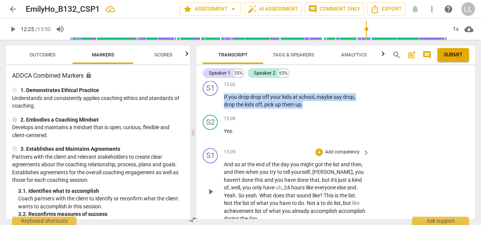
scroll to position [2841, 0]
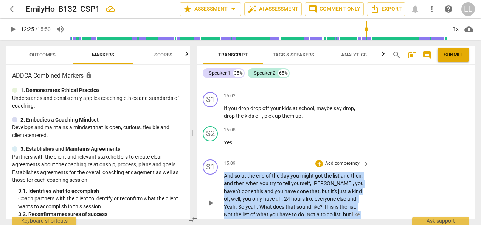
drag, startPoint x: 224, startPoint y: 134, endPoint x: 291, endPoint y: 188, distance: 85.9
click at [291, 188] on p "And so at the end of the day you might got the list and then , and then when yo…" at bounding box center [295, 203] width 142 height 62
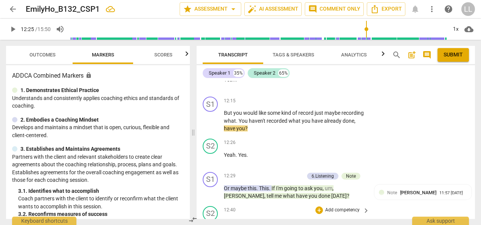
scroll to position [2387, 0]
click at [371, 136] on div "S2 play_arrow pause 12:26 + Add competency keyboard_arrow_right Yeah . Yes ." at bounding box center [336, 152] width 279 height 33
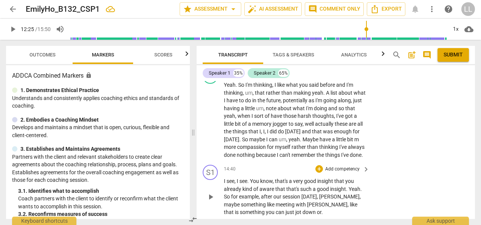
scroll to position [2690, 0]
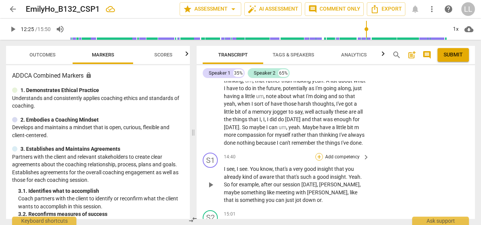
click at [318, 153] on div "+" at bounding box center [320, 157] width 8 height 8
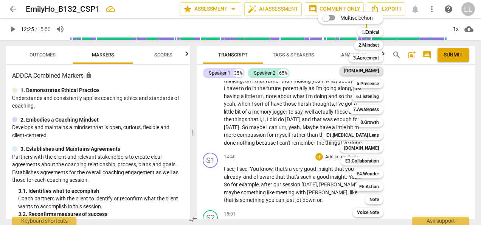
click at [376, 72] on b "[DOMAIN_NAME]" at bounding box center [361, 70] width 35 height 9
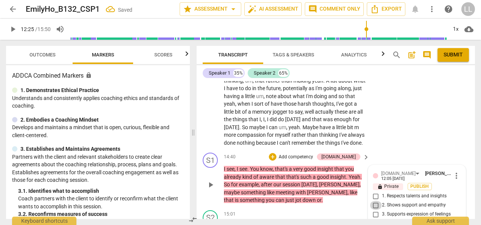
click at [379, 201] on input "2. Shows support and empathy" at bounding box center [376, 205] width 12 height 9
click at [373, 191] on input "1. Respects talents and insights" at bounding box center [376, 195] width 12 height 9
click at [375, 201] on input "2. Shows support and empathy" at bounding box center [376, 205] width 12 height 9
click at [376, 201] on input "2. Shows support and empathy" at bounding box center [376, 205] width 12 height 9
click at [420, 183] on span "Publish" at bounding box center [419, 186] width 11 height 6
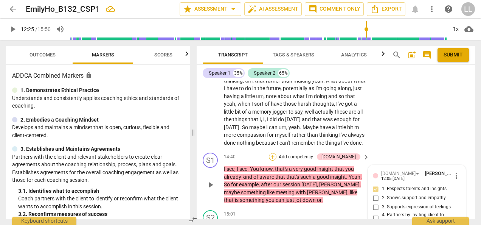
click at [277, 153] on div "+" at bounding box center [273, 157] width 8 height 8
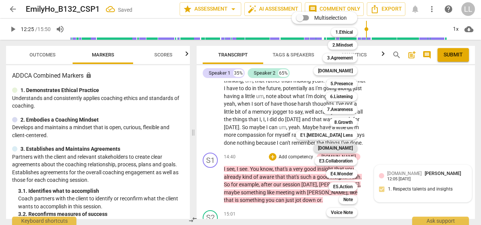
click at [345, 148] on b "[DOMAIN_NAME]" at bounding box center [335, 147] width 35 height 9
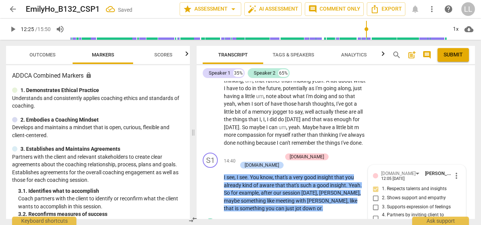
scroll to position [2765, 0]
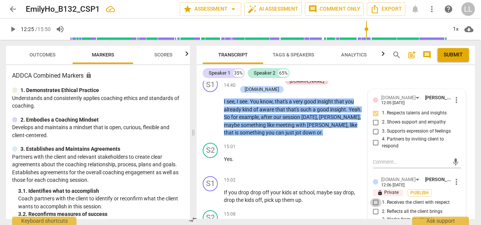
click at [378, 198] on input "1. Receives the client with respect" at bounding box center [376, 202] width 12 height 9
click at [376, 207] on input "2. Reflects all the client brings" at bounding box center [376, 211] width 12 height 9
click at [373, 198] on input "1. Receives the client with respect" at bounding box center [376, 202] width 12 height 9
click at [378, 198] on input "1. Receives the client with respect" at bounding box center [376, 202] width 12 height 9
click at [419, 190] on span "Publish" at bounding box center [419, 193] width 11 height 6
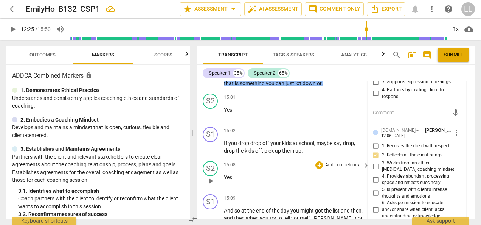
scroll to position [2841, 0]
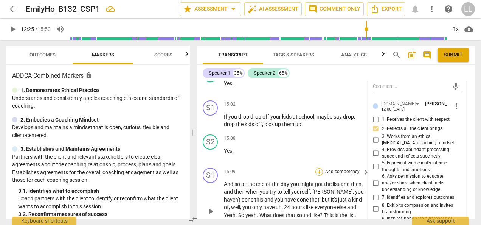
click at [318, 168] on div "+" at bounding box center [320, 172] width 8 height 8
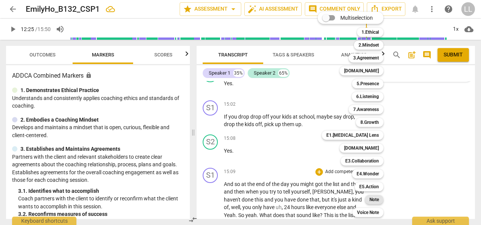
click at [378, 198] on b "Note" at bounding box center [374, 199] width 9 height 9
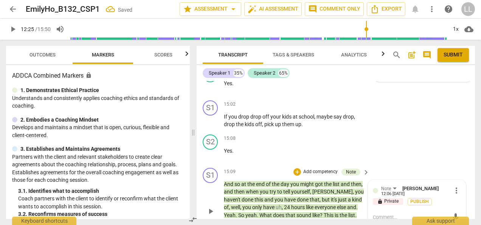
click at [379, 213] on textarea at bounding box center [411, 216] width 76 height 7
paste textarea "You acknowledged the client’s new awareness with warmth and encouragement, whic…"
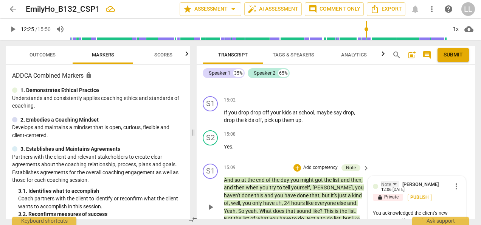
scroll to position [2879, 0]
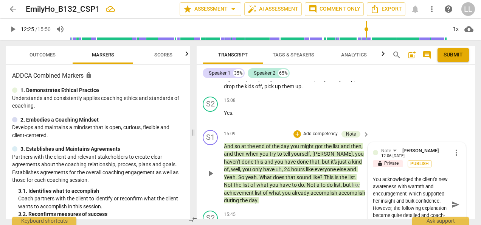
click at [430, 176] on textarea "You acknowledged the client’s new awareness with warmth and encouragement, whic…" at bounding box center [411, 205] width 76 height 58
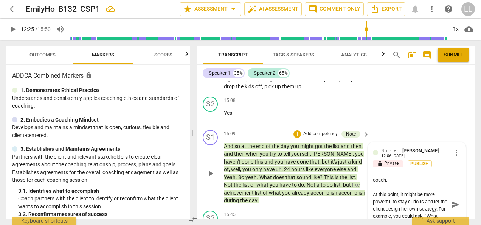
scroll to position [71, 0]
click at [411, 176] on textarea "You acknowledged the client’s new awareness with warmth and encouragement, whic…" at bounding box center [411, 205] width 76 height 58
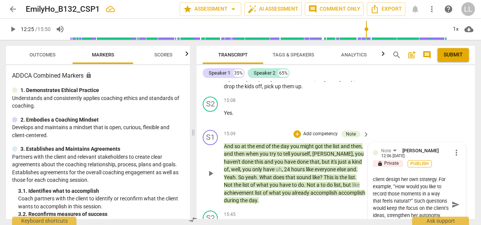
click at [419, 160] on span "Publish" at bounding box center [419, 163] width 11 height 6
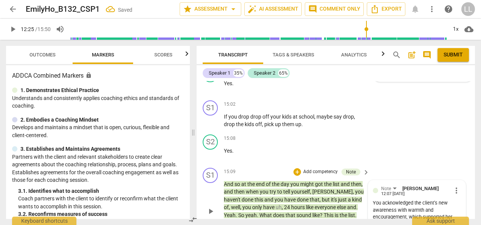
scroll to position [2803, 0]
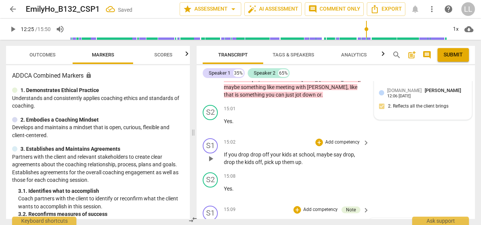
click at [390, 135] on div "S1 play_arrow pause 15:02 + Add competency keyboard_arrow_right If you drop dro…" at bounding box center [336, 152] width 279 height 34
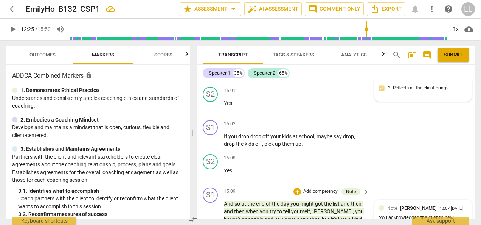
scroll to position [2879, 0]
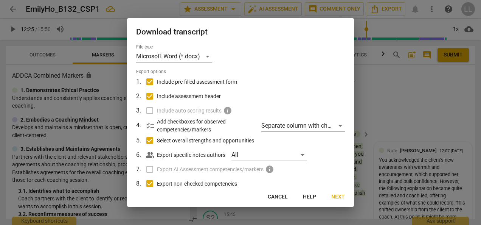
click at [339, 198] on span "Next" at bounding box center [338, 197] width 14 height 8
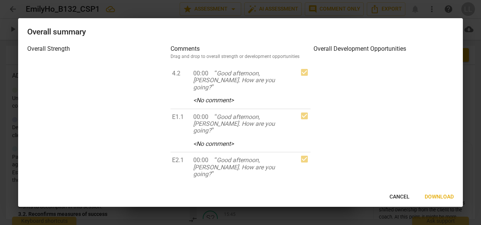
click at [439, 197] on span "Download" at bounding box center [439, 197] width 29 height 8
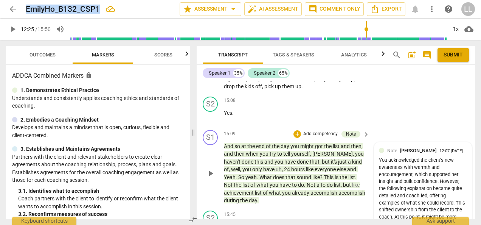
drag, startPoint x: 100, startPoint y: 9, endPoint x: 24, endPoint y: 6, distance: 75.7
click at [24, 6] on div "arrow_back EmilyHo_B132_CSP1 star Assessment arrow_drop_down auto_fix_high AI A…" at bounding box center [240, 9] width 469 height 14
click at [433, 8] on span "more_vert" at bounding box center [432, 9] width 9 height 9
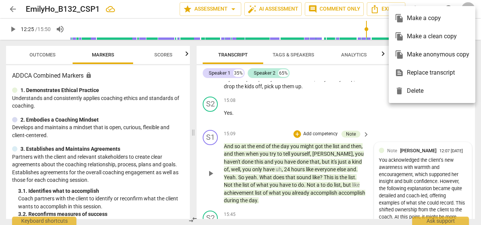
click at [206, 135] on div at bounding box center [240, 112] width 481 height 225
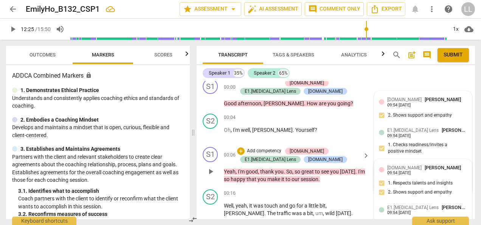
scroll to position [0, 0]
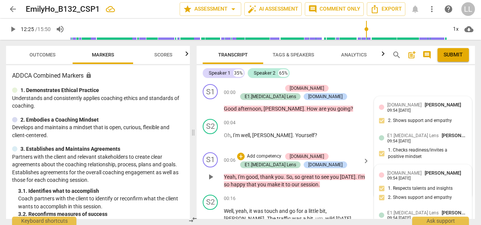
click at [412, 54] on span "post_add" at bounding box center [412, 54] width 9 height 9
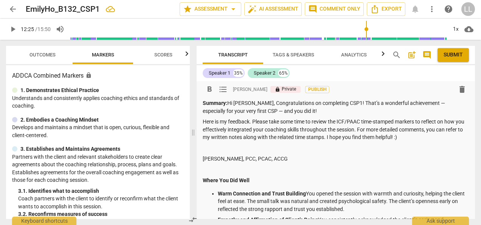
click at [415, 137] on p "Here is my feedback. Please take some time to review the ICF/PAAC time-stamped …" at bounding box center [336, 129] width 266 height 23
click at [203, 158] on p "[PERSON_NAME], PCC, PCAC, ACCG" at bounding box center [336, 159] width 266 height 8
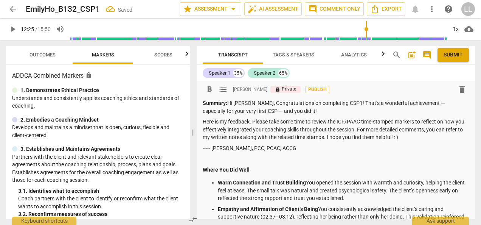
click at [303, 148] on p "----- [PERSON_NAME], PCC, PCAC, ACCG" at bounding box center [336, 148] width 266 height 8
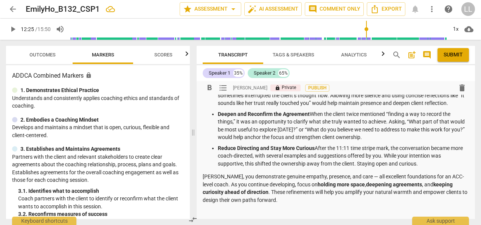
scroll to position [227, 0]
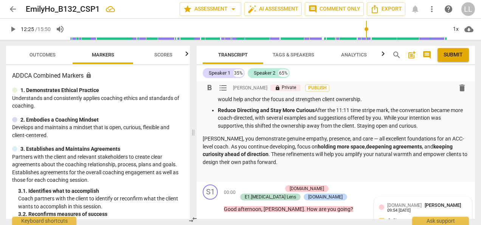
click at [428, 136] on p "[PERSON_NAME], you demonstrate genuine empathy, presence, and care — all excell…" at bounding box center [336, 150] width 266 height 31
click at [296, 147] on p "[PERSON_NAME], you demonstrate genuine empathy, presence, and care — all excell…" at bounding box center [336, 150] width 266 height 31
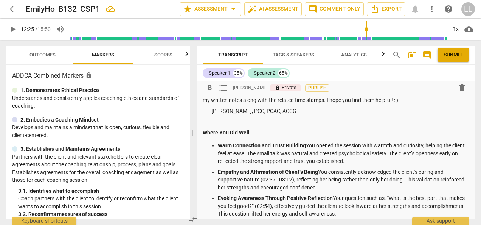
scroll to position [19, 0]
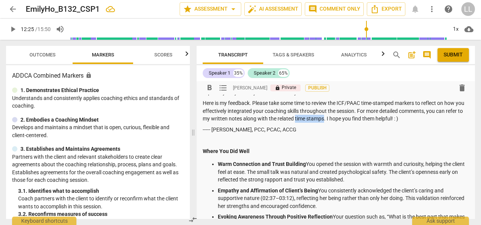
drag, startPoint x: 343, startPoint y: 120, endPoint x: 313, endPoint y: 118, distance: 29.5
click at [313, 118] on p "Here is my feedback. Please take some time to review the ICF/PAAC time-stamped …" at bounding box center [336, 110] width 266 height 23
click at [316, 150] on p "Where You Did Well" at bounding box center [336, 151] width 266 height 8
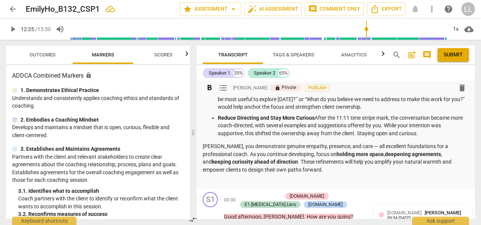
scroll to position [208, 0]
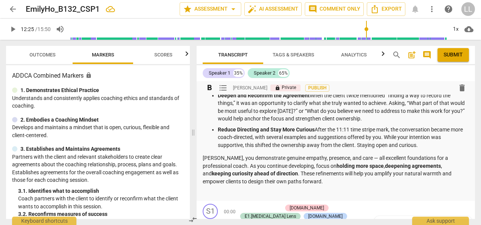
click at [376, 128] on p "Reduce Directing and Stay More Curious After the 11:11 time stripe mark, the co…" at bounding box center [343, 137] width 251 height 23
click at [393, 128] on p "Reduce Directing and Stay More Curious After the 11:11 time [PERSON_NAME], the …" at bounding box center [343, 137] width 251 height 23
click at [351, 129] on p "Reduce Directing and Stay More Curious After the 11:11 time stramp 11:11, the c…" at bounding box center [343, 137] width 251 height 23
click at [380, 129] on p "Reduce Directing and Stay More Curious After the time stramp 11:11, the convers…" at bounding box center [343, 137] width 251 height 23
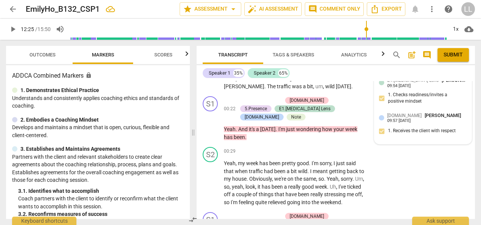
scroll to position [0, 0]
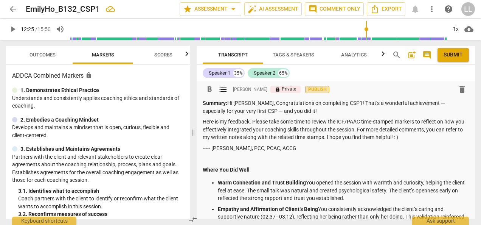
click at [312, 89] on span "Publish" at bounding box center [317, 89] width 11 height 6
drag, startPoint x: 456, startPoint y: 55, endPoint x: 277, endPoint y: 39, distance: 179.7
click at [456, 55] on span "Submit" at bounding box center [453, 55] width 19 height 8
